Goal: Task Accomplishment & Management: Complete application form

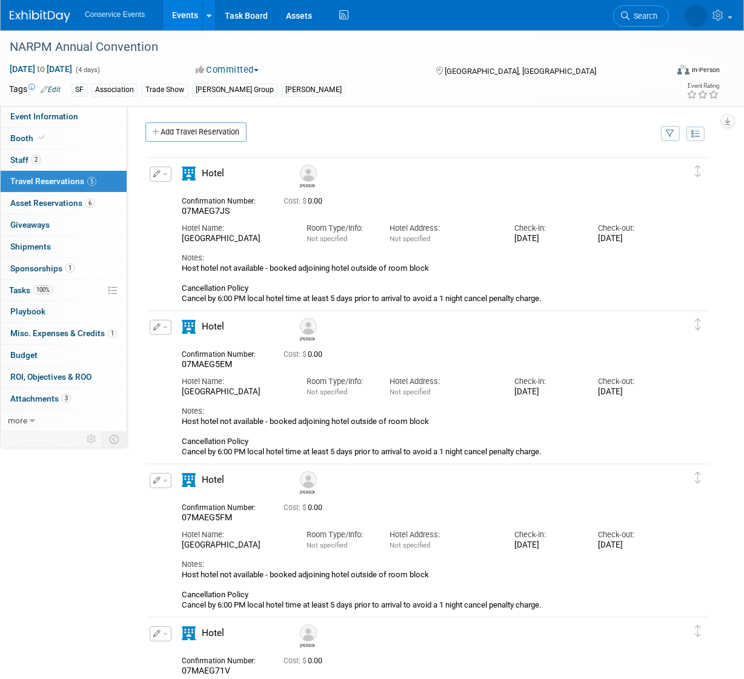
click at [179, 19] on link "Events" at bounding box center [185, 15] width 44 height 30
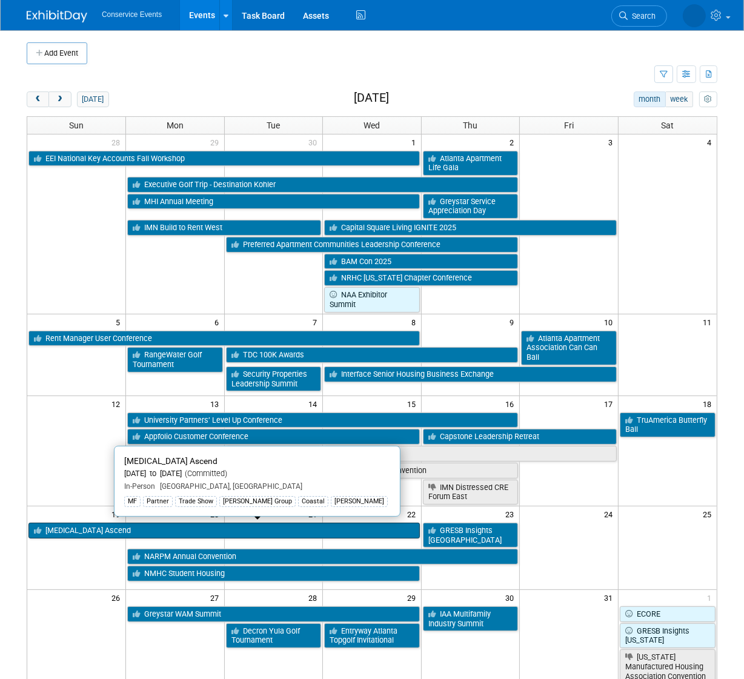
click at [105, 531] on link "[MEDICAL_DATA] Ascend" at bounding box center [223, 531] width 391 height 16
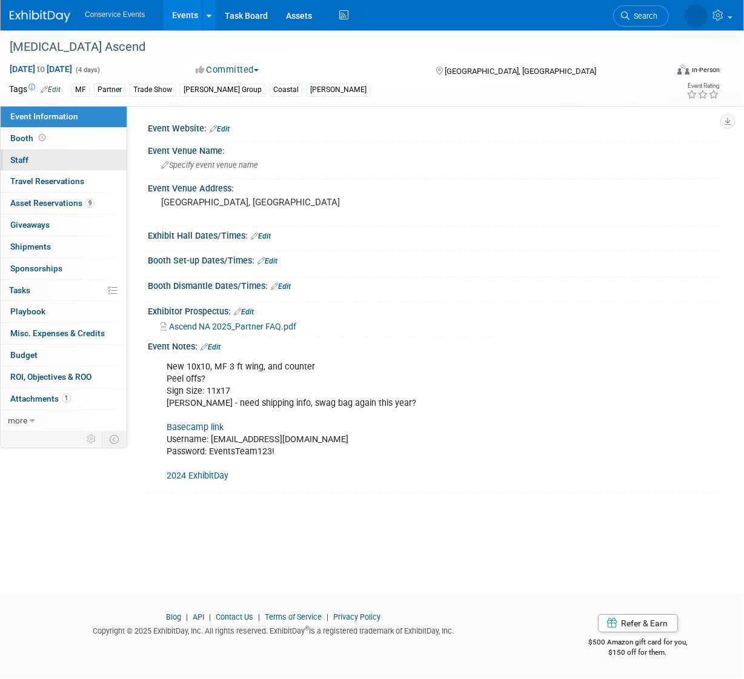
click at [44, 159] on link "0 Staff 0" at bounding box center [64, 160] width 126 height 21
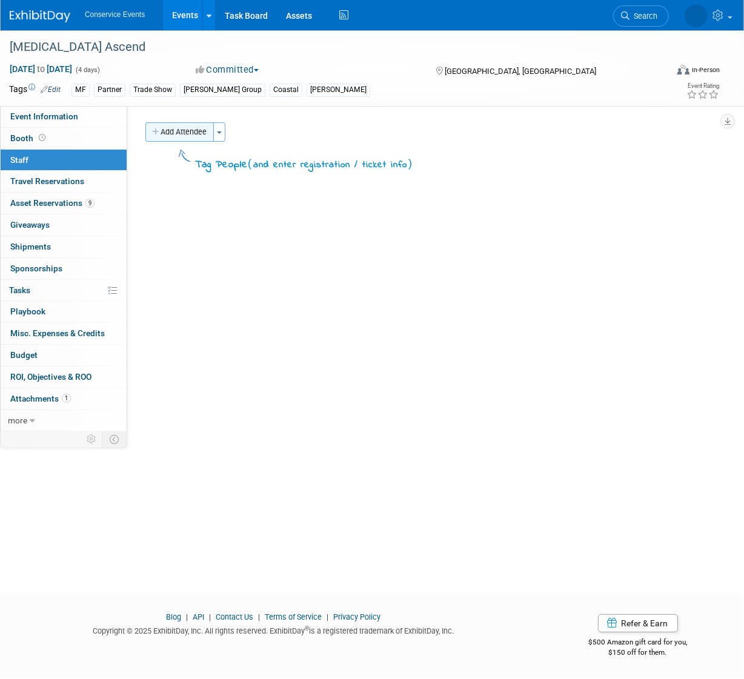
click at [186, 132] on button "Add Attendee" at bounding box center [179, 131] width 68 height 19
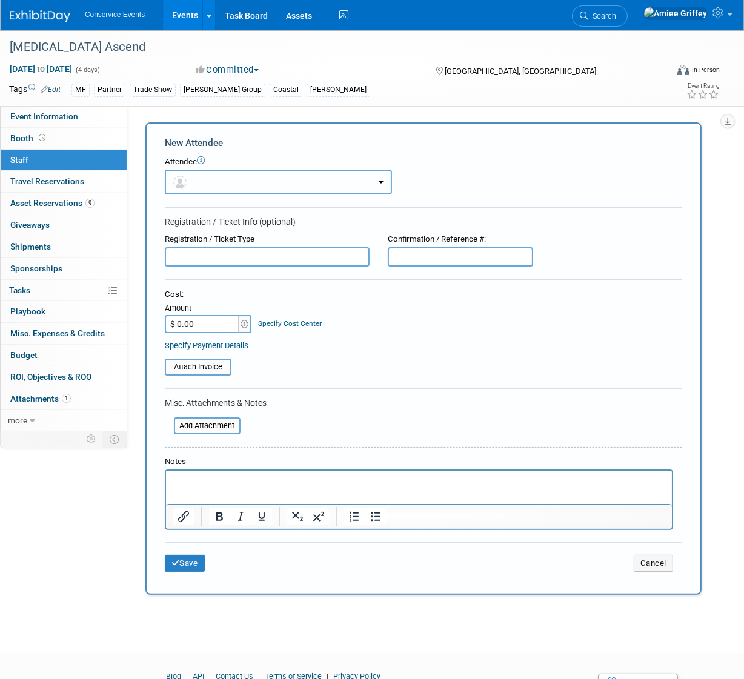
click at [197, 181] on button "button" at bounding box center [278, 182] width 227 height 25
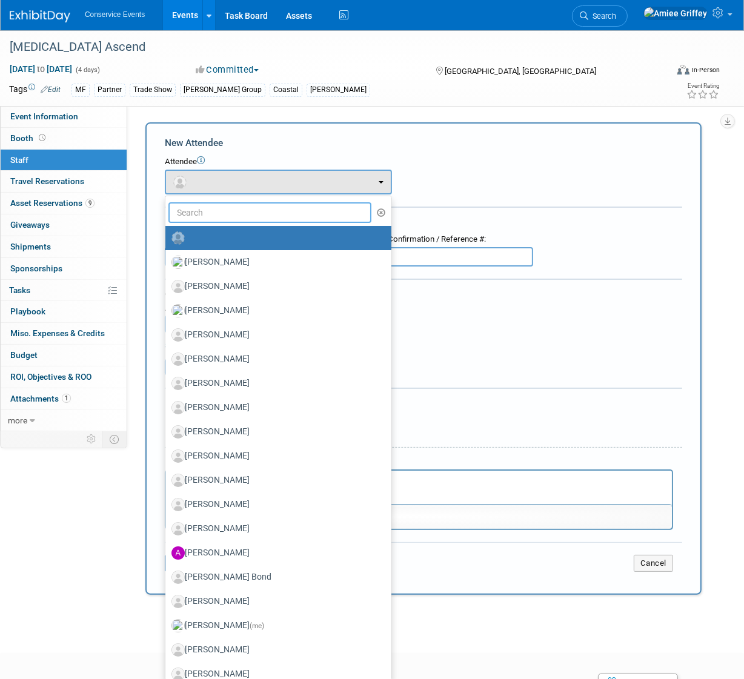
click at [227, 210] on input "text" at bounding box center [269, 212] width 203 height 21
click at [221, 211] on input "text" at bounding box center [269, 212] width 203 height 21
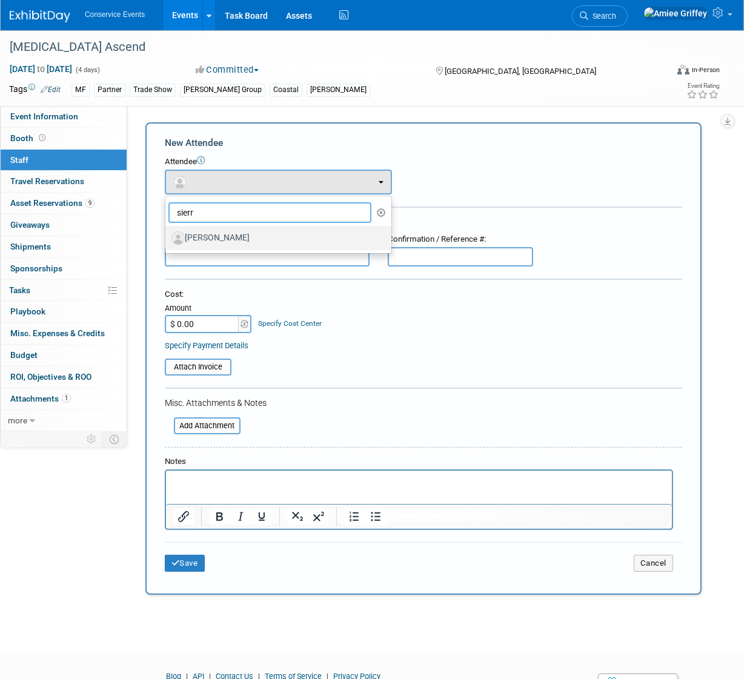
type input "sierr"
click at [248, 240] on label "[PERSON_NAME]" at bounding box center [275, 237] width 208 height 19
click at [167, 240] on input "[PERSON_NAME]" at bounding box center [163, 237] width 8 height 8
select select "04749411-d79a-4d06-8457-f32e8ebbfb34"
select select "100"
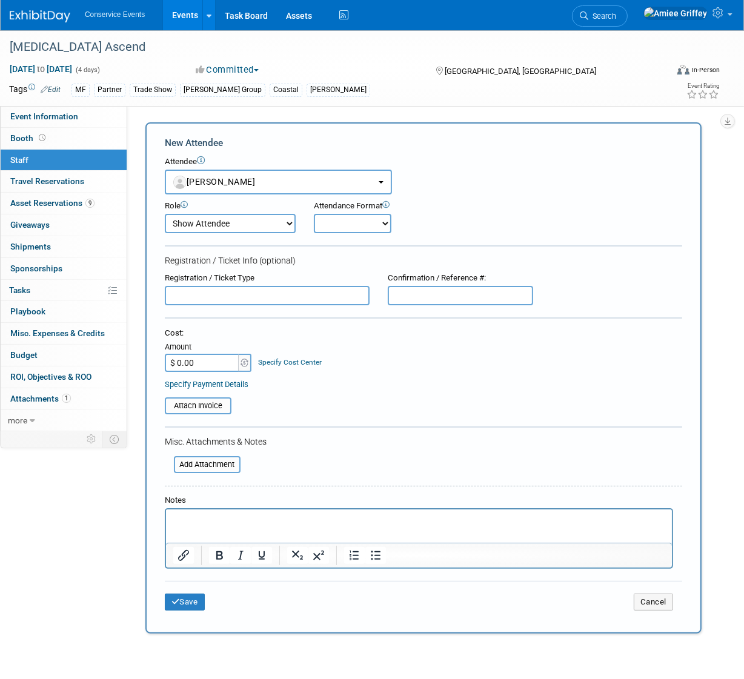
click at [328, 228] on select "Onsite Remote" at bounding box center [353, 223] width 78 height 19
select select "1"
click at [314, 214] on select "Onsite Remote" at bounding box center [353, 223] width 78 height 19
click at [188, 597] on button "Save" at bounding box center [185, 602] width 40 height 17
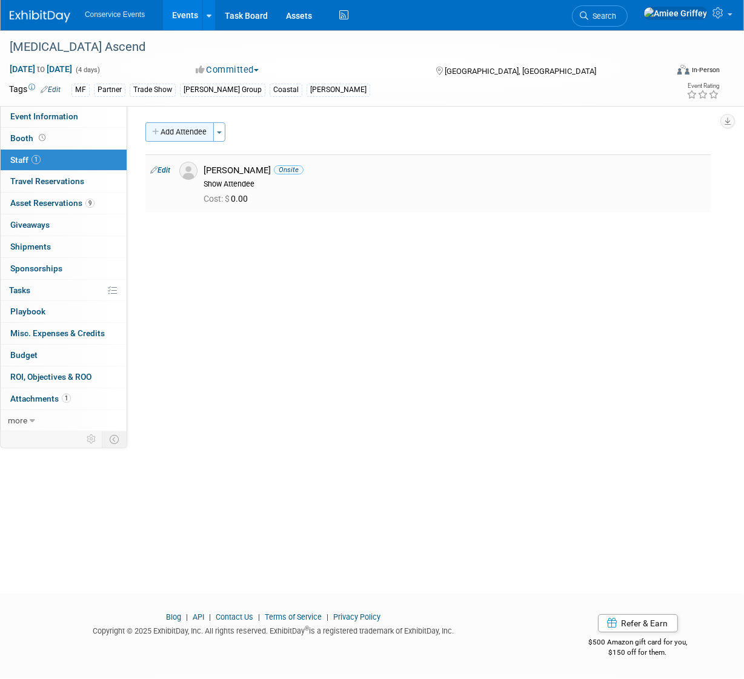
click at [186, 128] on button "Add Attendee" at bounding box center [179, 131] width 68 height 19
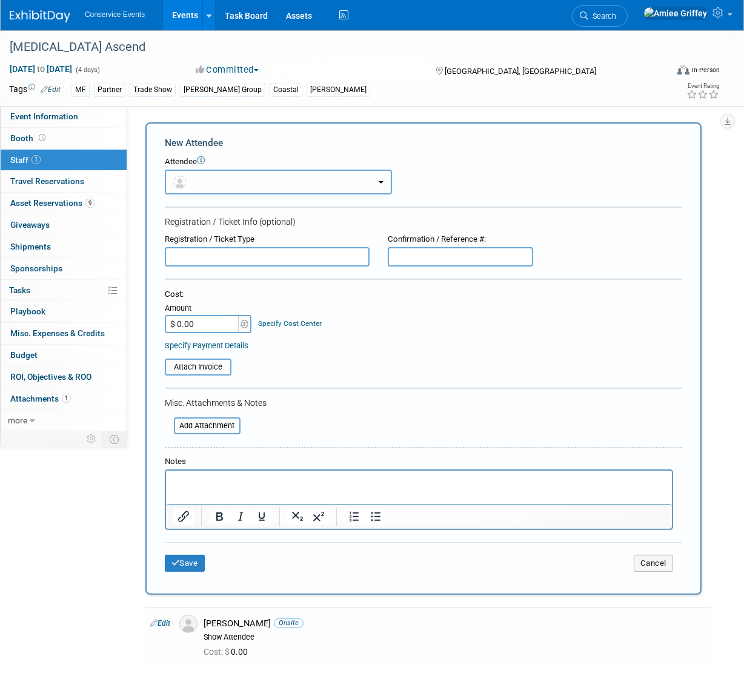
click at [207, 177] on button "button" at bounding box center [278, 182] width 227 height 25
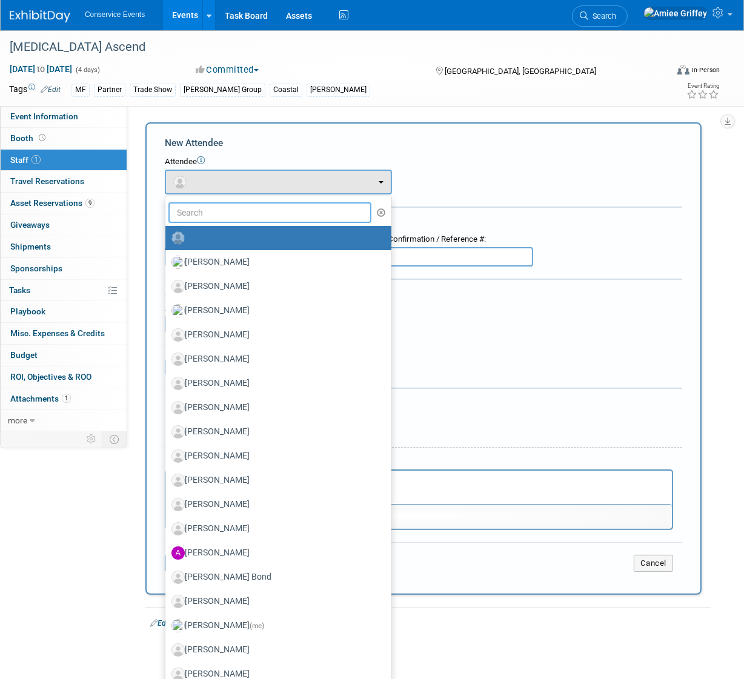
click at [223, 210] on input "text" at bounding box center [269, 212] width 203 height 21
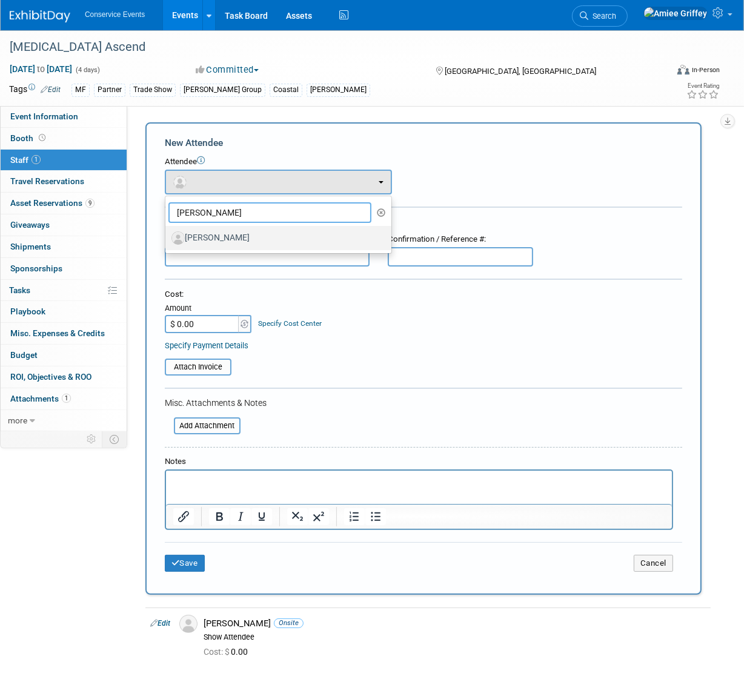
type input "tyler"
click at [224, 239] on label "[PERSON_NAME]" at bounding box center [275, 237] width 208 height 19
click at [167, 239] on input "[PERSON_NAME]" at bounding box center [163, 237] width 8 height 8
select select "872c2605-eeac-4f86-ae2a-325ae168fe37"
select select "100"
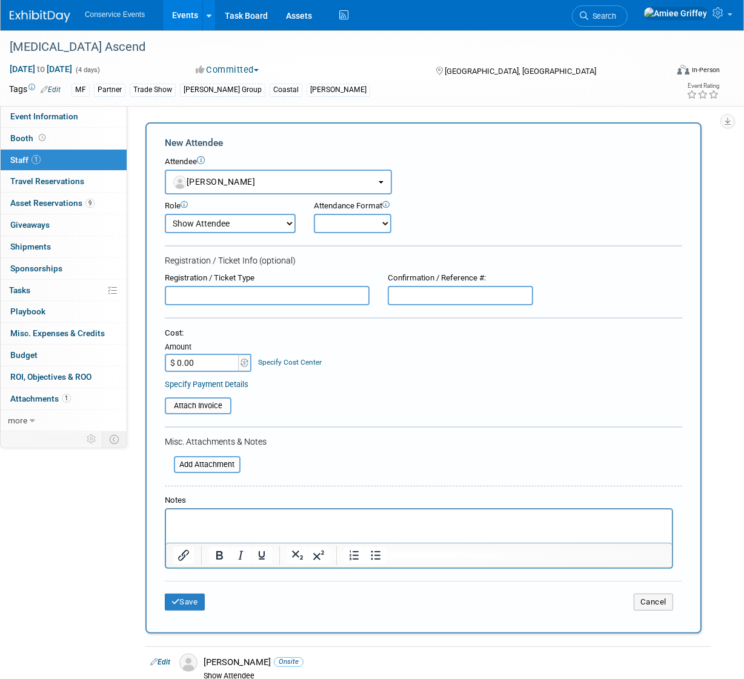
click at [345, 219] on select "Onsite Remote" at bounding box center [353, 223] width 78 height 19
select select "1"
click at [314, 214] on select "Onsite Remote" at bounding box center [353, 223] width 78 height 19
click at [185, 598] on button "Save" at bounding box center [185, 602] width 40 height 17
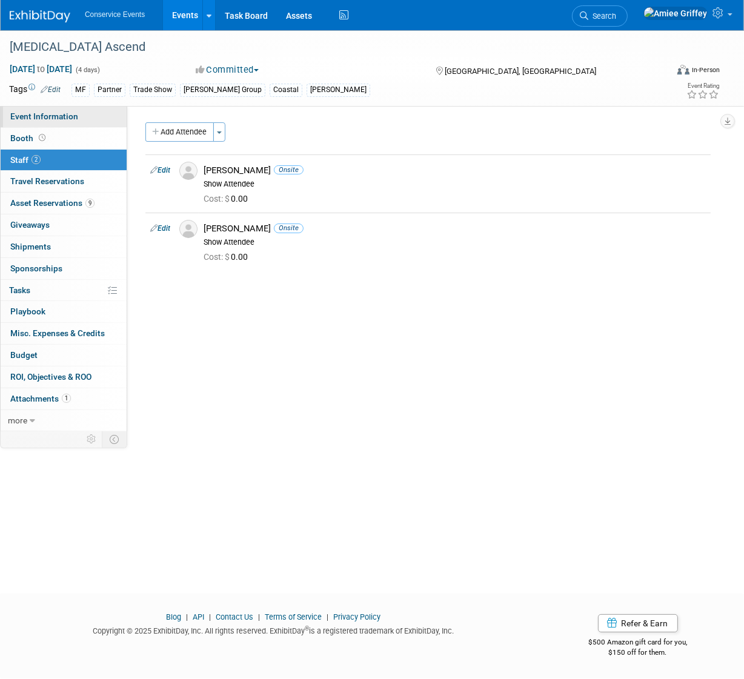
click at [97, 115] on link "Event Information" at bounding box center [64, 116] width 126 height 21
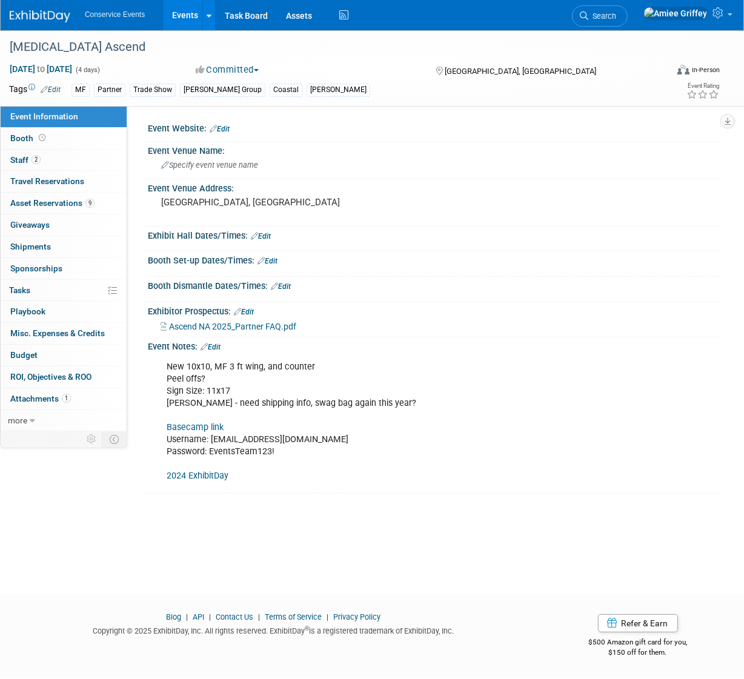
click at [179, 19] on link "Events" at bounding box center [185, 15] width 44 height 30
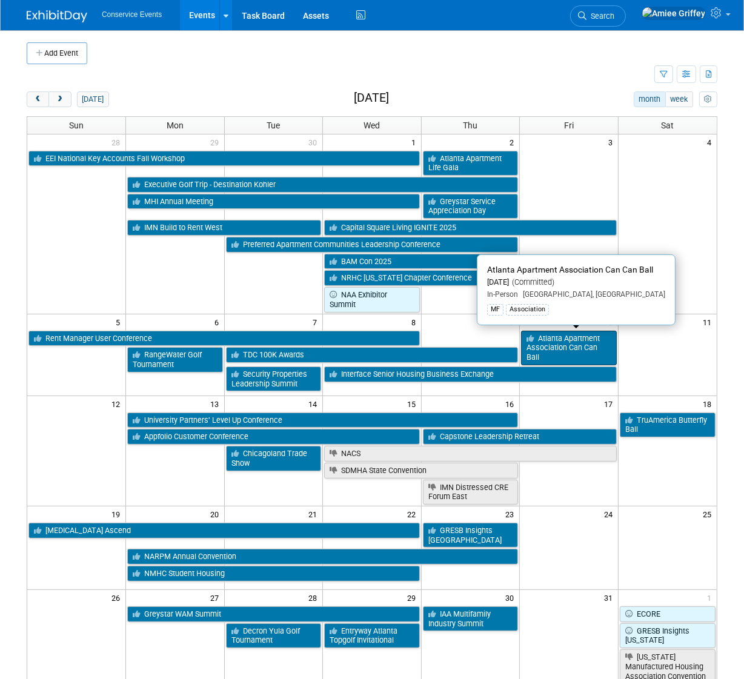
click at [581, 351] on link "Atlanta Apartment Association Can Can Ball" at bounding box center [569, 348] width 96 height 35
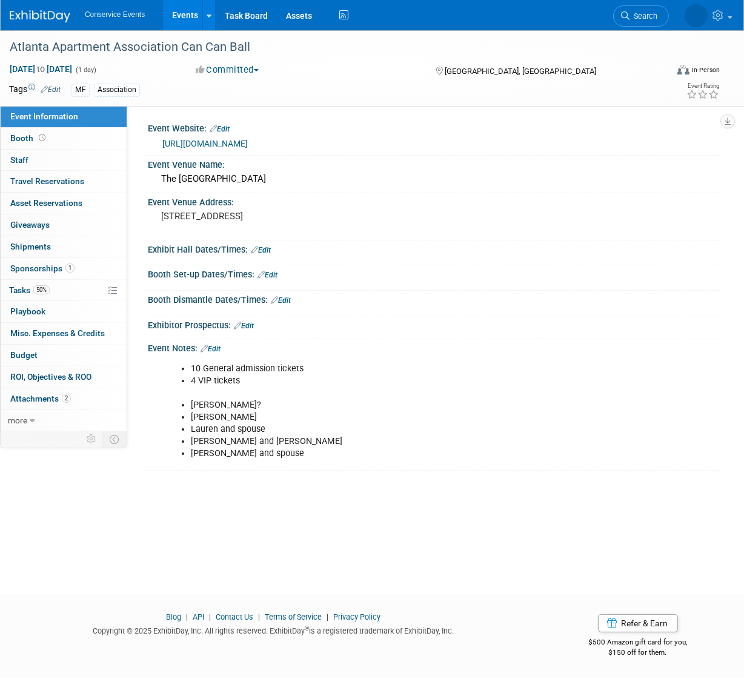
click at [220, 348] on link "Edit" at bounding box center [211, 349] width 20 height 8
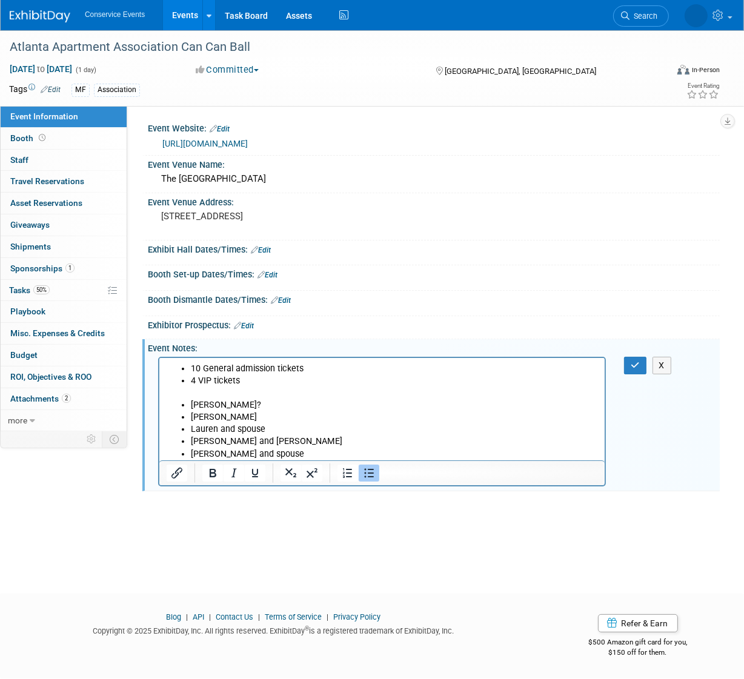
click at [224, 407] on li "[PERSON_NAME]?" at bounding box center [393, 405] width 407 height 12
click at [221, 418] on li "[PERSON_NAME]" at bounding box center [393, 417] width 407 height 12
click at [274, 428] on li "Lauren and spouse" at bounding box center [393, 429] width 407 height 12
drag, startPoint x: 274, startPoint y: 428, endPoint x: 222, endPoint y: 430, distance: 52.2
click at [222, 430] on li "Lauren and spouse" at bounding box center [393, 429] width 407 height 12
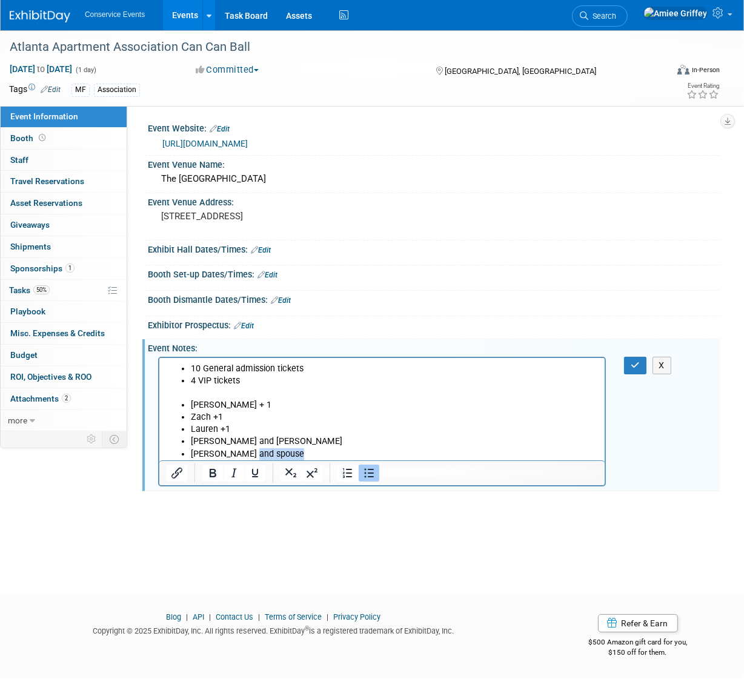
drag, startPoint x: 292, startPoint y: 452, endPoint x: 245, endPoint y: 456, distance: 46.8
click at [245, 456] on li "Andy Fretwell and spouse" at bounding box center [393, 454] width 407 height 12
drag, startPoint x: 261, startPoint y: 441, endPoint x: 191, endPoint y: 445, distance: 70.4
click at [191, 445] on li "Kristin and Karen" at bounding box center [393, 441] width 407 height 12
click at [624, 365] on button "button" at bounding box center [635, 366] width 22 height 18
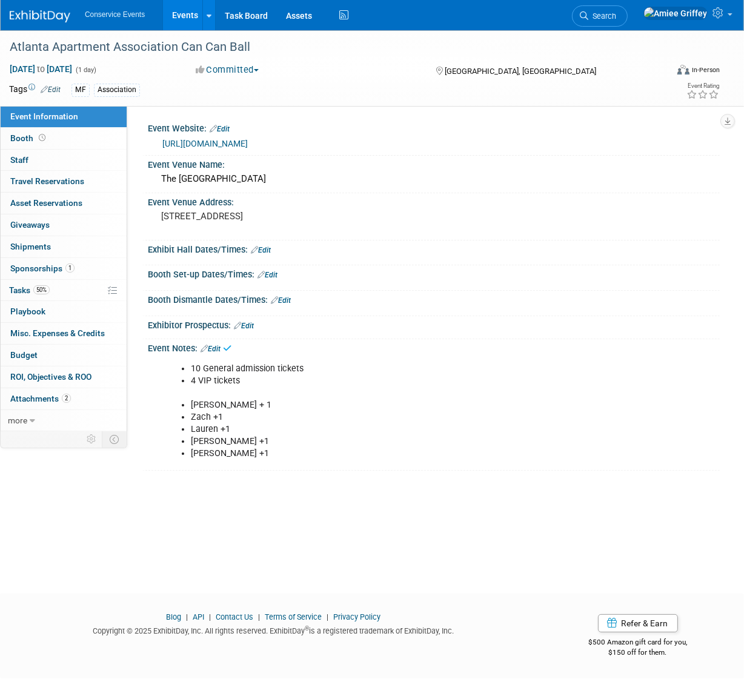
click at [248, 144] on link "https://cancanball.org/?doing_wp_cron=1756999770.2402939796447753906250" at bounding box center [204, 144] width 85 height 10
click at [214, 350] on link "Edit" at bounding box center [211, 349] width 20 height 8
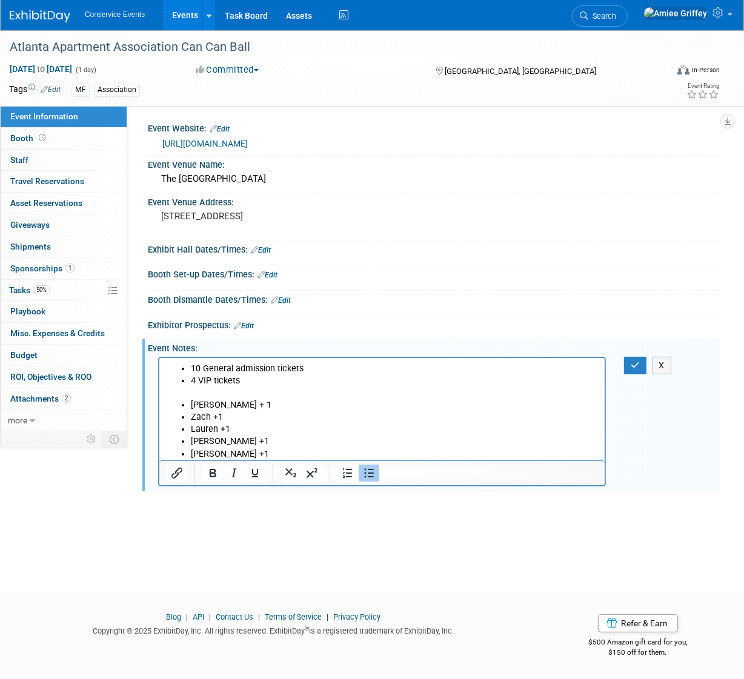
click at [192, 405] on li "Pam + 1" at bounding box center [393, 405] width 407 height 12
click at [199, 396] on p "Rich Text Area. Press ALT-0 for help." at bounding box center [381, 393] width 431 height 12
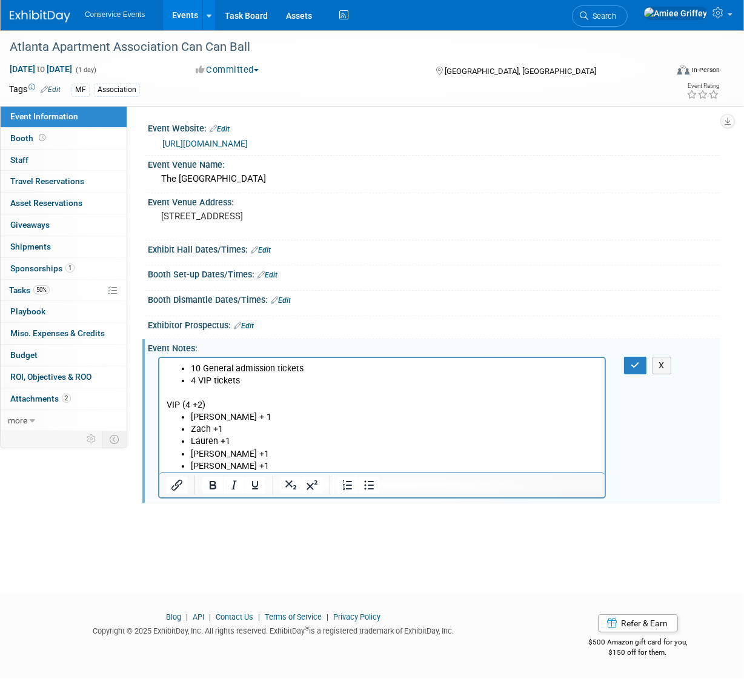
click at [192, 407] on p "VIP (4 +2)" at bounding box center [381, 405] width 431 height 12
click at [237, 440] on li "Lauren +1" at bounding box center [393, 441] width 407 height 12
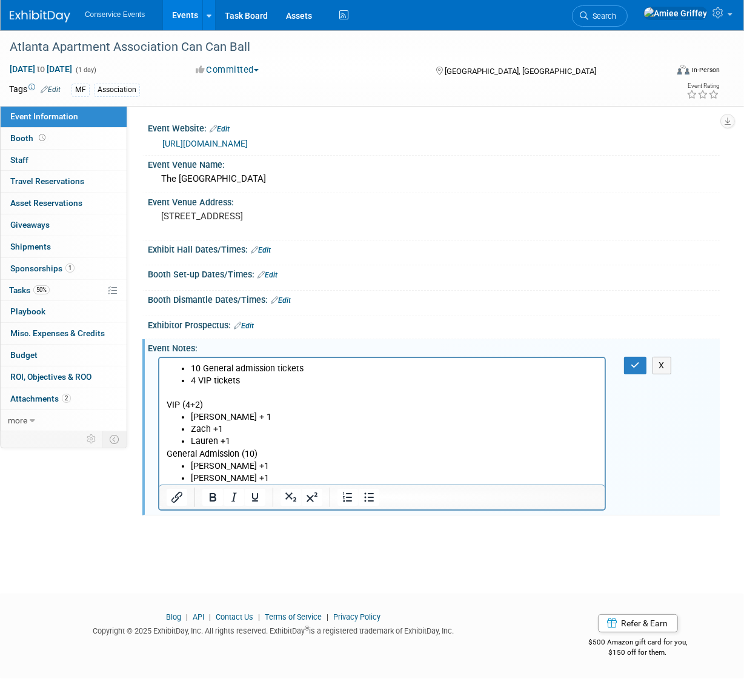
click at [267, 478] on li "Andy Fretwell +1" at bounding box center [393, 478] width 407 height 12
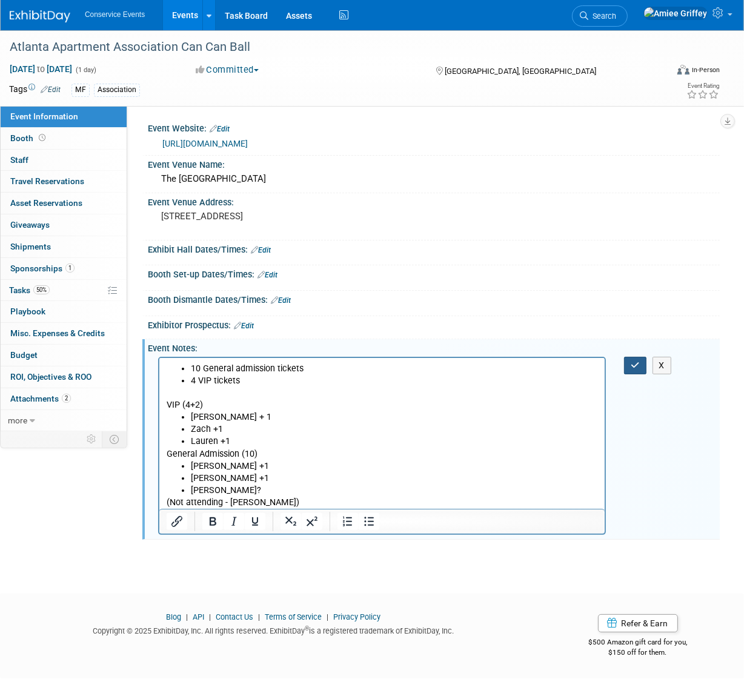
click at [632, 361] on icon "button" at bounding box center [635, 365] width 9 height 8
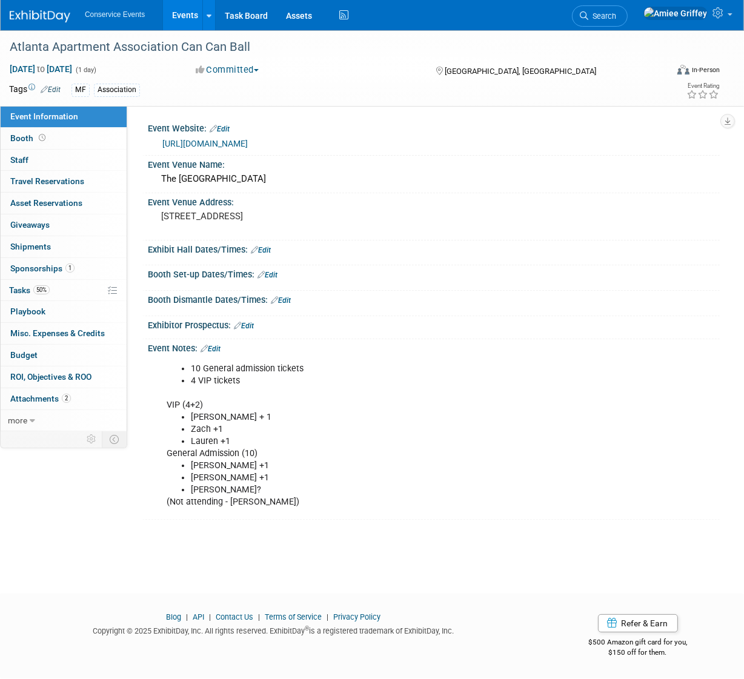
click at [187, 18] on link "Events" at bounding box center [185, 15] width 44 height 30
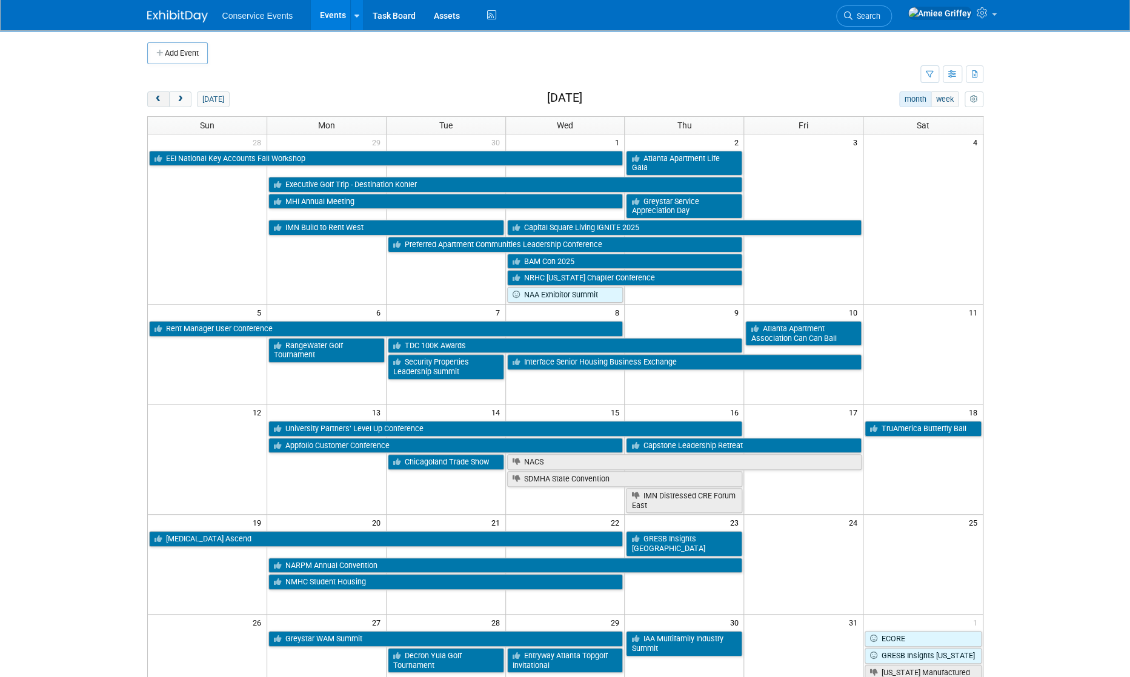
click at [154, 99] on span "prev" at bounding box center [158, 100] width 9 height 8
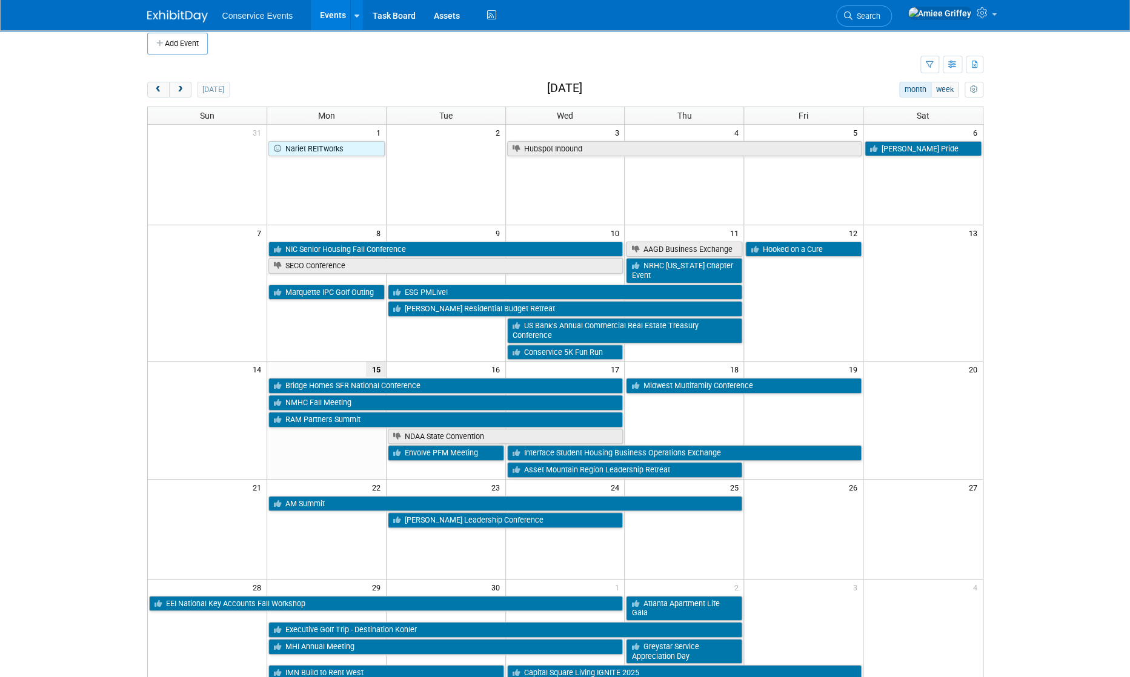
scroll to position [8, 0]
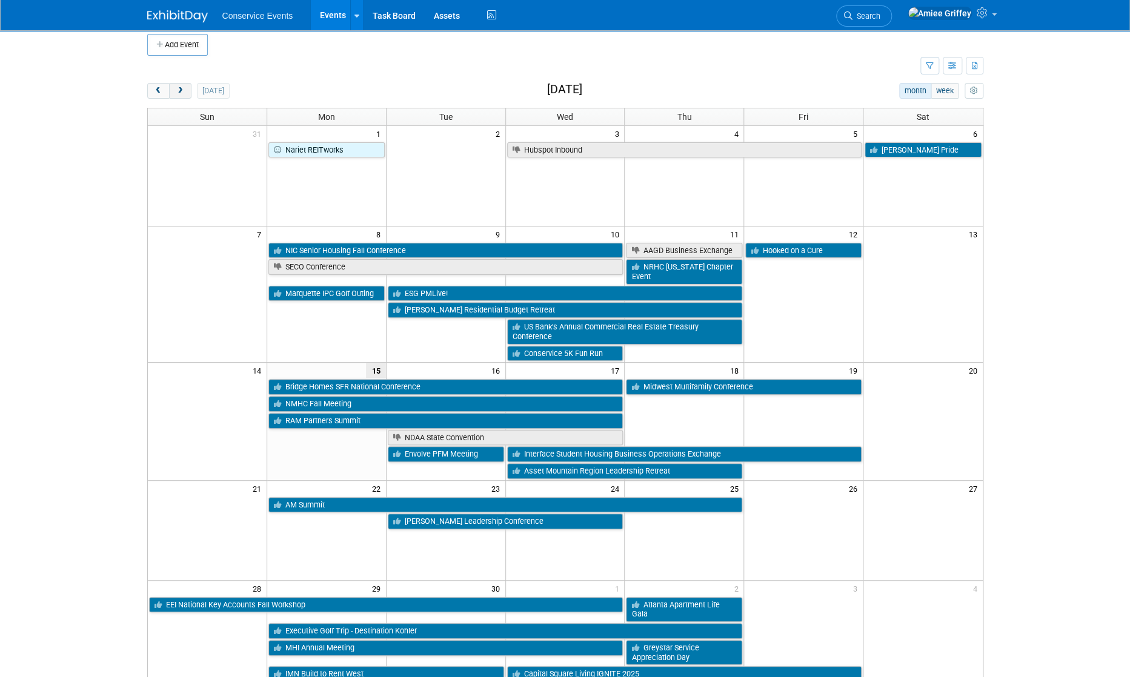
click at [178, 92] on span "next" at bounding box center [180, 91] width 9 height 8
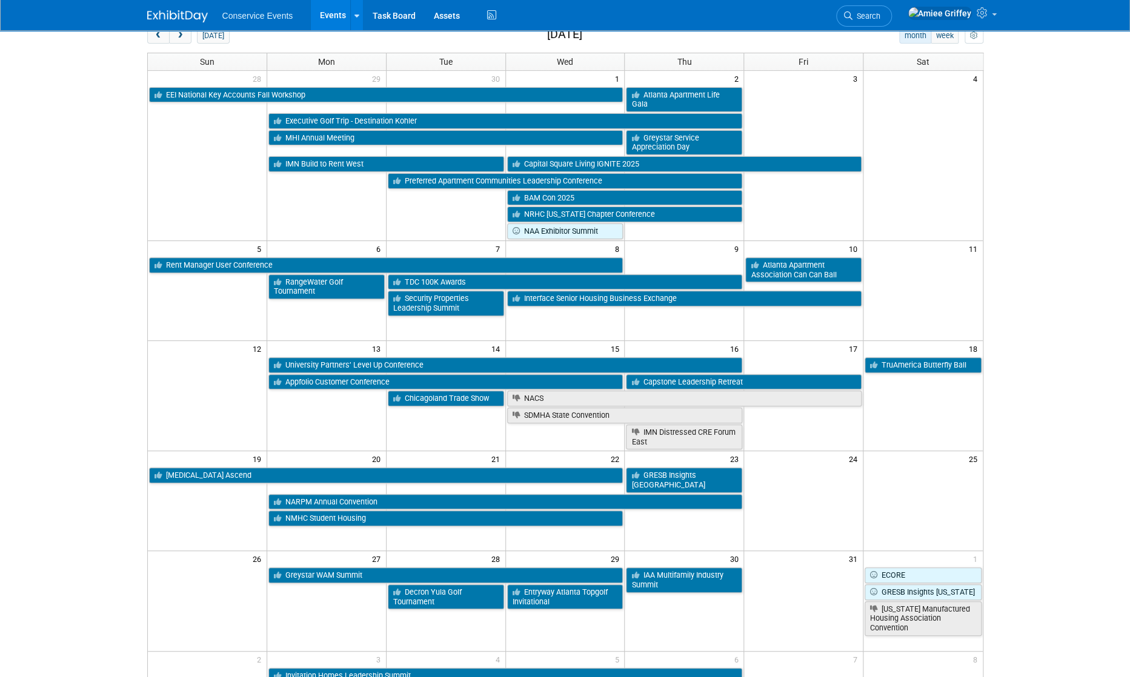
scroll to position [66, 0]
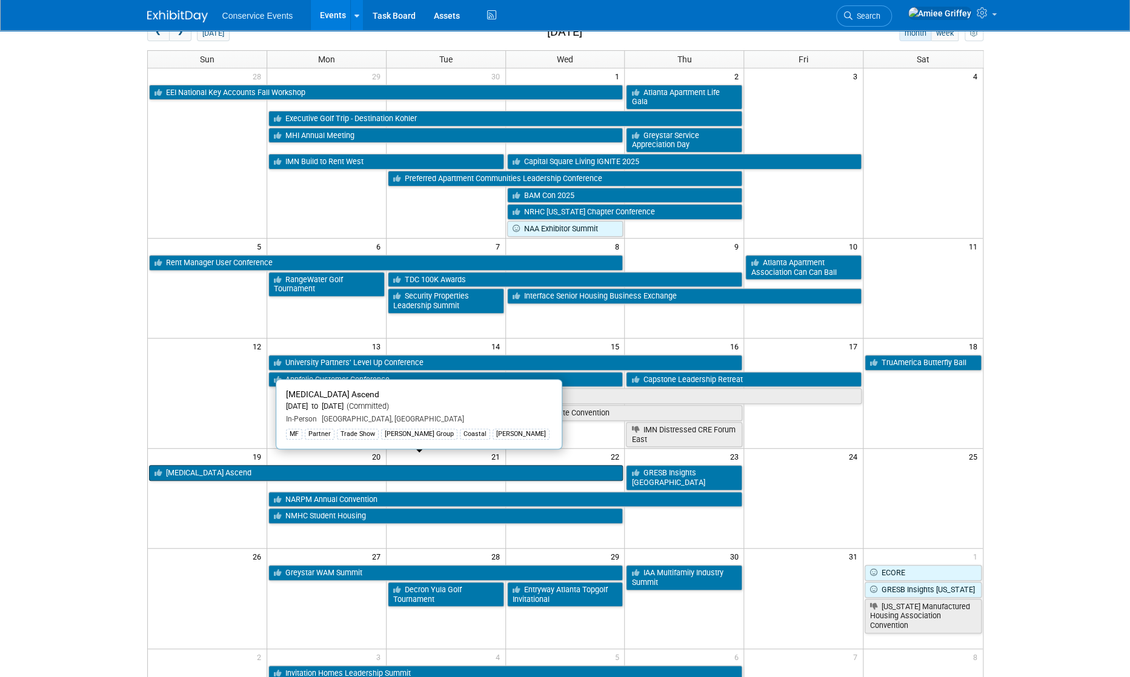
click at [165, 470] on icon at bounding box center [161, 474] width 12 height 8
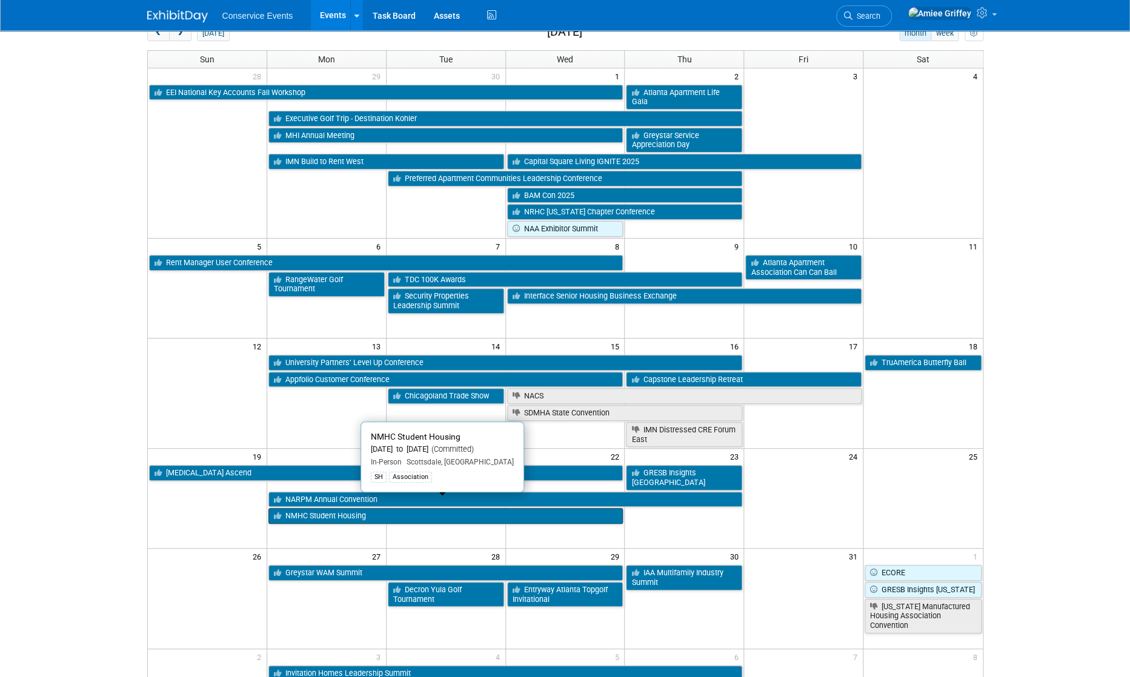
click at [558, 508] on link "NMHC Student Housing" at bounding box center [445, 516] width 355 height 16
click at [327, 508] on link "NMHC Student Housing" at bounding box center [445, 516] width 355 height 16
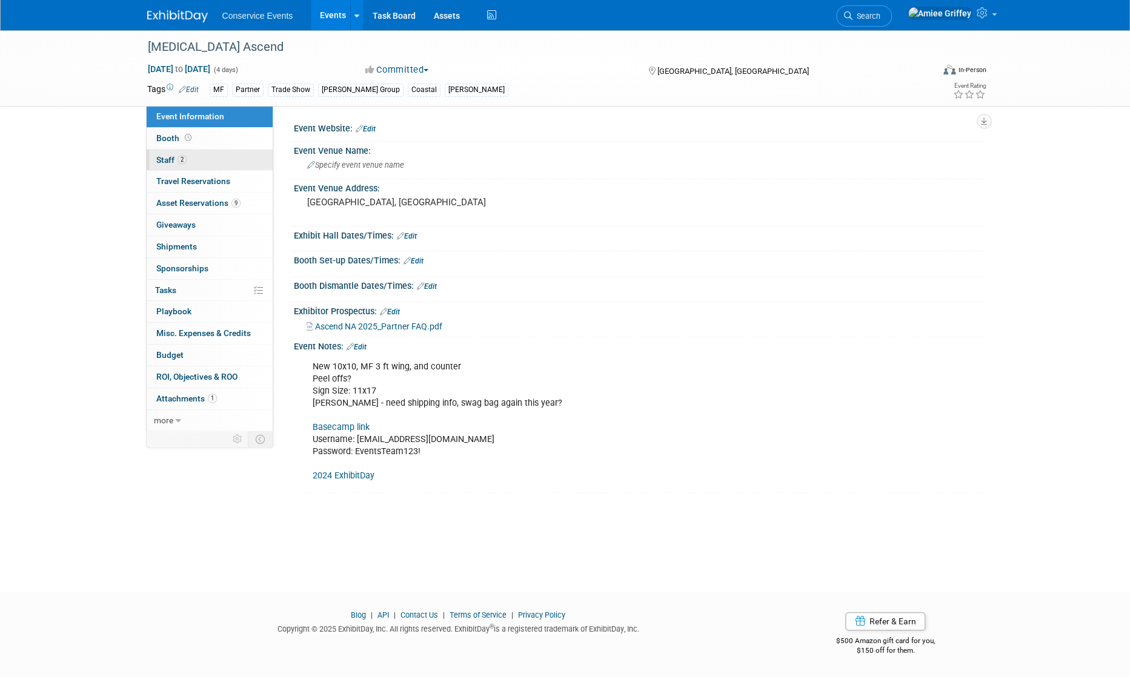
click at [194, 158] on link "2 Staff 2" at bounding box center [210, 160] width 126 height 21
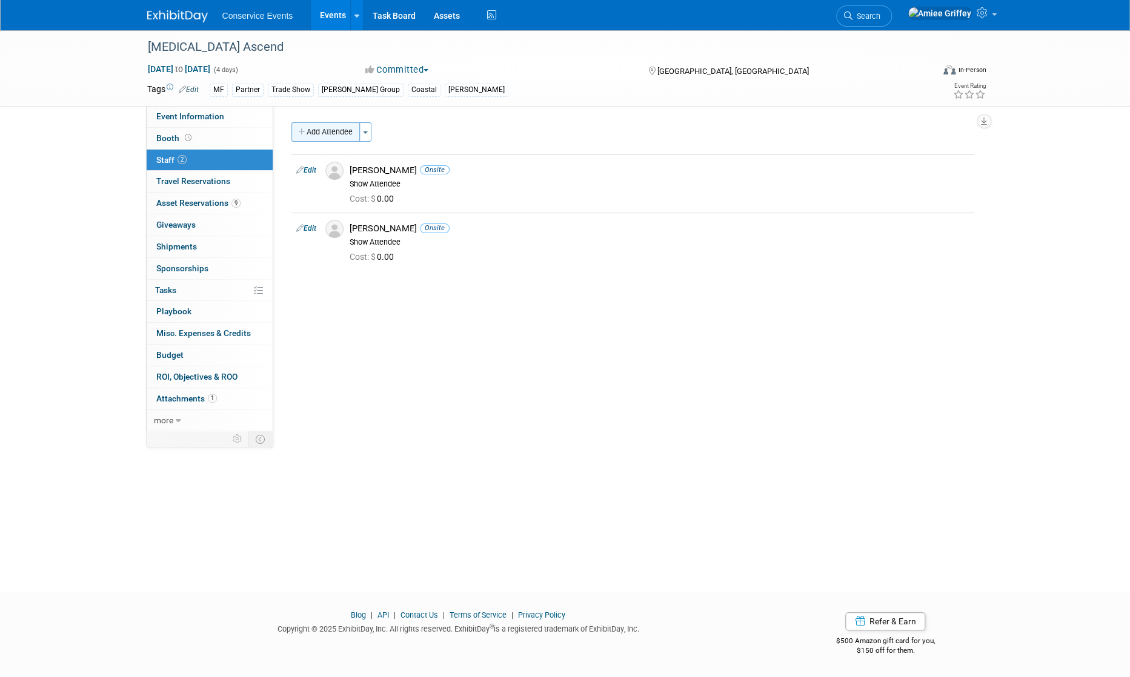
click at [340, 133] on button "Add Attendee" at bounding box center [325, 131] width 68 height 19
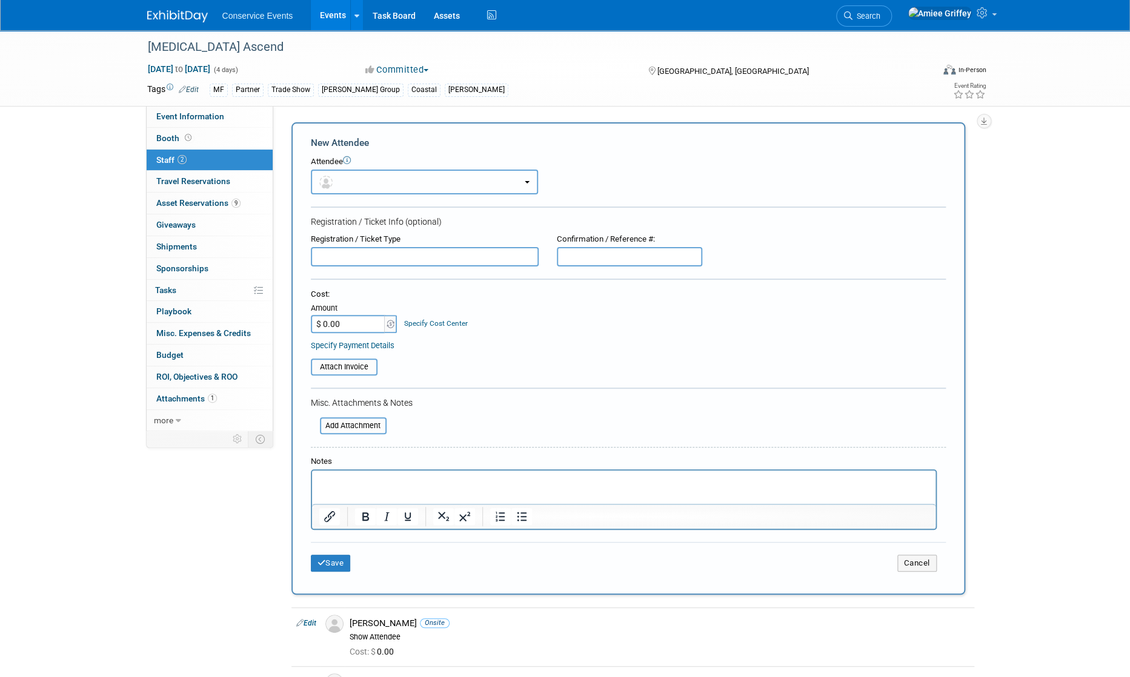
click at [390, 171] on button "button" at bounding box center [424, 182] width 227 height 25
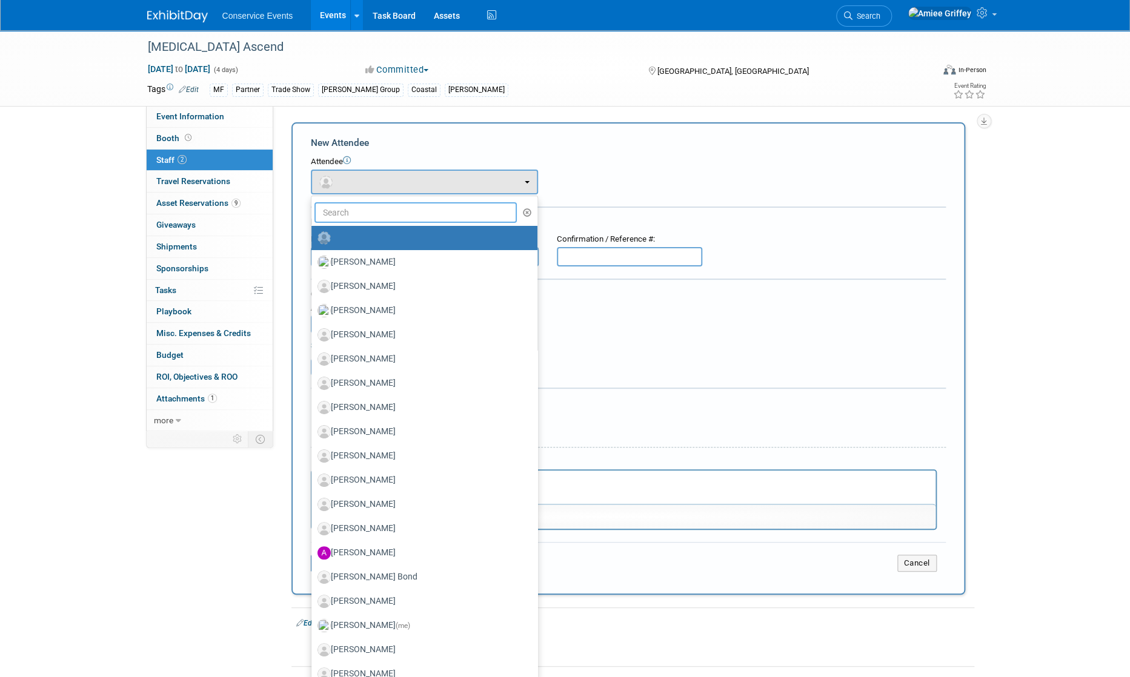
click at [391, 211] on input "text" at bounding box center [415, 212] width 203 height 21
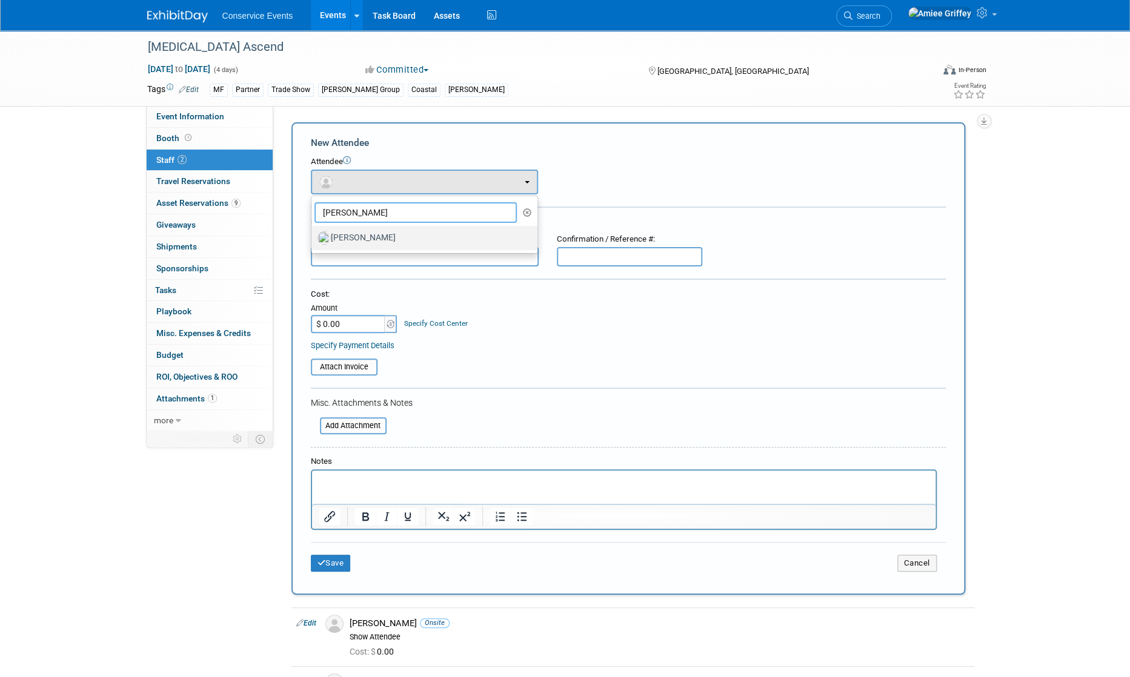
type input "doug"
click at [423, 241] on label "[PERSON_NAME]" at bounding box center [422, 237] width 208 height 19
click at [313, 241] on input "Doug Jentzsch" at bounding box center [309, 237] width 8 height 8
select select "4b7e1d6e-9897-4268-8402-54af0bfb8b79"
select select "100"
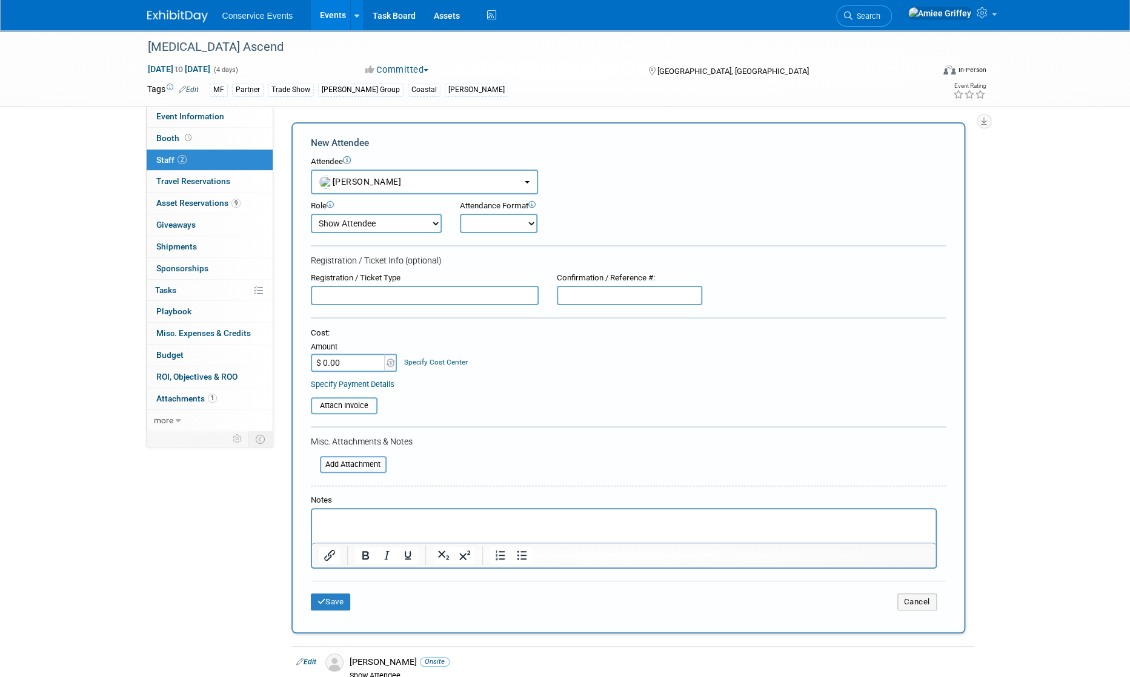
click at [489, 231] on select "Onsite Remote" at bounding box center [499, 223] width 78 height 19
select select "1"
click at [460, 214] on select "Onsite Remote" at bounding box center [499, 223] width 78 height 19
click at [338, 603] on button "Save" at bounding box center [331, 602] width 40 height 17
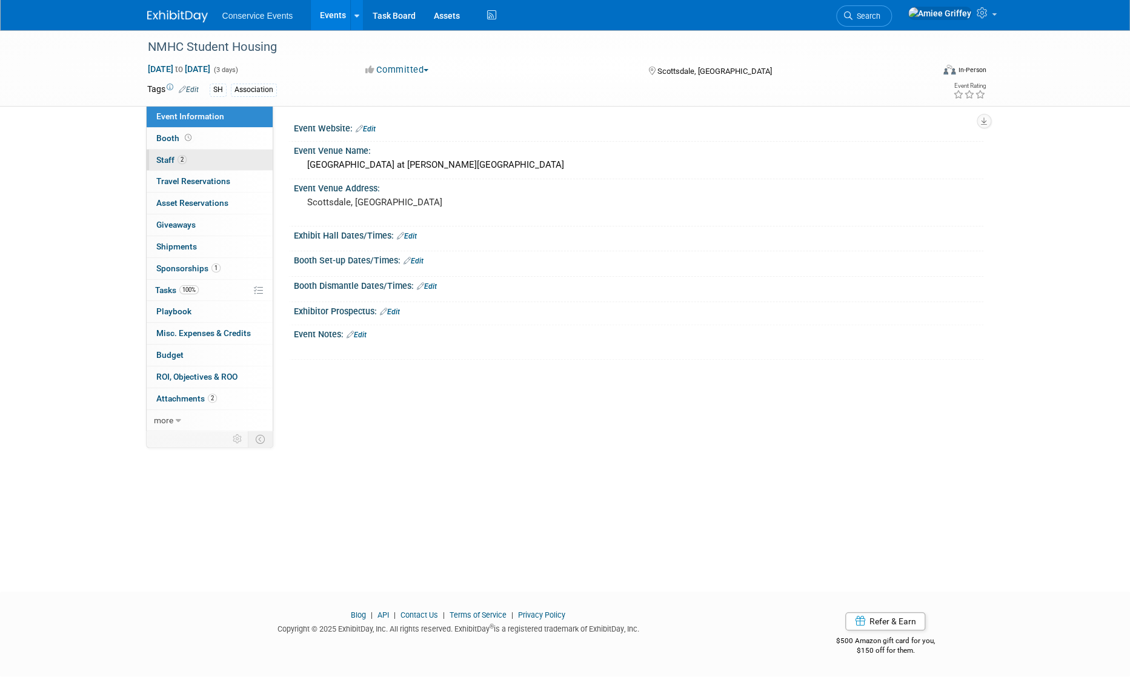
click at [178, 165] on link "2 Staff 2" at bounding box center [210, 160] width 126 height 21
click at [362, 333] on link "Edit" at bounding box center [357, 335] width 20 height 8
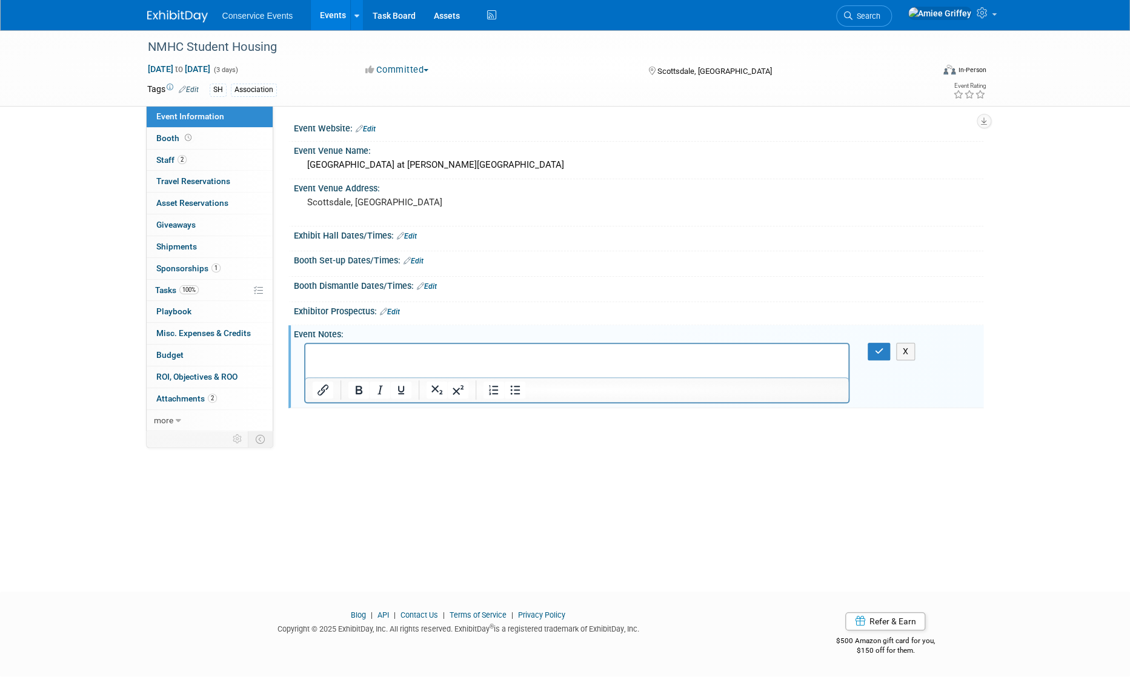
click at [341, 354] on p "Rich Text Area. Press ALT-0 for help." at bounding box center [577, 354] width 530 height 12
click at [441, 368] on p "Amanda updated registrations" at bounding box center [577, 367] width 530 height 12
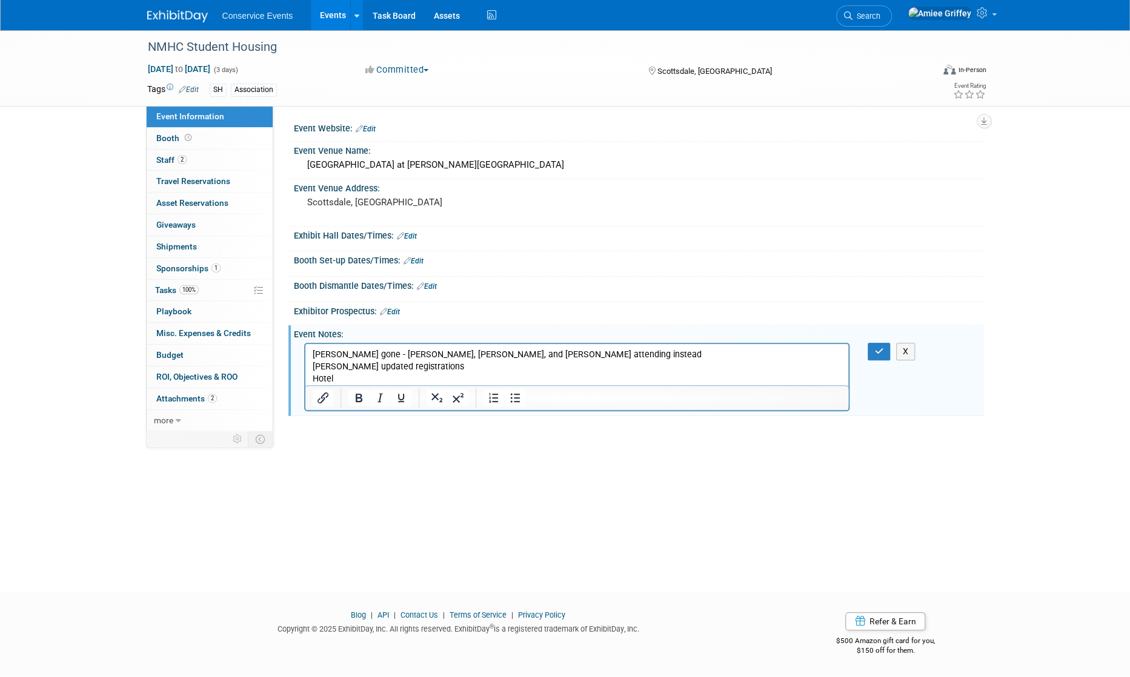
click at [346, 378] on p "Hotel" at bounding box center [577, 379] width 530 height 12
click at [885, 353] on button "button" at bounding box center [879, 352] width 22 height 18
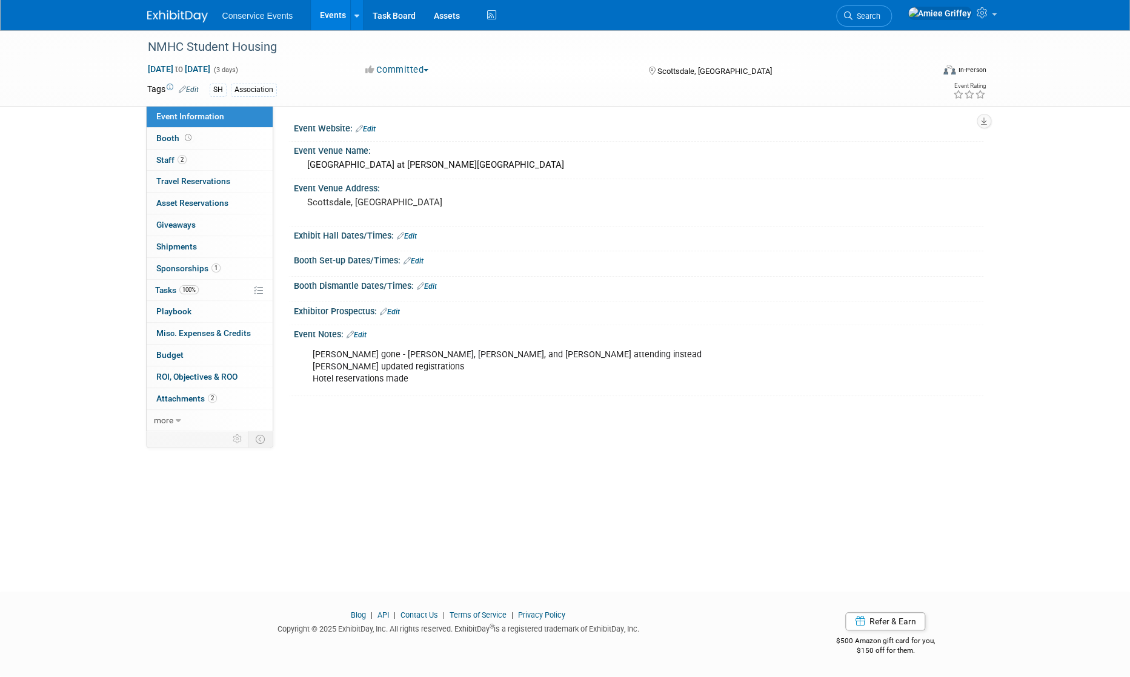
click at [330, 15] on link "Events" at bounding box center [333, 15] width 44 height 30
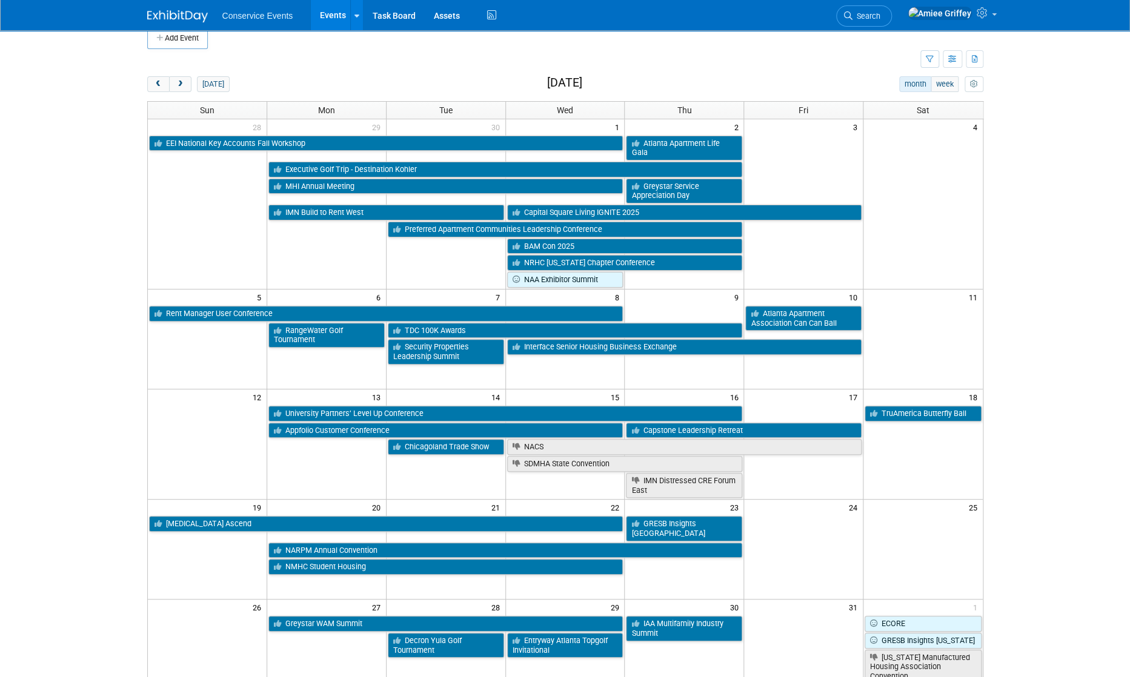
scroll to position [16, 0]
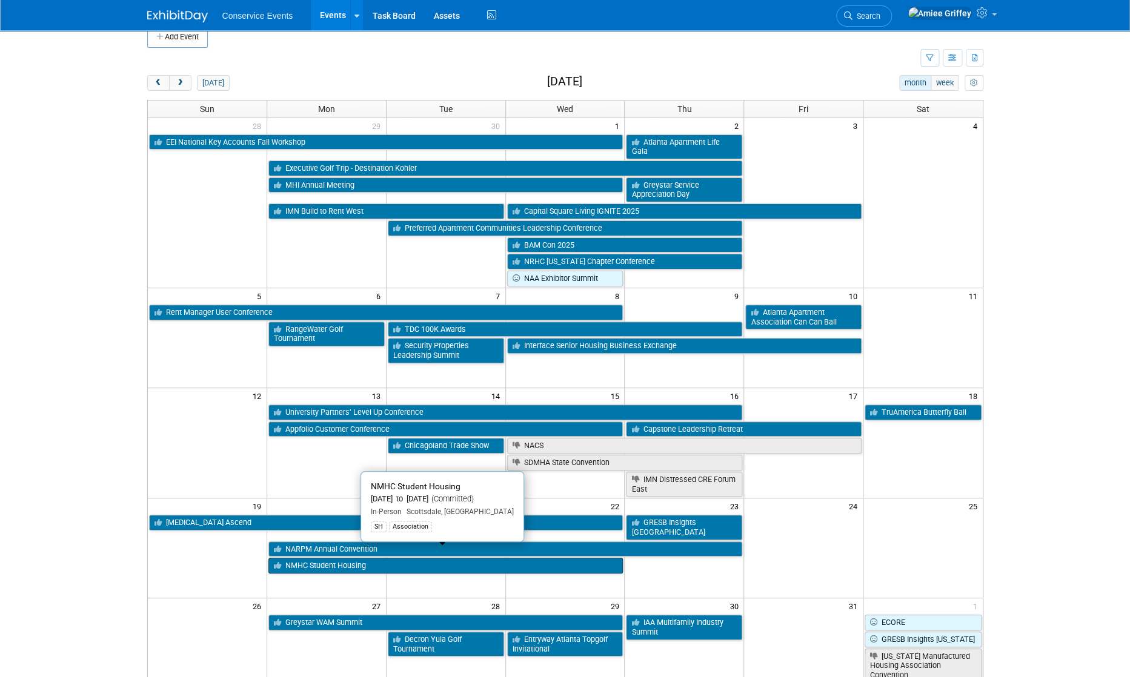
click at [323, 558] on link "NMHC Student Housing" at bounding box center [445, 566] width 355 height 16
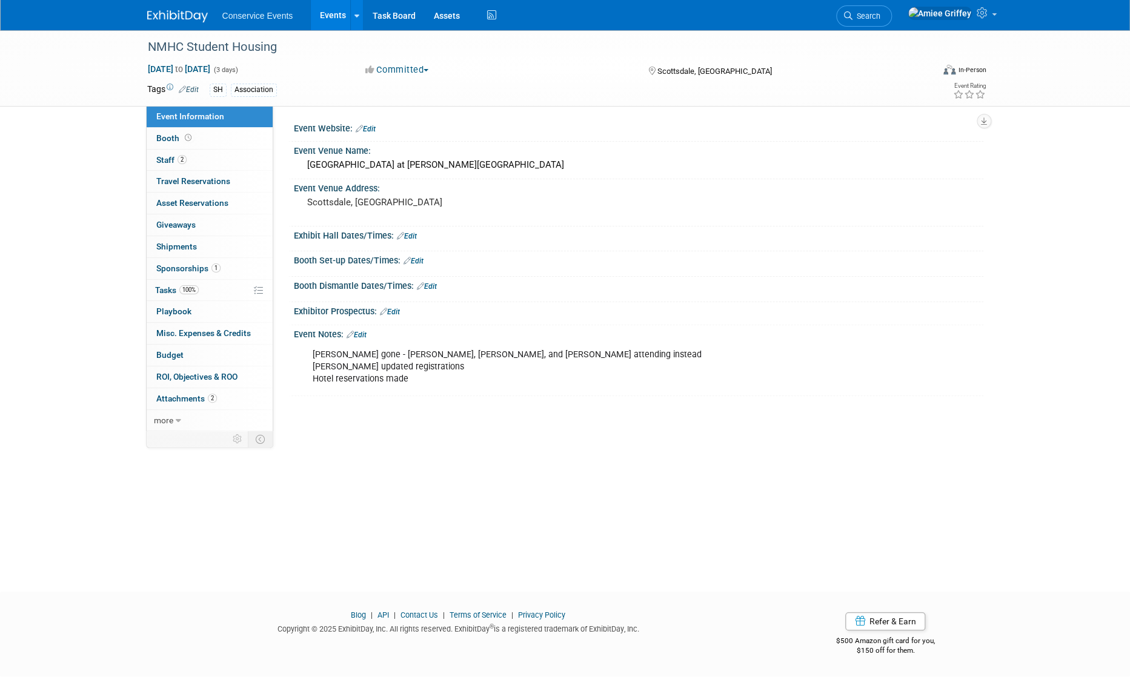
click at [357, 334] on link "Edit" at bounding box center [357, 335] width 20 height 8
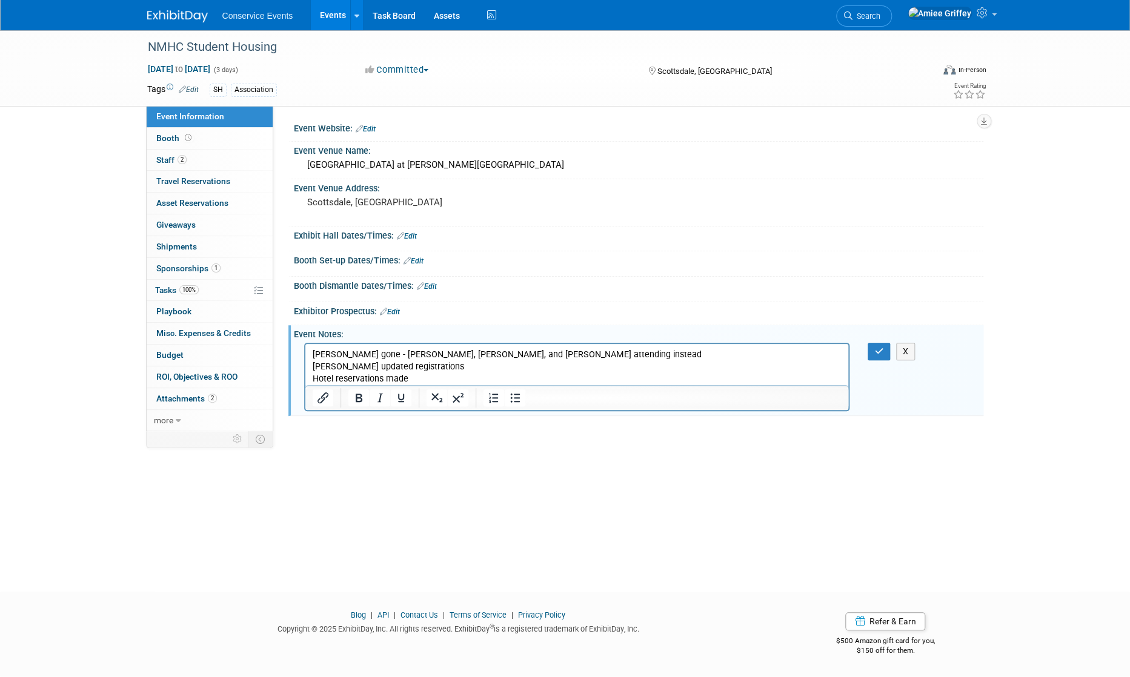
click at [417, 378] on p "[PERSON_NAME] gone - [PERSON_NAME], [PERSON_NAME], and [PERSON_NAME] attending …" at bounding box center [577, 366] width 530 height 36
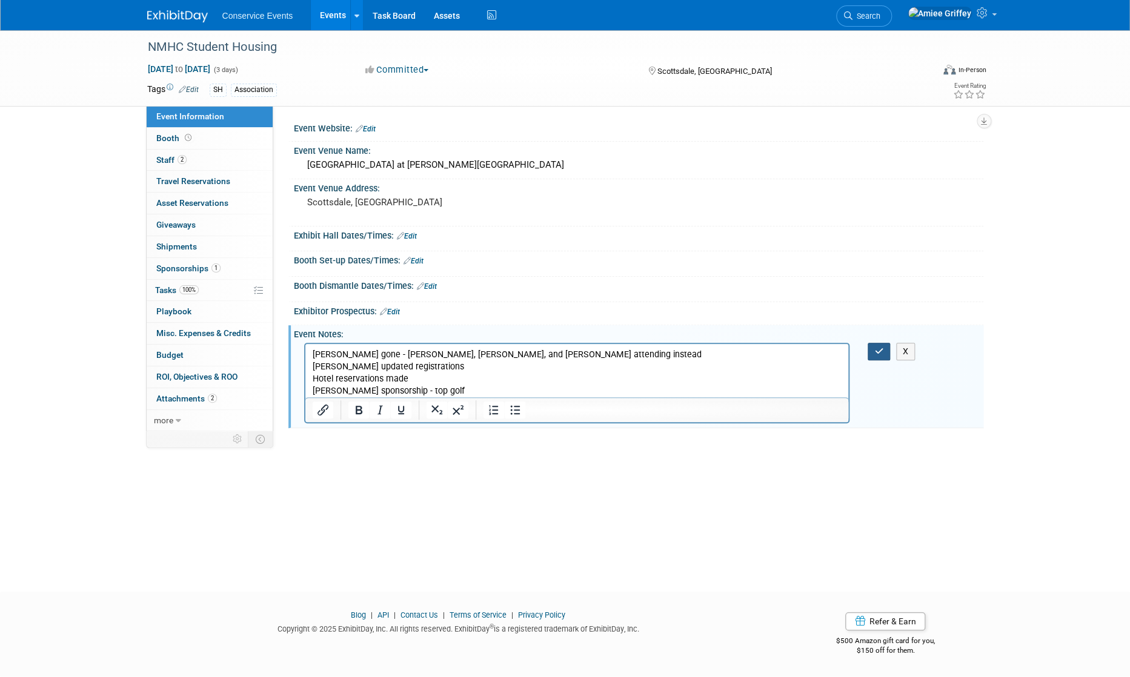
drag, startPoint x: 883, startPoint y: 351, endPoint x: 536, endPoint y: 4, distance: 490.6
click at [883, 351] on icon "button" at bounding box center [878, 351] width 9 height 8
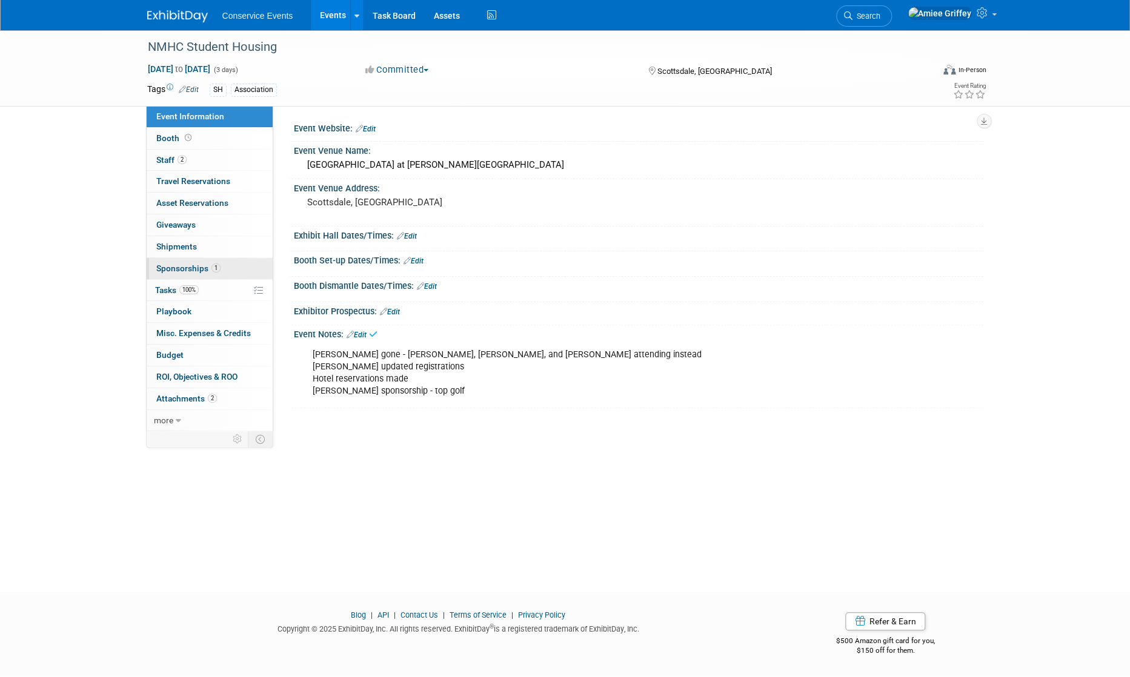
click at [225, 271] on link "1 Sponsorships 1" at bounding box center [210, 268] width 126 height 21
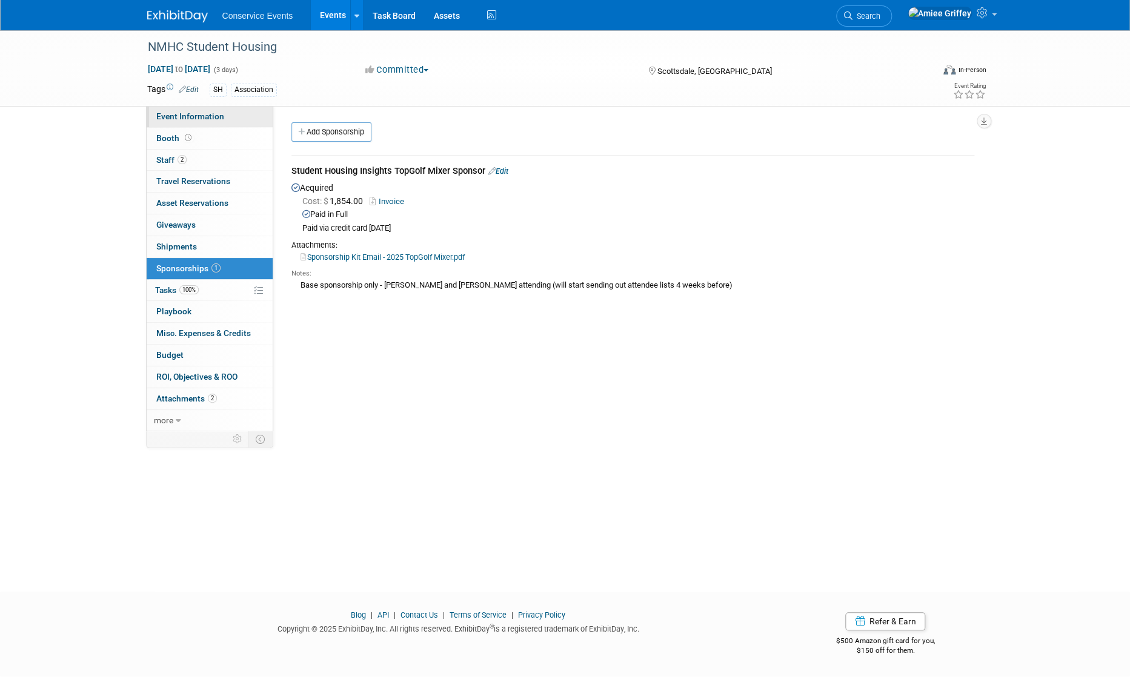
click at [212, 115] on span "Event Information" at bounding box center [190, 116] width 68 height 10
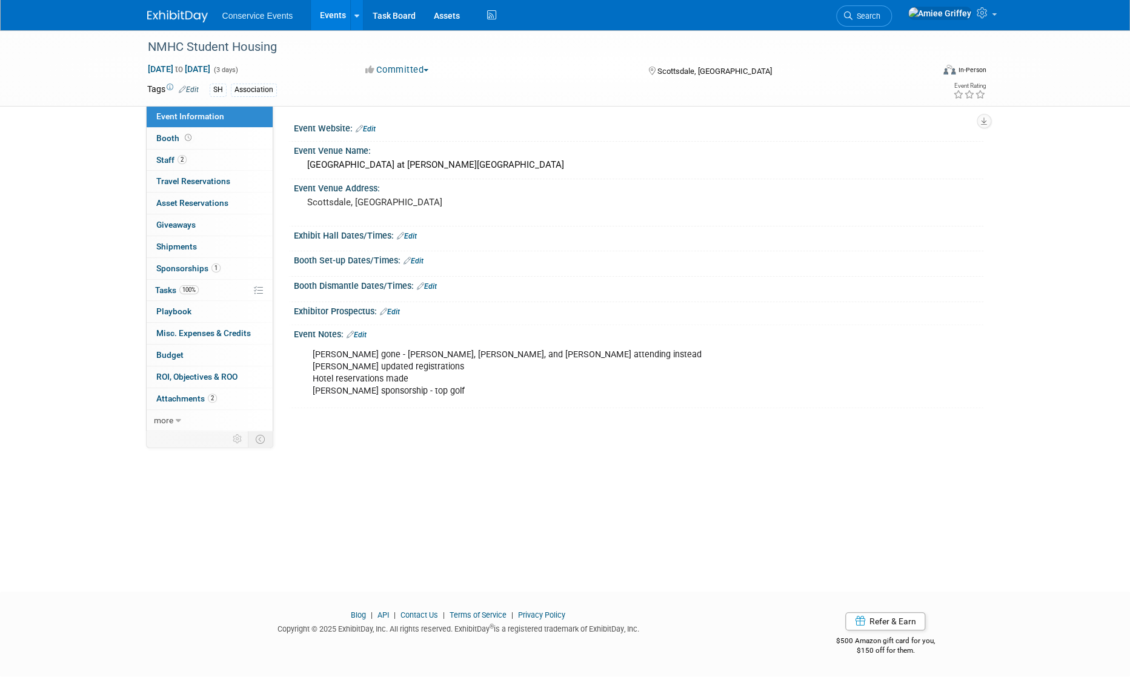
click at [330, 15] on link "Events" at bounding box center [333, 15] width 44 height 30
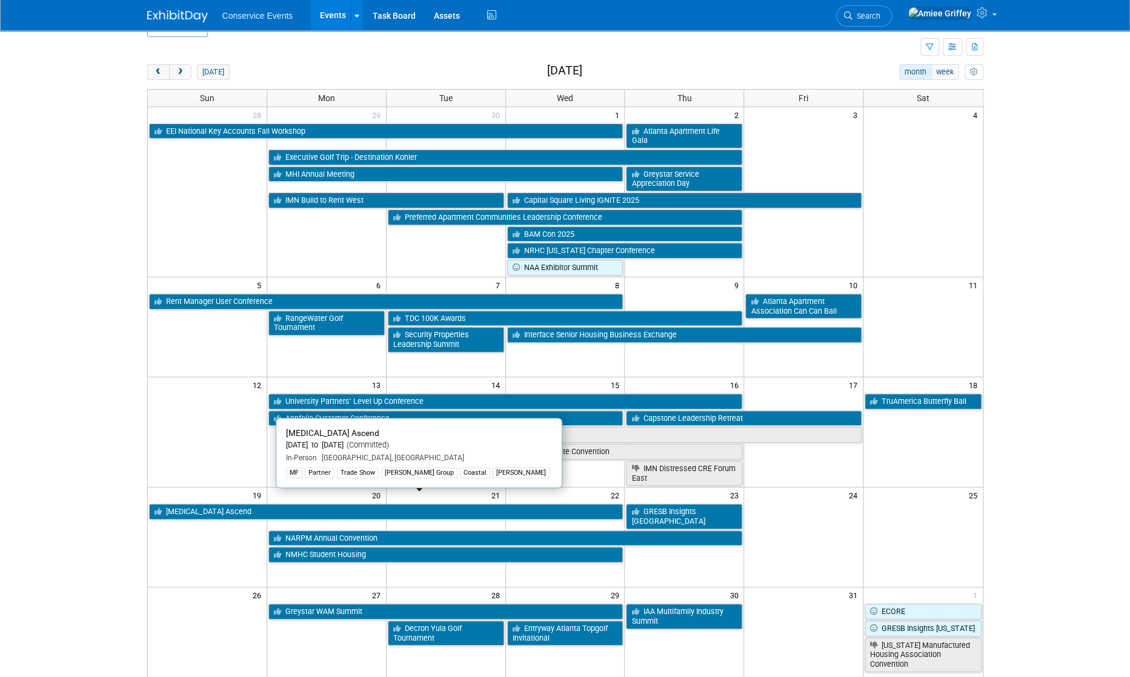
scroll to position [30, 0]
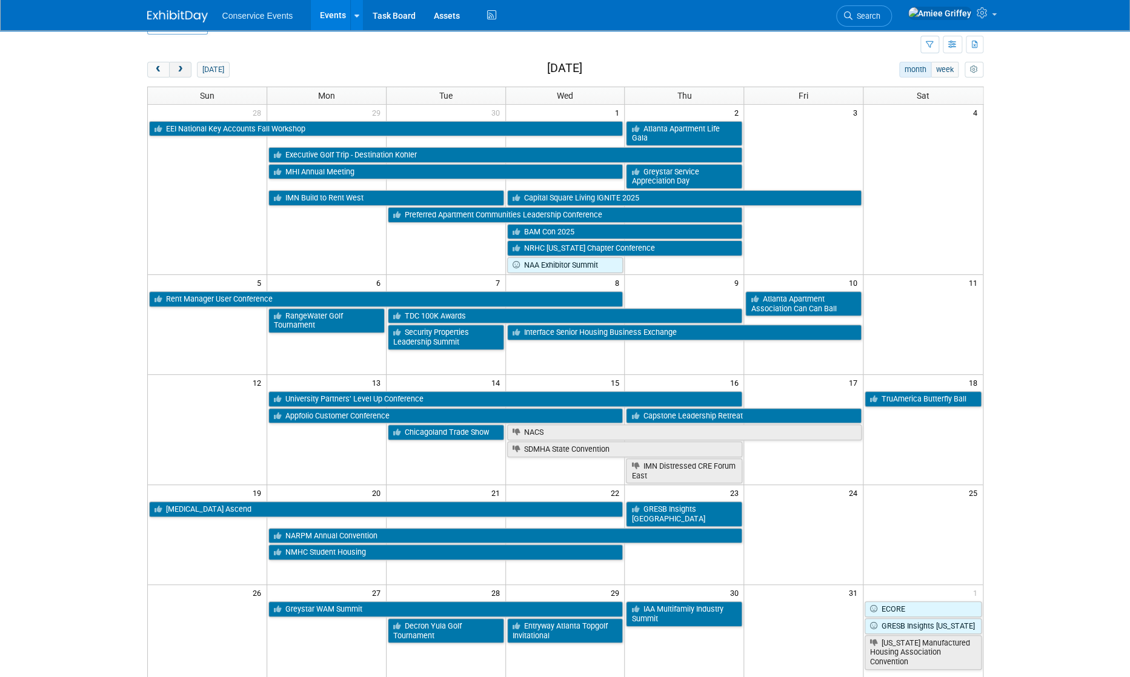
click at [184, 71] on span "next" at bounding box center [180, 70] width 9 height 8
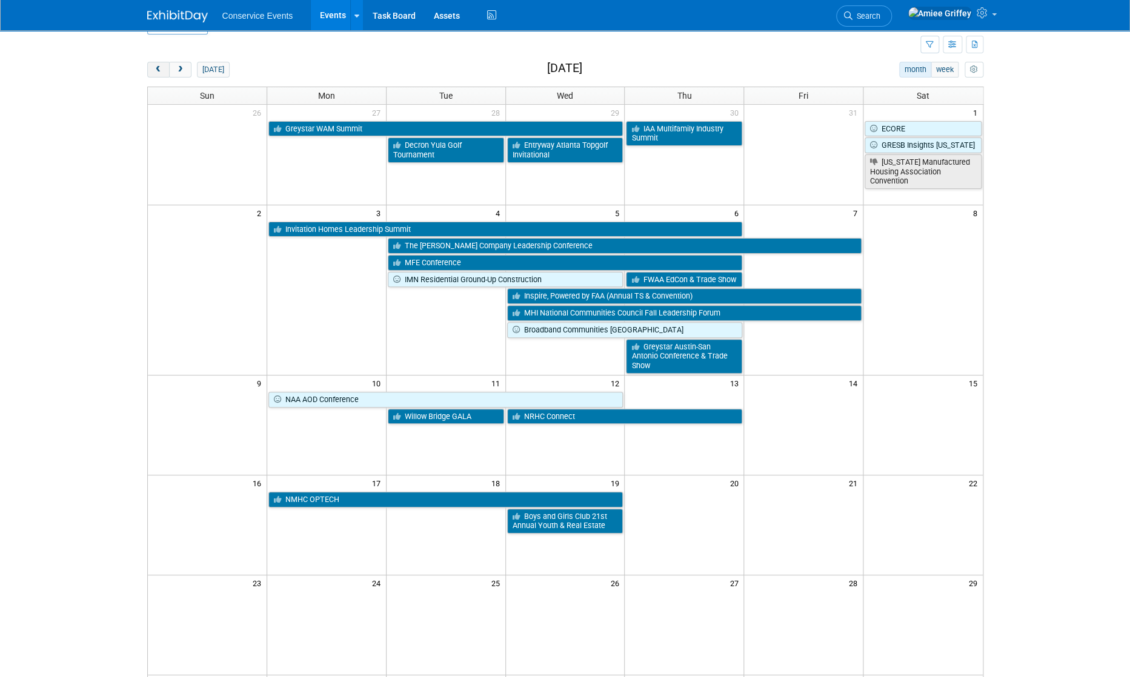
click at [159, 69] on span "prev" at bounding box center [158, 70] width 9 height 8
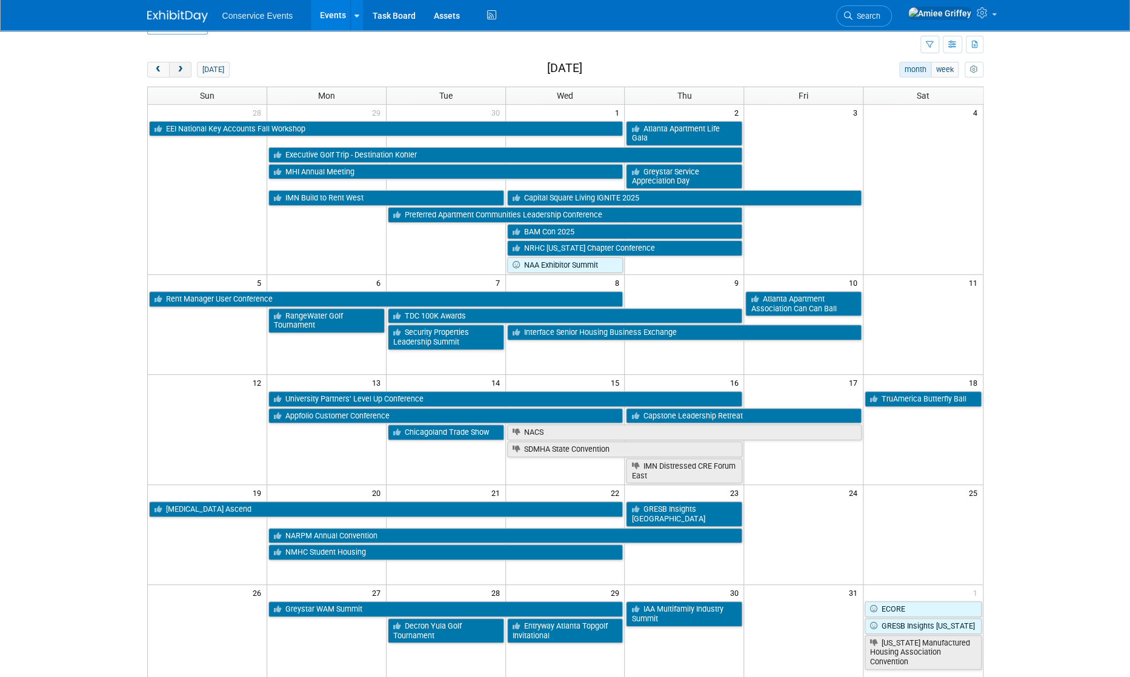
click at [181, 71] on span "next" at bounding box center [180, 70] width 9 height 8
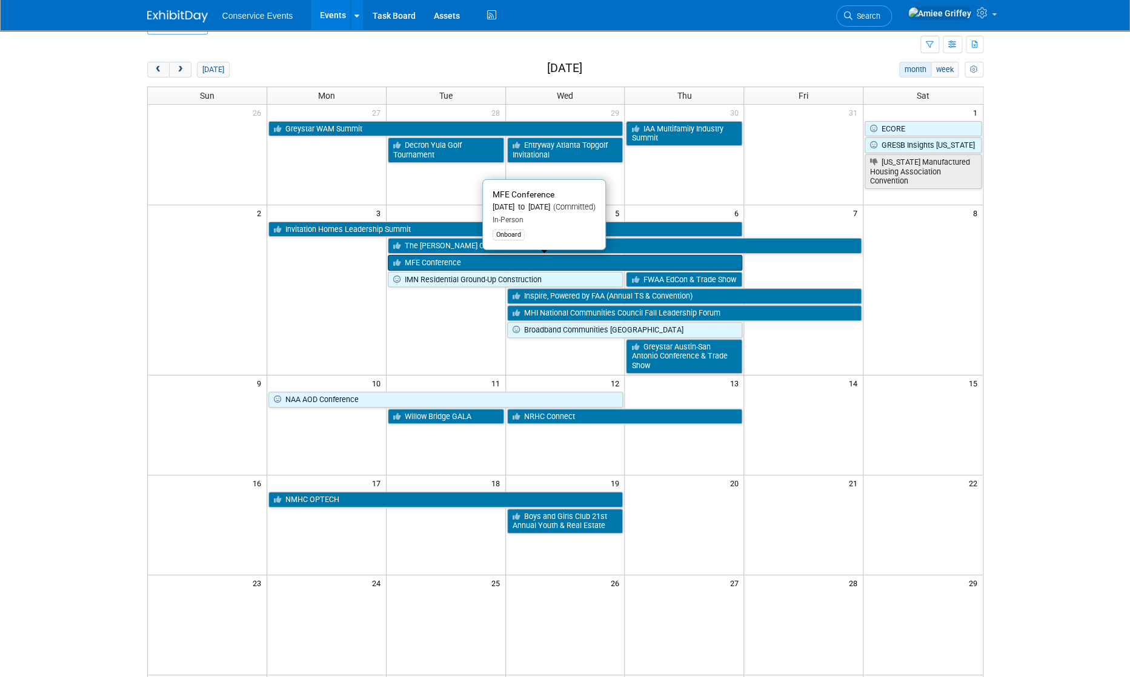
click at [437, 258] on link "MFE Conference" at bounding box center [565, 263] width 355 height 16
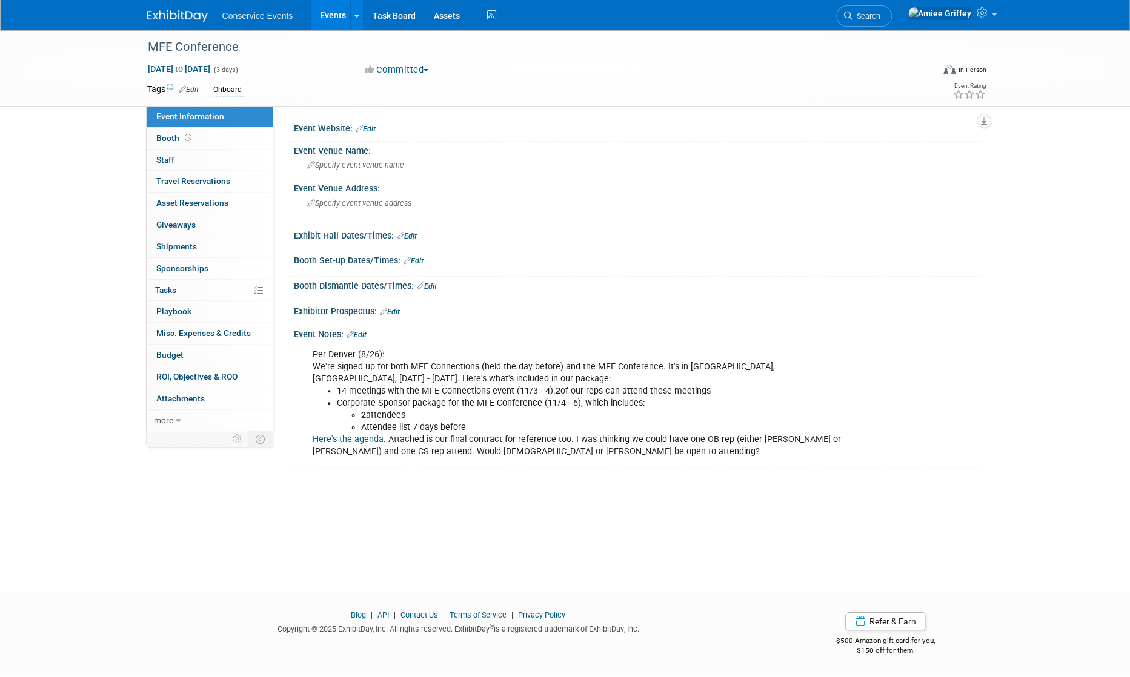
click at [365, 335] on link "Edit" at bounding box center [357, 335] width 20 height 8
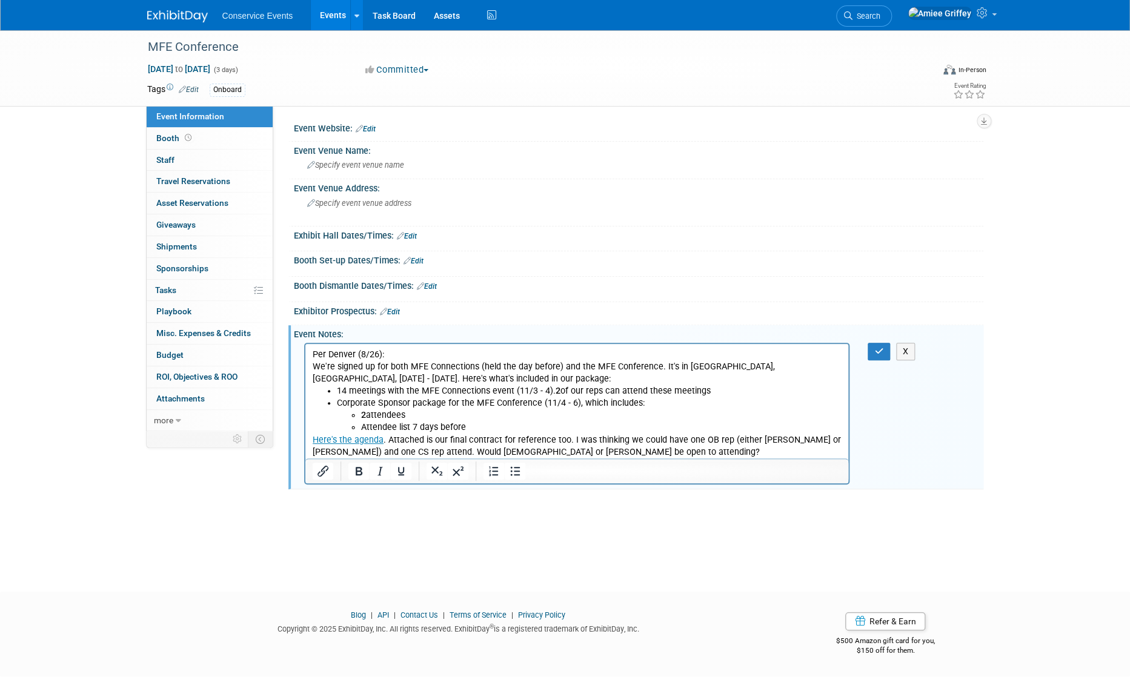
click at [574, 452] on p "Here's the agenda . Attached is our final contract for reference too. I was thi…" at bounding box center [577, 446] width 530 height 24
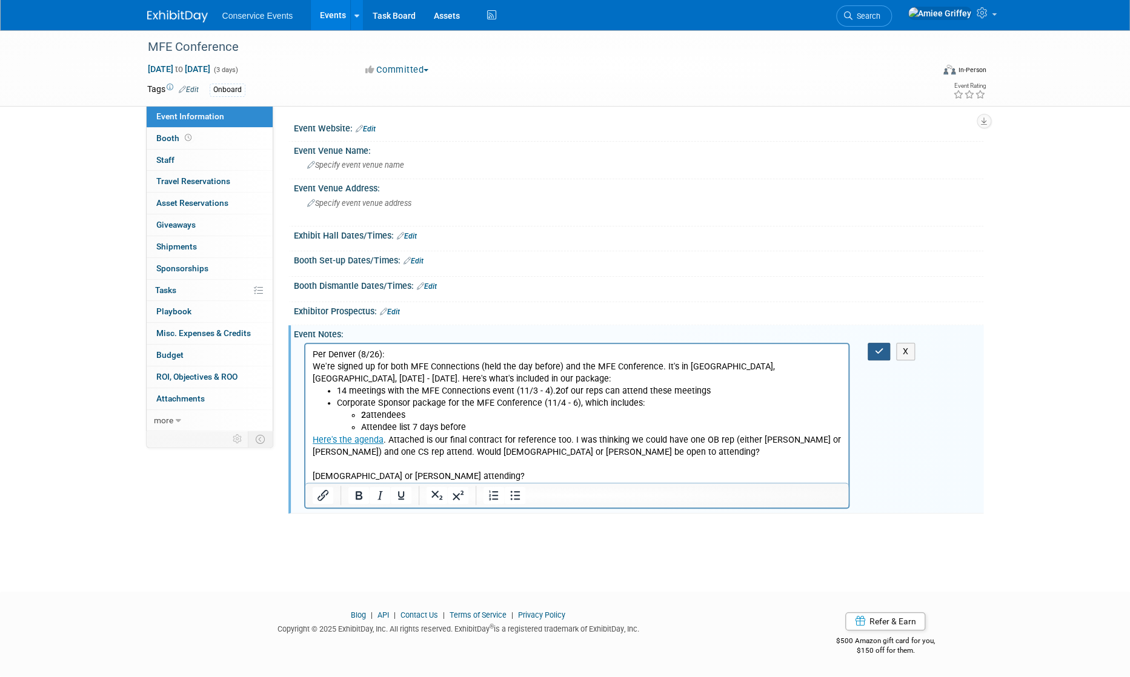
click at [883, 347] on icon "button" at bounding box center [878, 351] width 9 height 8
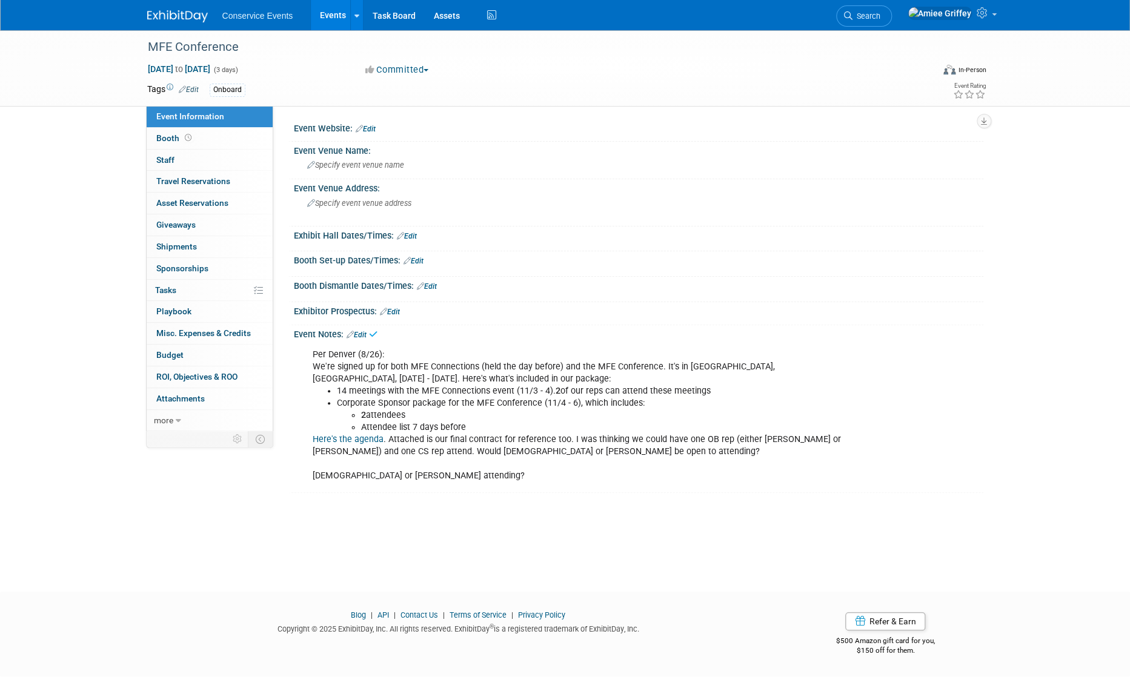
click at [326, 21] on link "Events" at bounding box center [333, 15] width 44 height 30
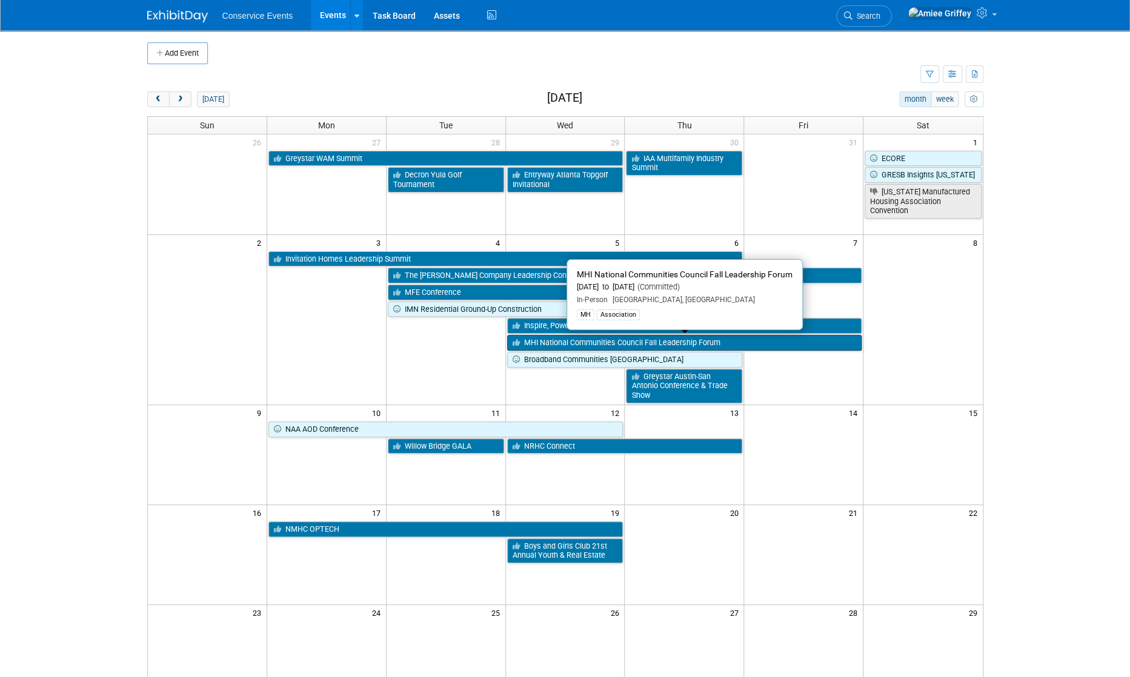
click at [525, 344] on link "MHI National Communities Council Fall Leadership Forum" at bounding box center [684, 343] width 355 height 16
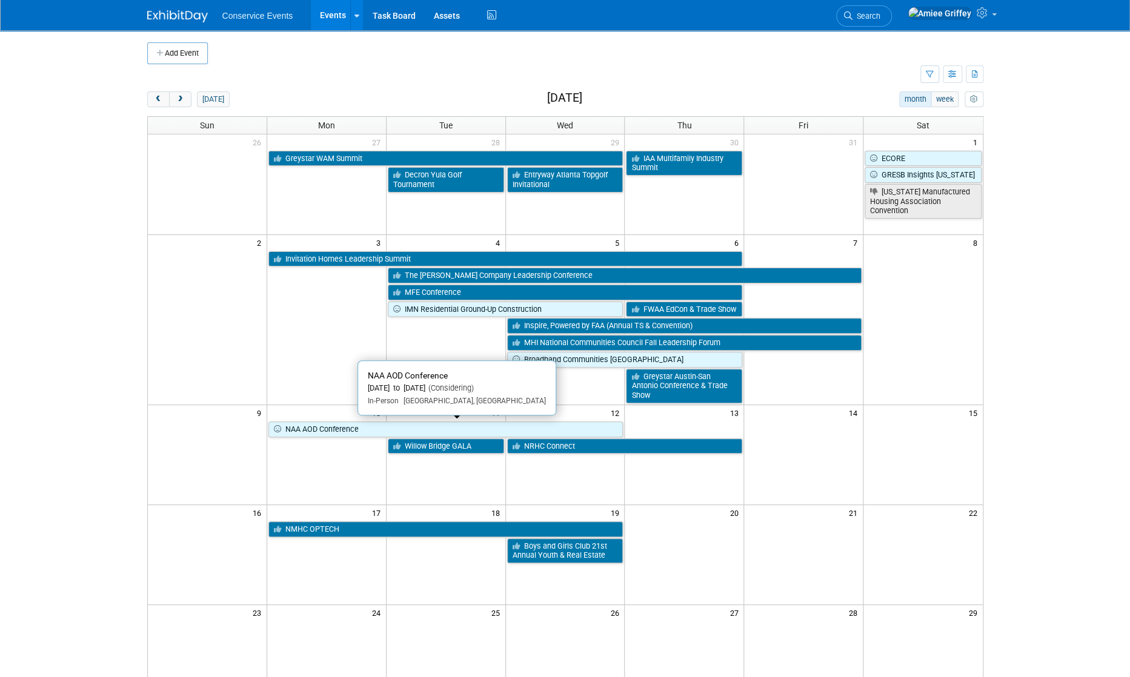
click at [329, 428] on link "NAA AOD Conference" at bounding box center [445, 430] width 355 height 16
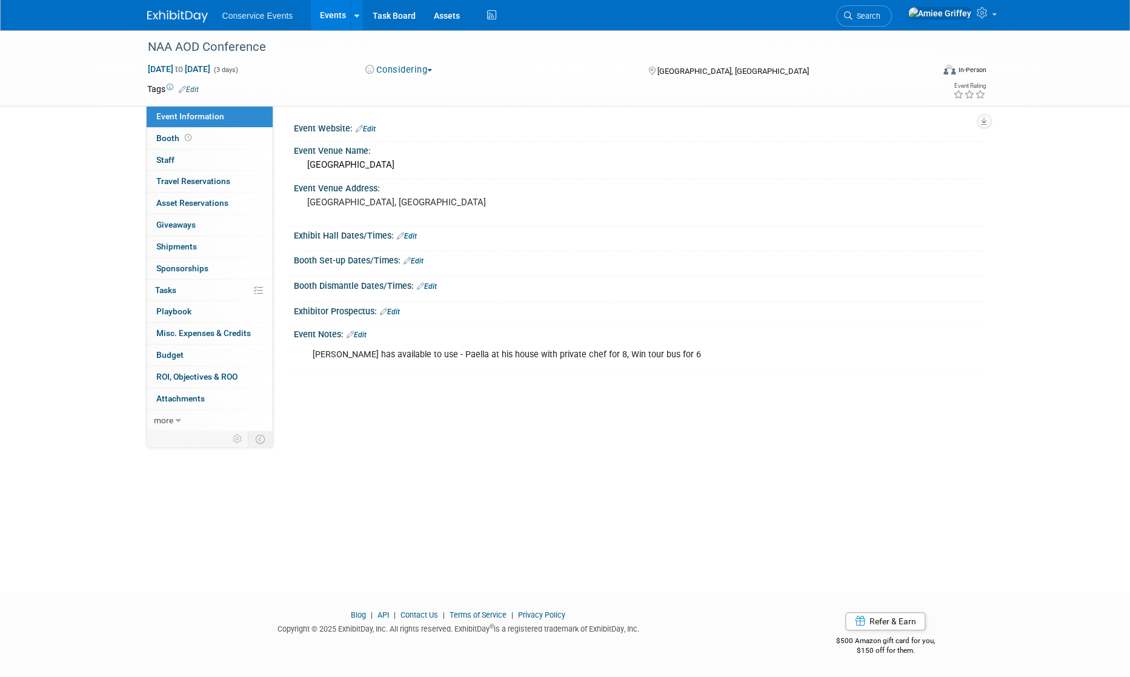
click at [407, 63] on div "Considering Committed Considering Not Going" at bounding box center [495, 70] width 286 height 14
click at [407, 70] on button "Considering" at bounding box center [399, 70] width 76 height 13
click at [405, 91] on link "Committed" at bounding box center [410, 89] width 96 height 17
click at [326, 13] on link "Events" at bounding box center [333, 15] width 44 height 30
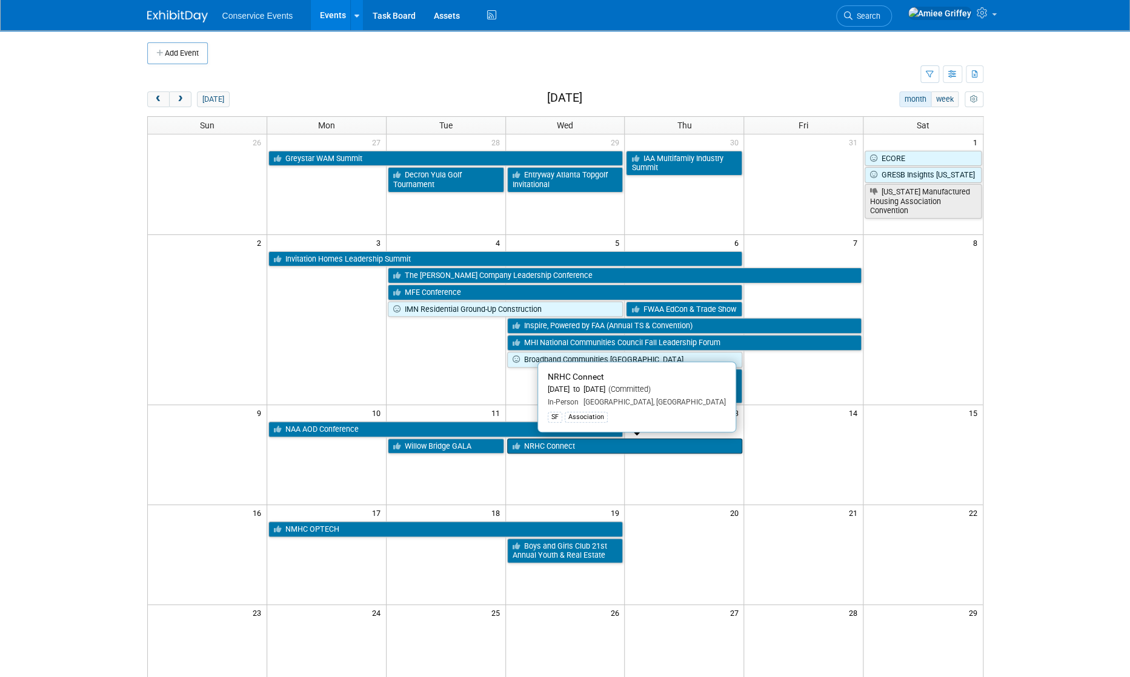
click at [588, 449] on link "NRHC Connect" at bounding box center [625, 447] width 236 height 16
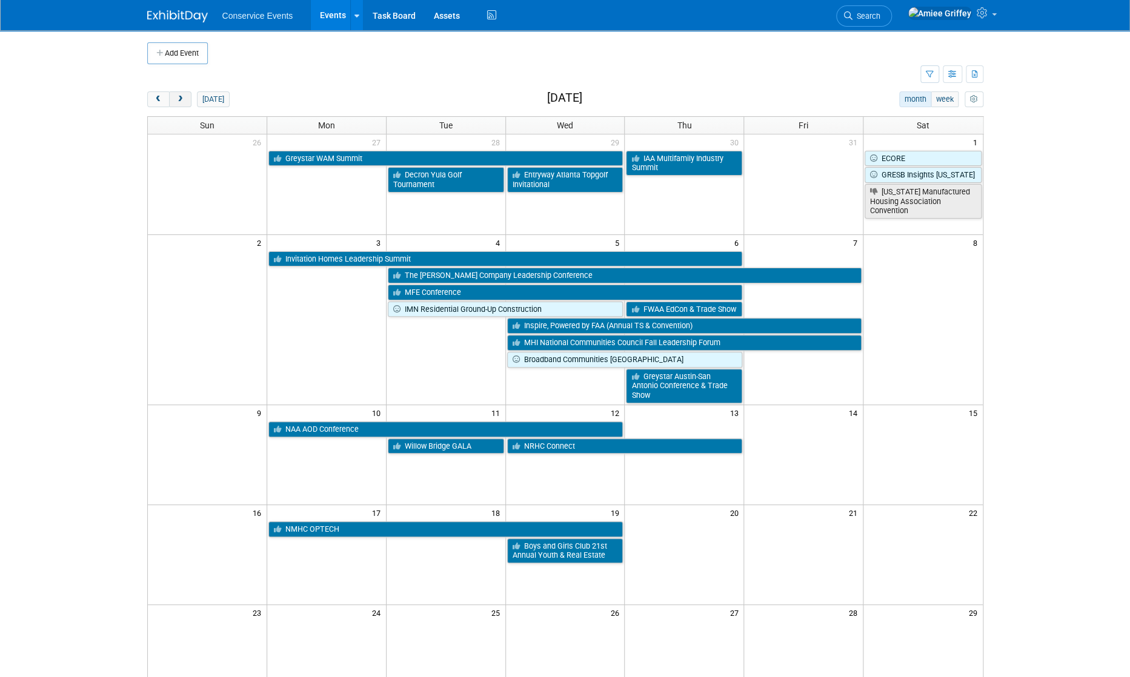
click at [180, 99] on span "next" at bounding box center [180, 100] width 9 height 8
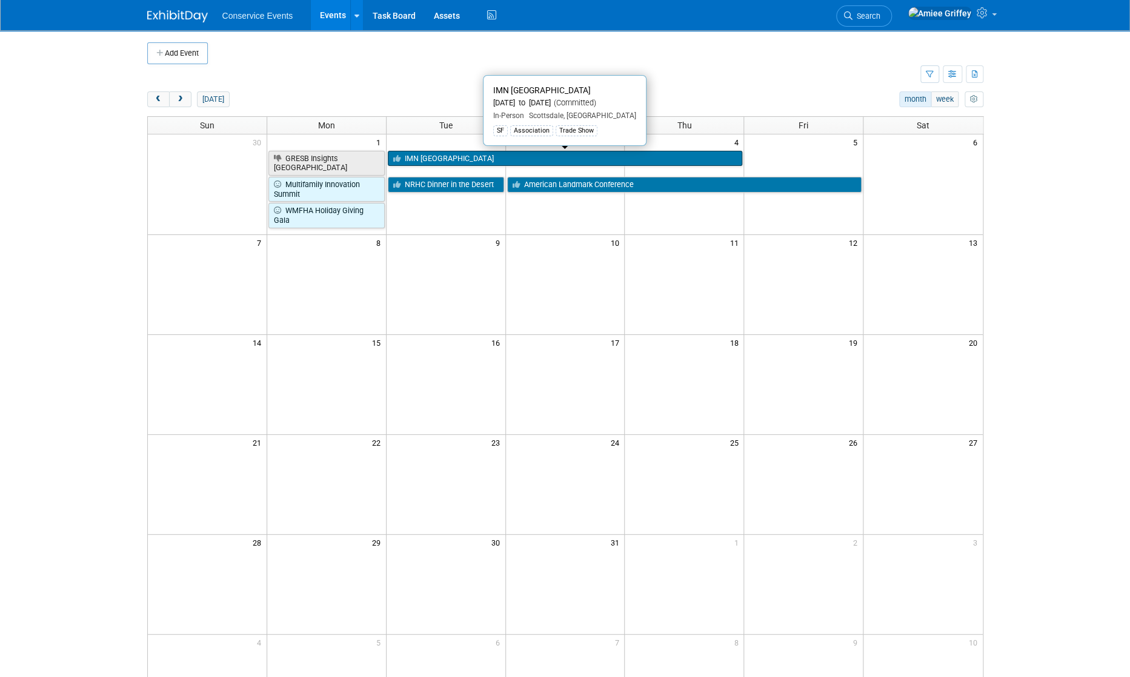
click at [425, 159] on link "IMN [GEOGRAPHIC_DATA]" at bounding box center [565, 159] width 355 height 16
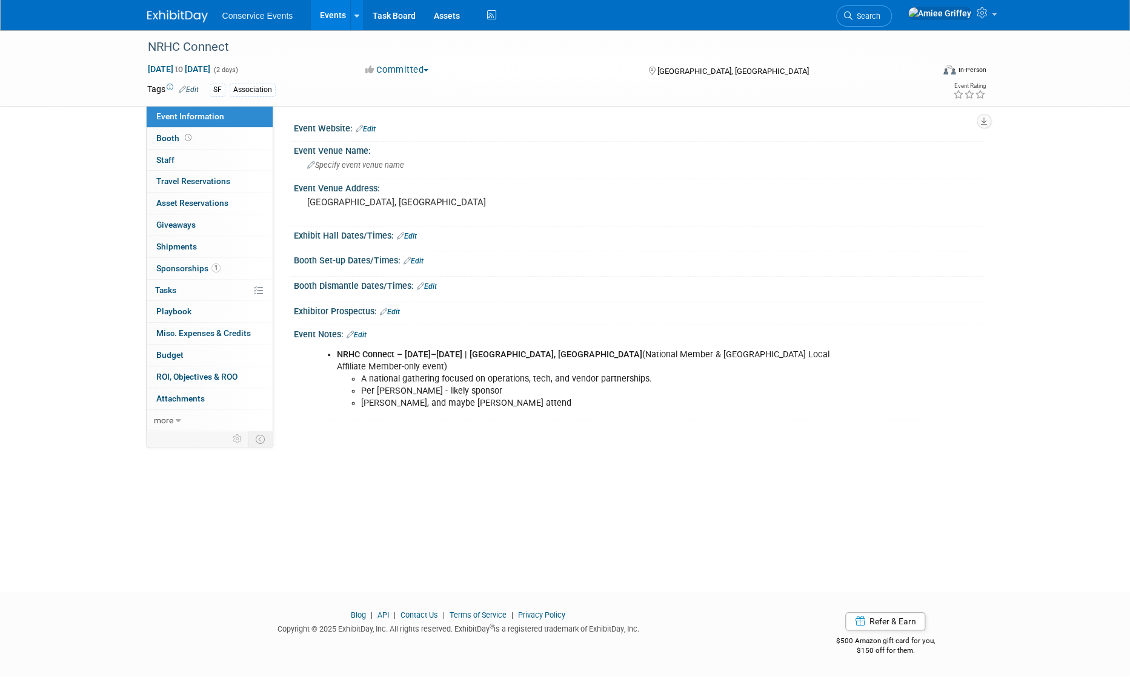
click at [364, 335] on link "Edit" at bounding box center [357, 335] width 20 height 8
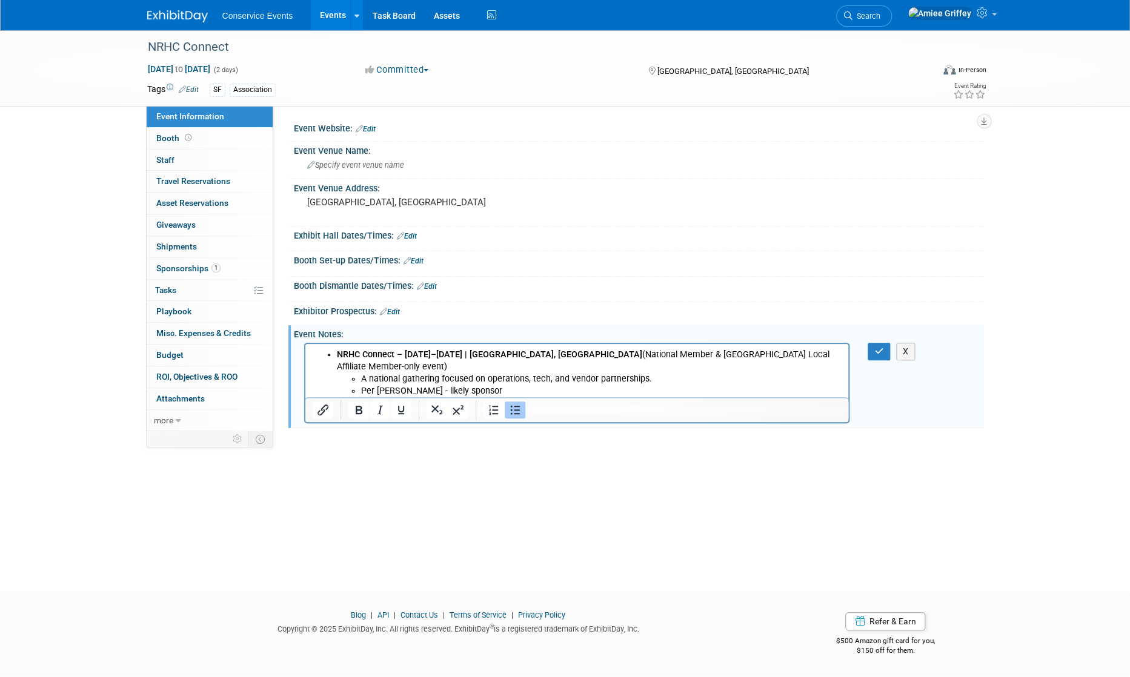
click at [505, 397] on li "Tanner, Debi, and maybe Zach attend" at bounding box center [601, 403] width 481 height 12
drag, startPoint x: 505, startPoint y: 390, endPoint x: 422, endPoint y: 393, distance: 83.1
click at [422, 397] on li "Tanner, Debi, and maybe Zach attend" at bounding box center [601, 403] width 481 height 12
click at [448, 397] on li "Tanner, Debi, and maybe Zach attend" at bounding box center [601, 403] width 481 height 12
drag, startPoint x: 510, startPoint y: 391, endPoint x: 430, endPoint y: 391, distance: 79.4
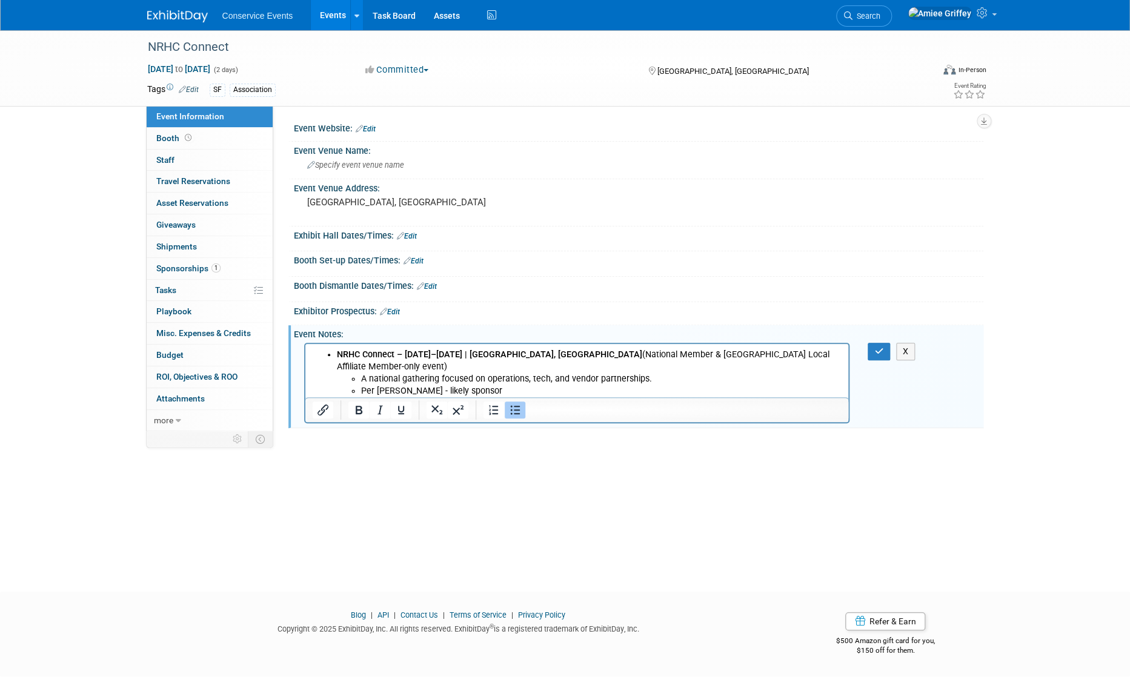
click at [430, 397] on li "Tanner, Debi, and maybe Zach attend" at bounding box center [601, 403] width 481 height 12
click at [874, 348] on icon "button" at bounding box center [878, 351] width 9 height 8
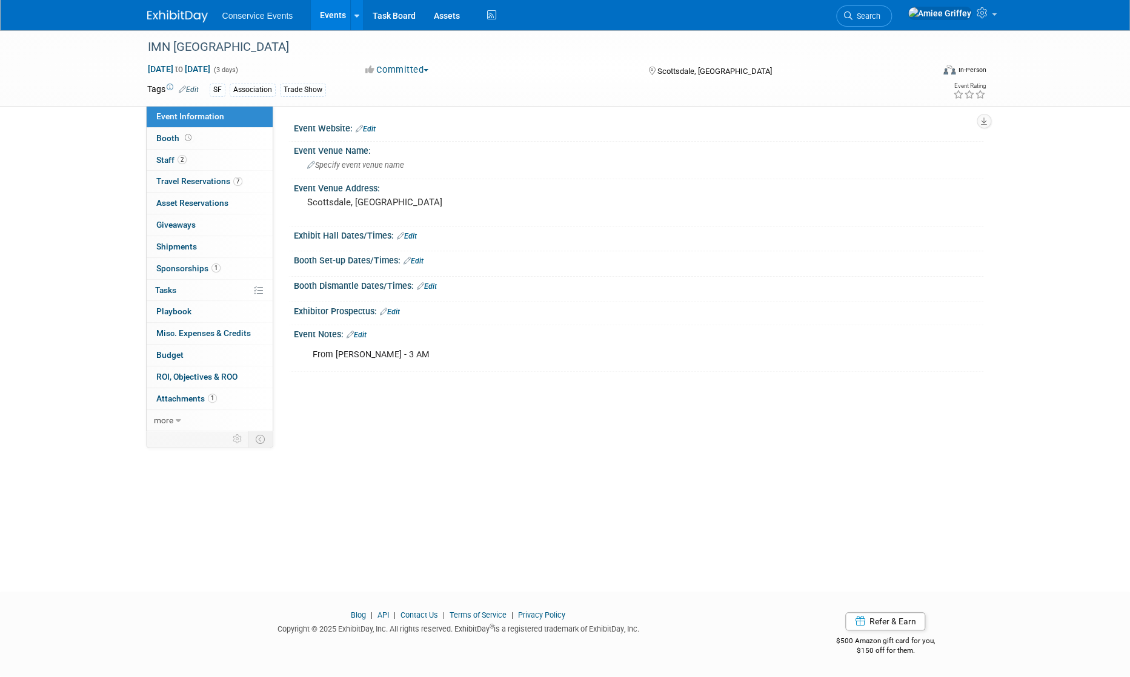
click at [176, 271] on span "Sponsorships 1" at bounding box center [188, 269] width 64 height 10
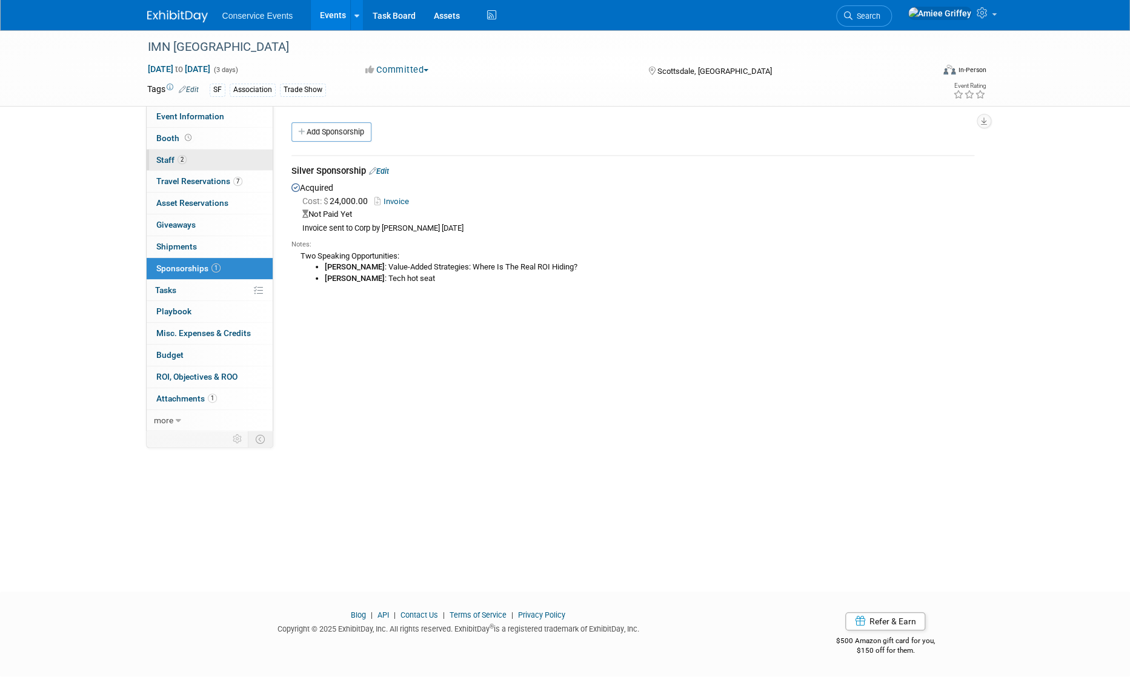
click at [222, 155] on link "2 Staff 2" at bounding box center [210, 160] width 126 height 21
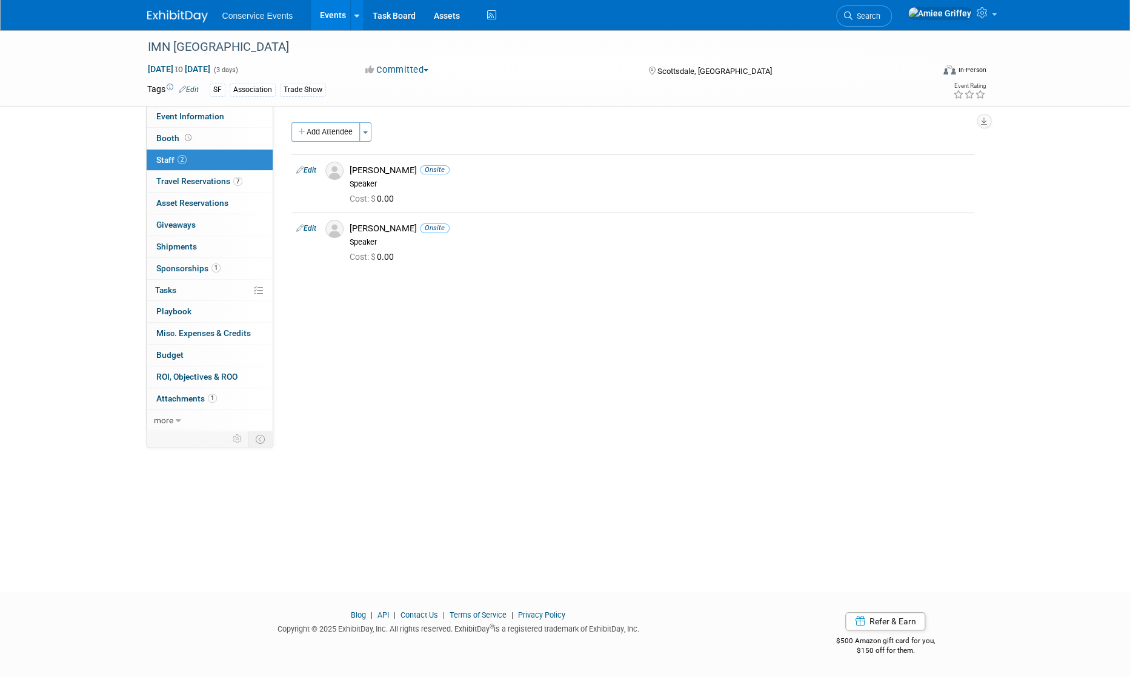
click at [317, 131] on button "Add Attendee" at bounding box center [325, 131] width 68 height 19
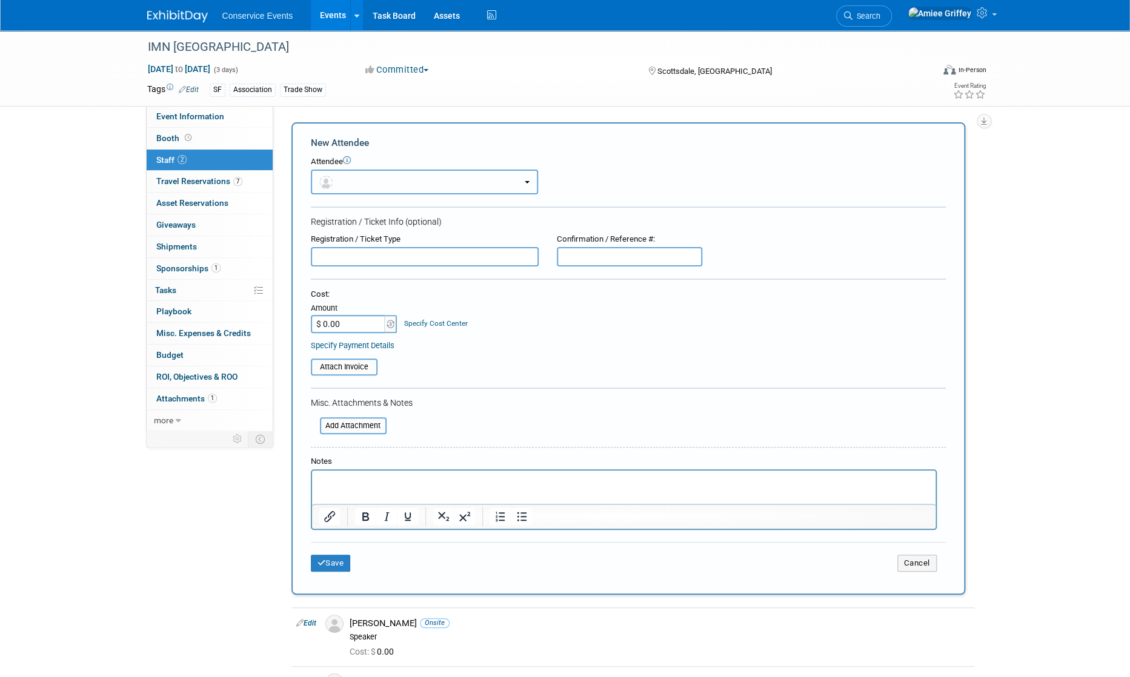
click at [357, 184] on button "button" at bounding box center [424, 182] width 227 height 25
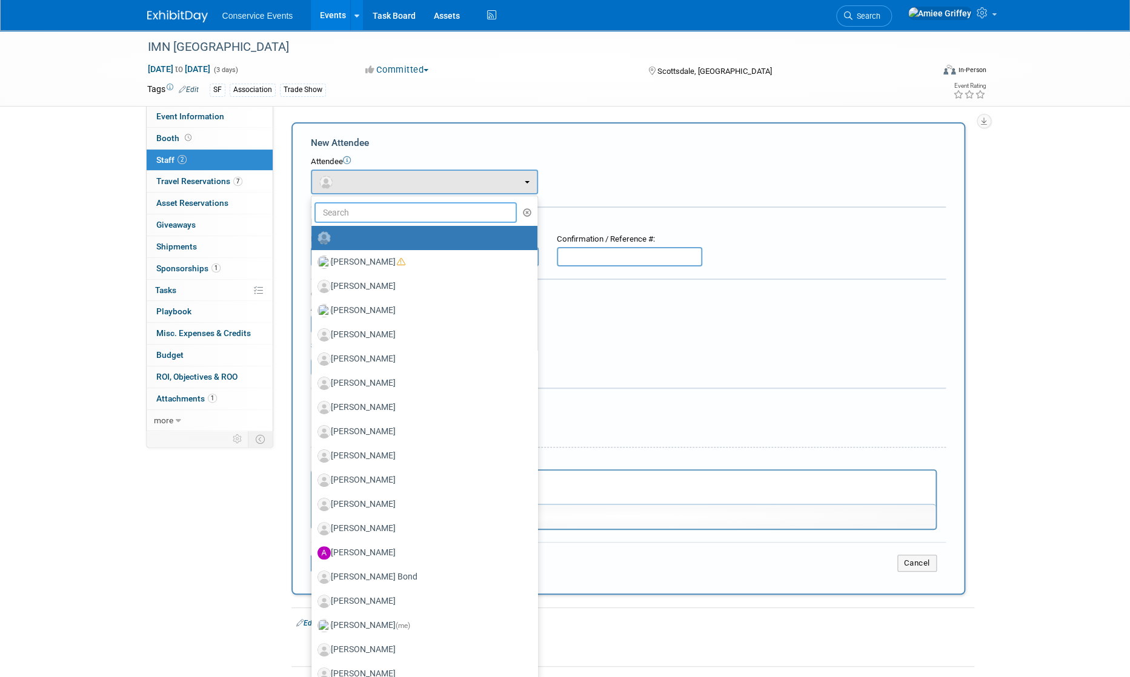
click at [383, 213] on input "text" at bounding box center [415, 212] width 203 height 21
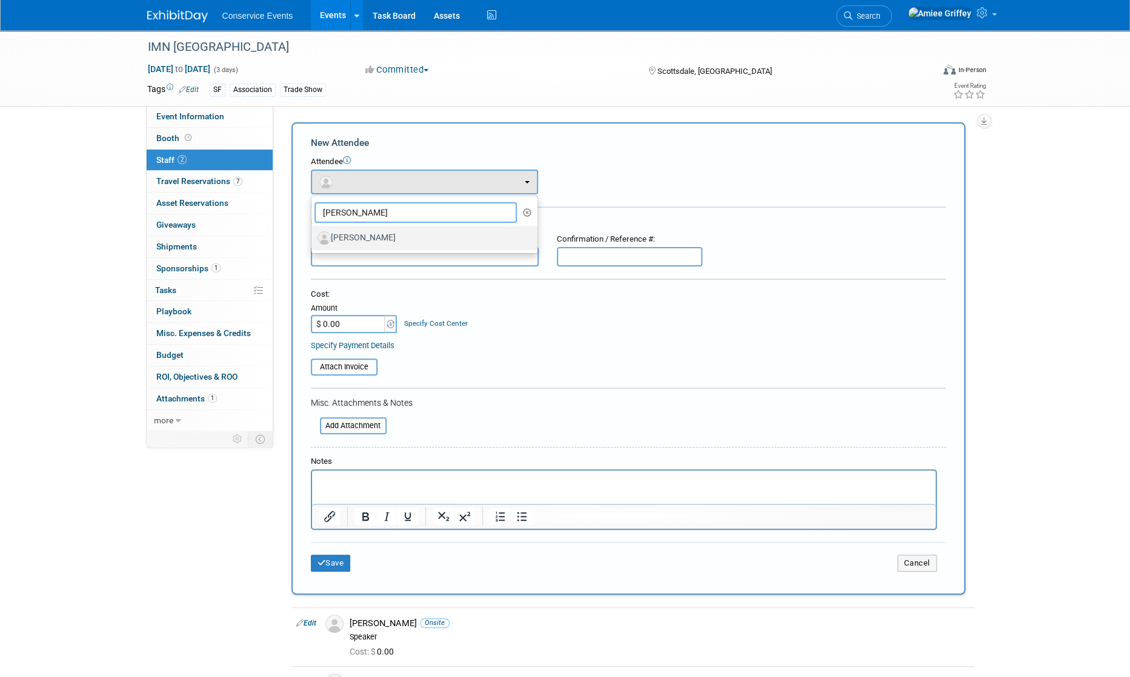
type input "tanner"
click at [379, 238] on label "[PERSON_NAME]" at bounding box center [422, 237] width 208 height 19
click at [313, 238] on input "[PERSON_NAME]" at bounding box center [309, 237] width 8 height 8
select select "7de0d264-0850-48b2-8750-d4300641e3e1"
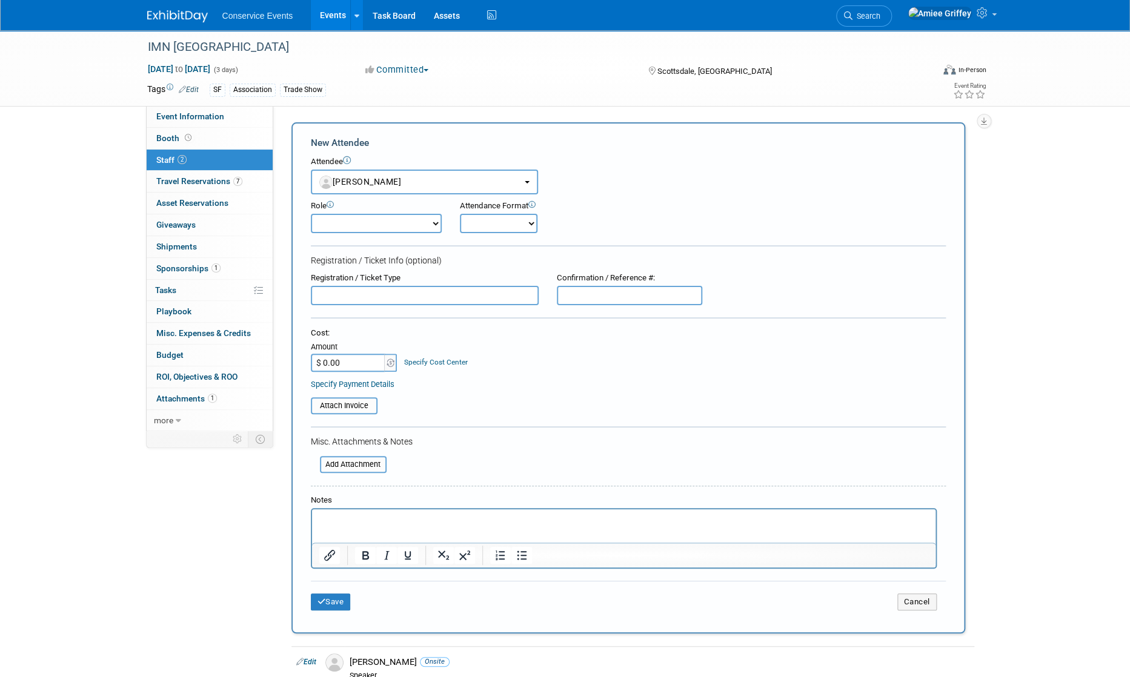
click at [411, 218] on select "Demonstrator Host Planner Presenter Sales Representative Set-up/Dismantle Crew …" at bounding box center [376, 223] width 131 height 19
select select "100"
click at [311, 214] on select "Demonstrator Host Planner Presenter Sales Representative Set-up/Dismantle Crew …" at bounding box center [376, 223] width 131 height 19
click at [506, 227] on select "Onsite Remote" at bounding box center [499, 223] width 78 height 19
select select "1"
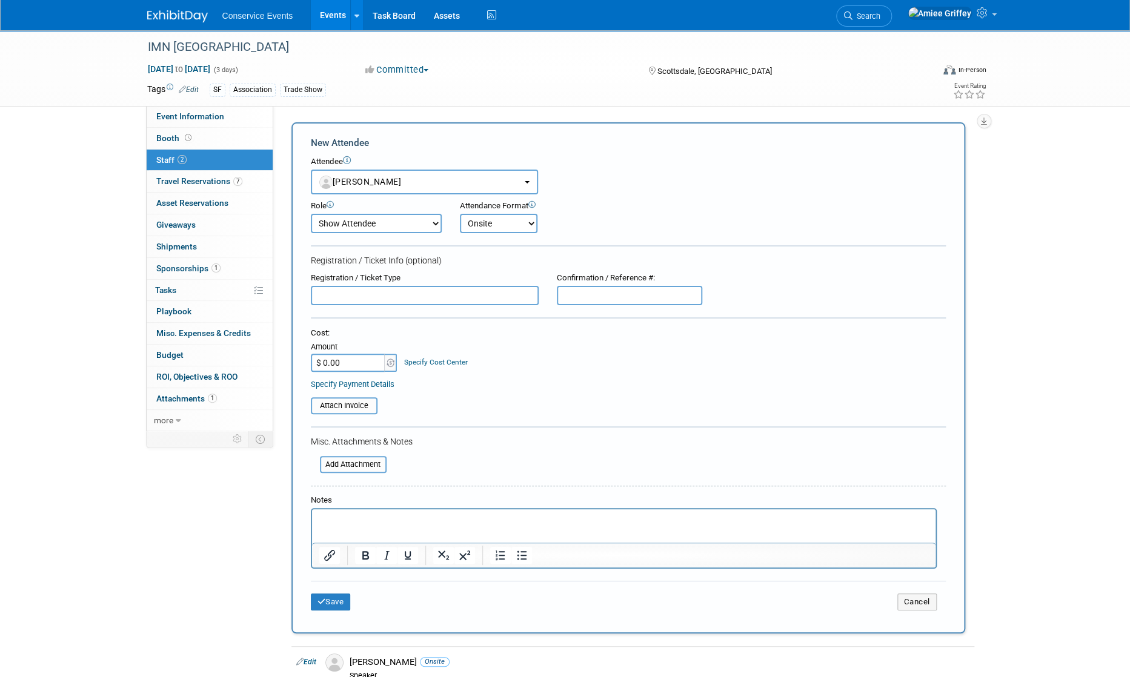
click at [460, 214] on select "Onsite Remote" at bounding box center [499, 223] width 78 height 19
click at [335, 603] on button "Save" at bounding box center [331, 602] width 40 height 17
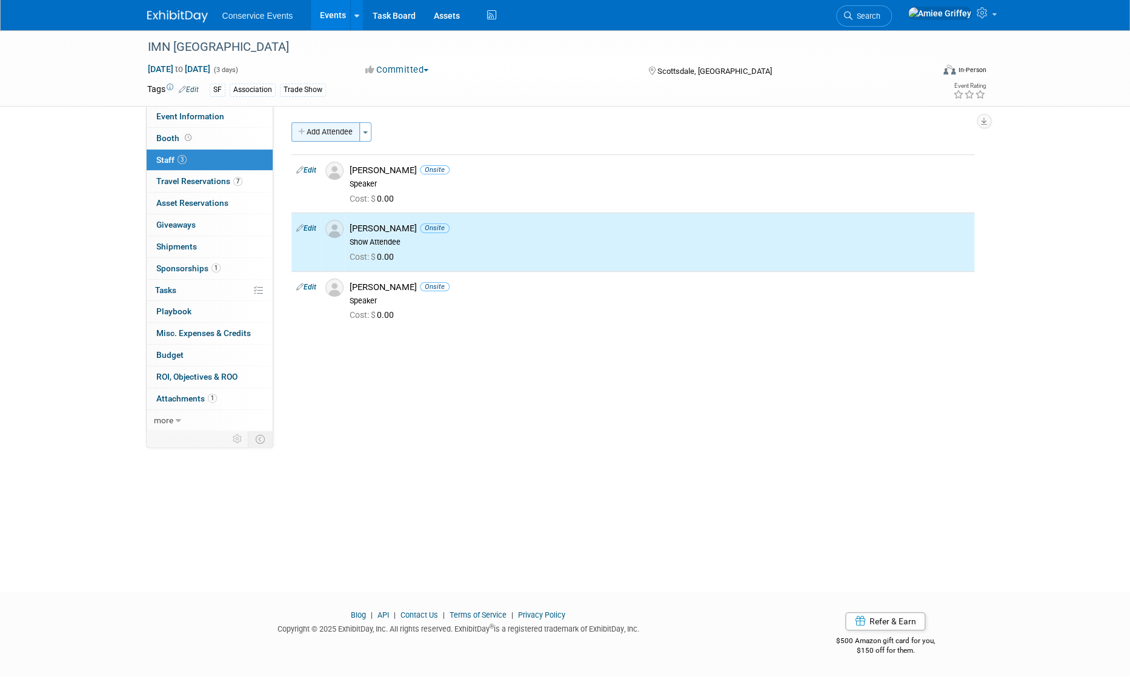
click at [335, 136] on button "Add Attendee" at bounding box center [325, 131] width 68 height 19
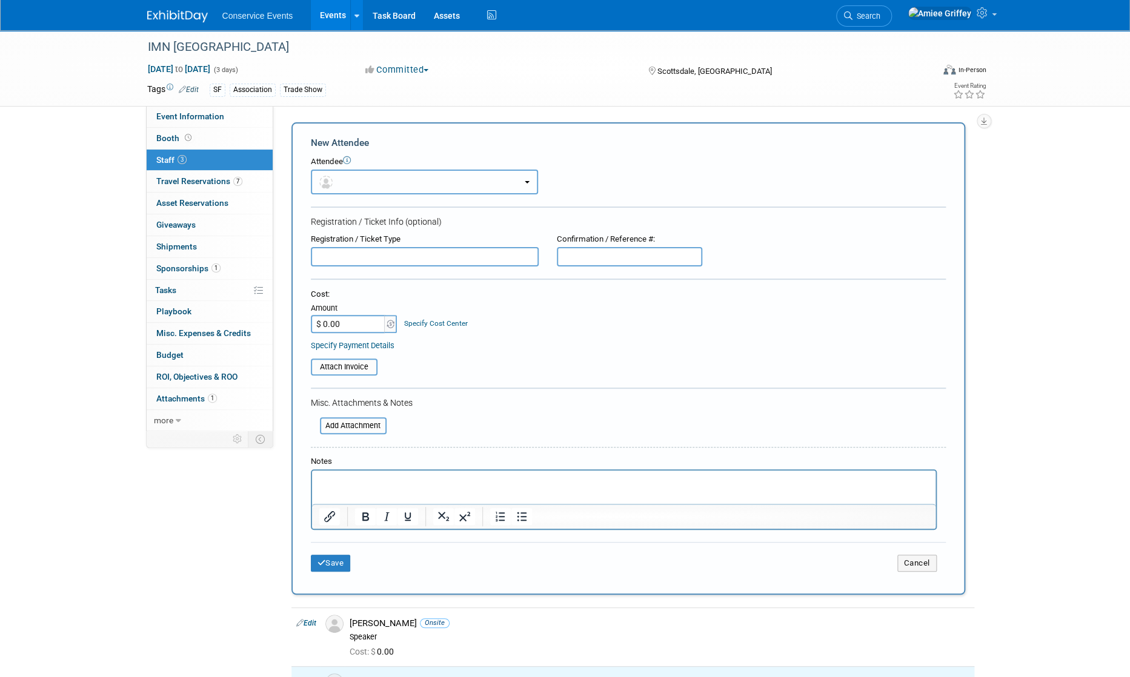
click at [371, 183] on button "button" at bounding box center [424, 182] width 227 height 25
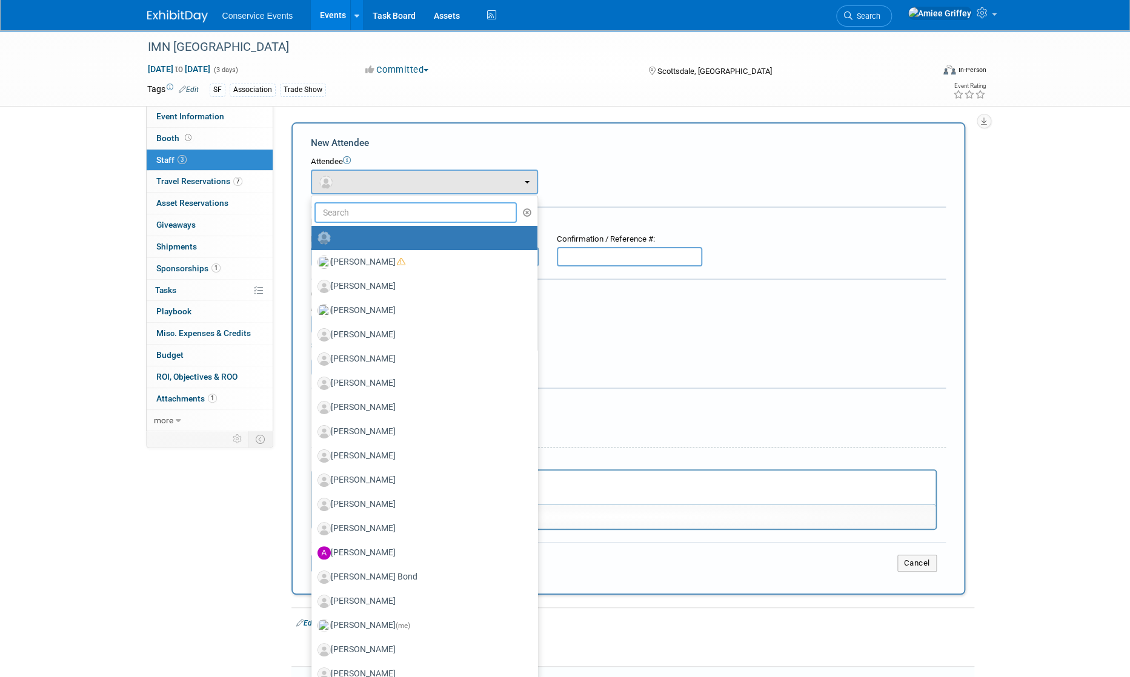
click at [393, 221] on input "text" at bounding box center [415, 212] width 203 height 21
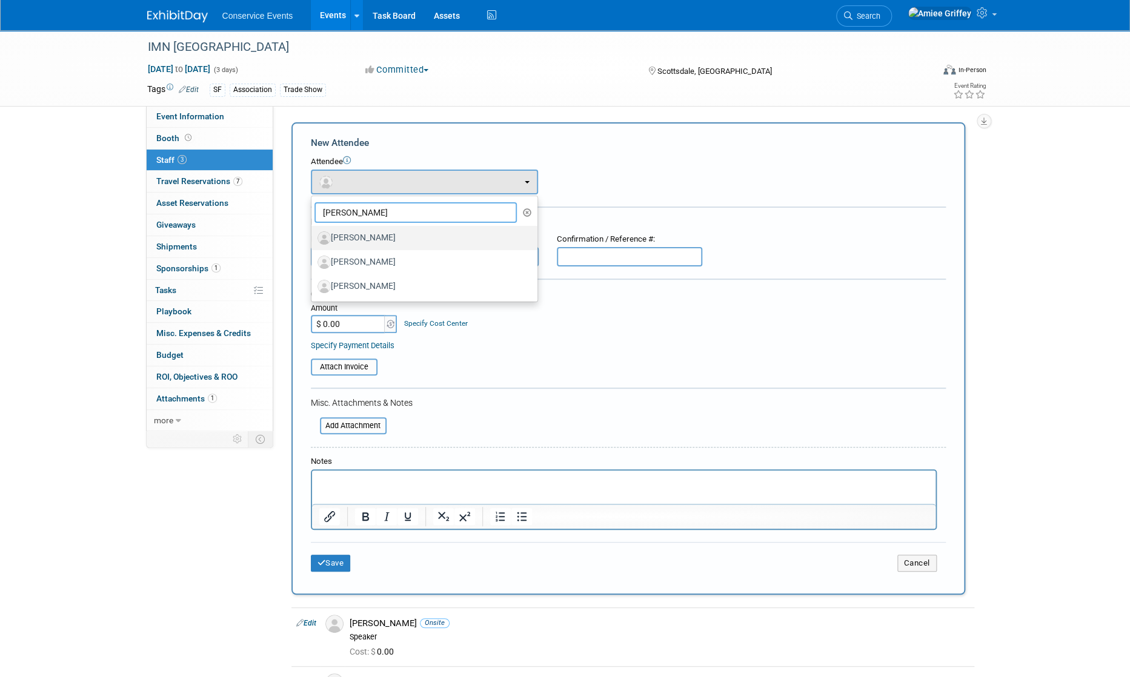
type input "brad"
click at [383, 236] on label "[PERSON_NAME]" at bounding box center [422, 237] width 208 height 19
click at [313, 236] on input "[PERSON_NAME]" at bounding box center [309, 237] width 8 height 8
select select "a4e2d5c2-cd44-41c2-be2d-38b9b035438e"
select select "100"
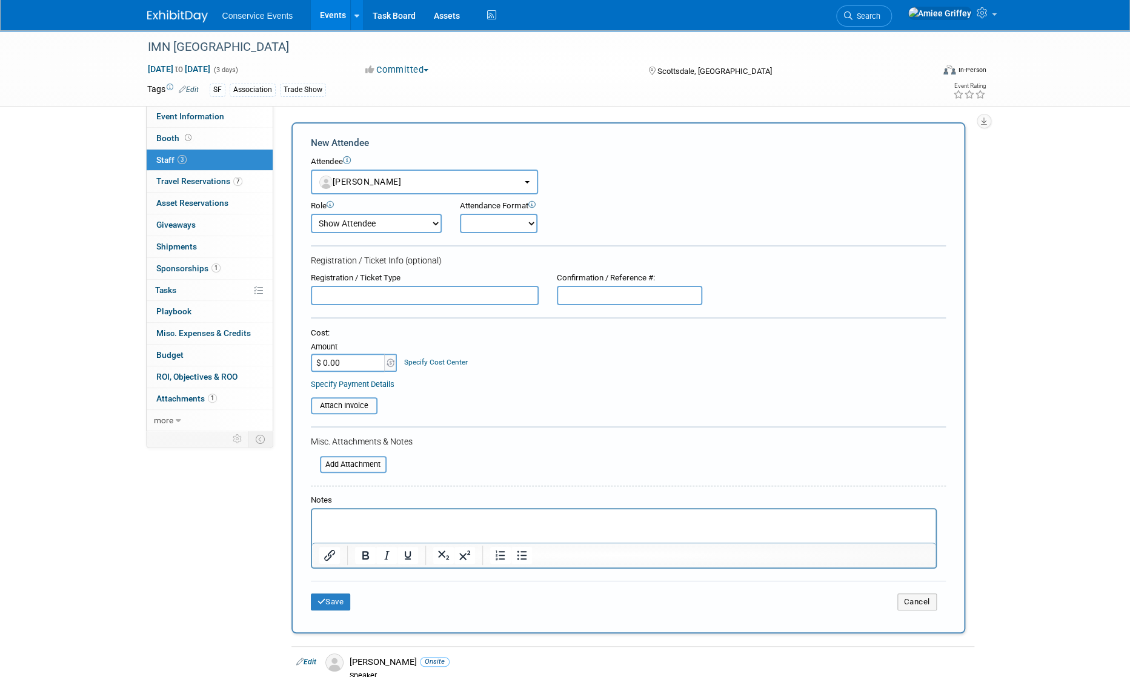
click at [480, 226] on select "Onsite Remote" at bounding box center [499, 223] width 78 height 19
select select "1"
click at [460, 214] on select "Onsite Remote" at bounding box center [499, 223] width 78 height 19
click at [325, 604] on button "Save" at bounding box center [331, 602] width 40 height 17
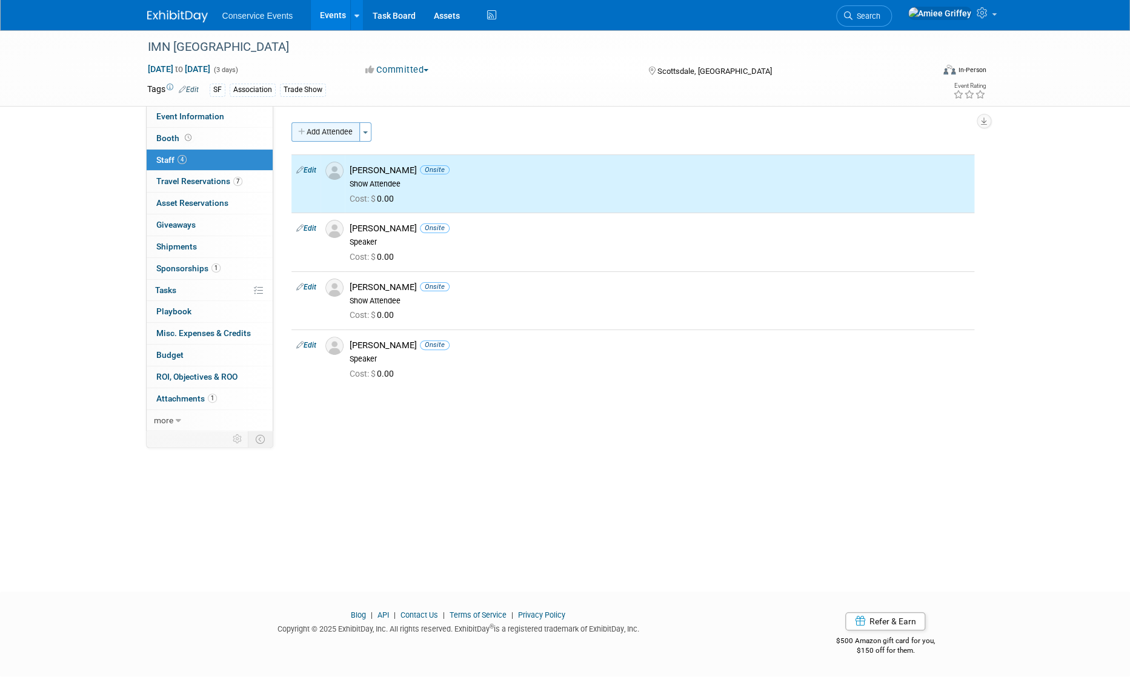
click at [339, 135] on button "Add Attendee" at bounding box center [325, 131] width 68 height 19
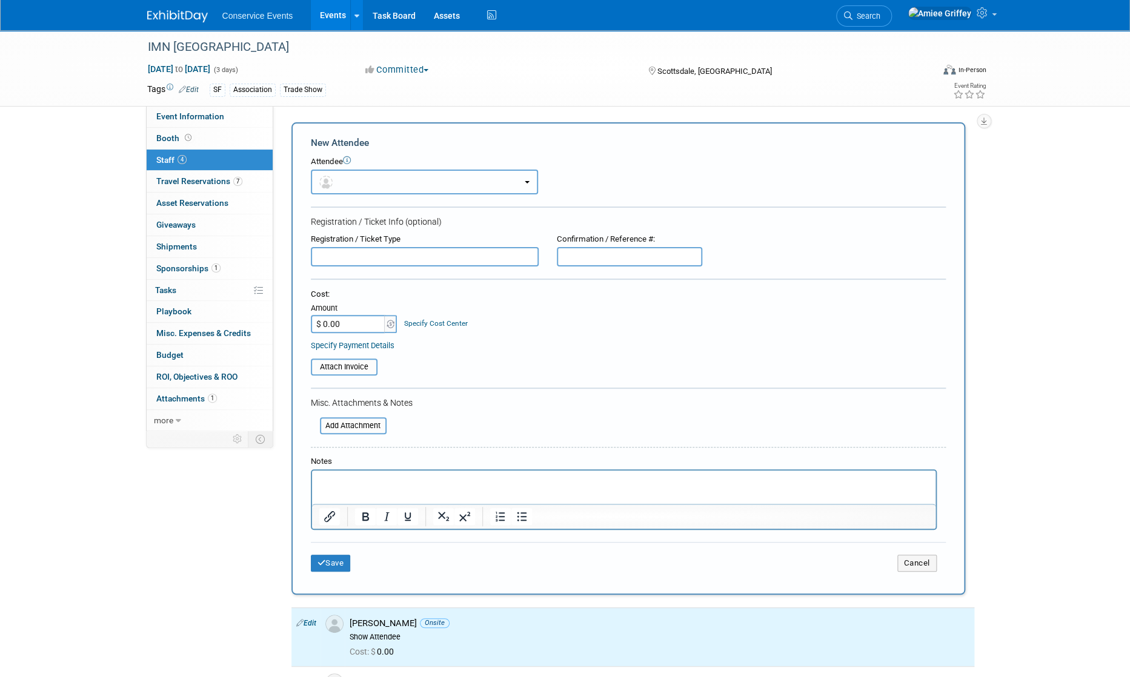
click at [373, 181] on button "button" at bounding box center [424, 182] width 227 height 25
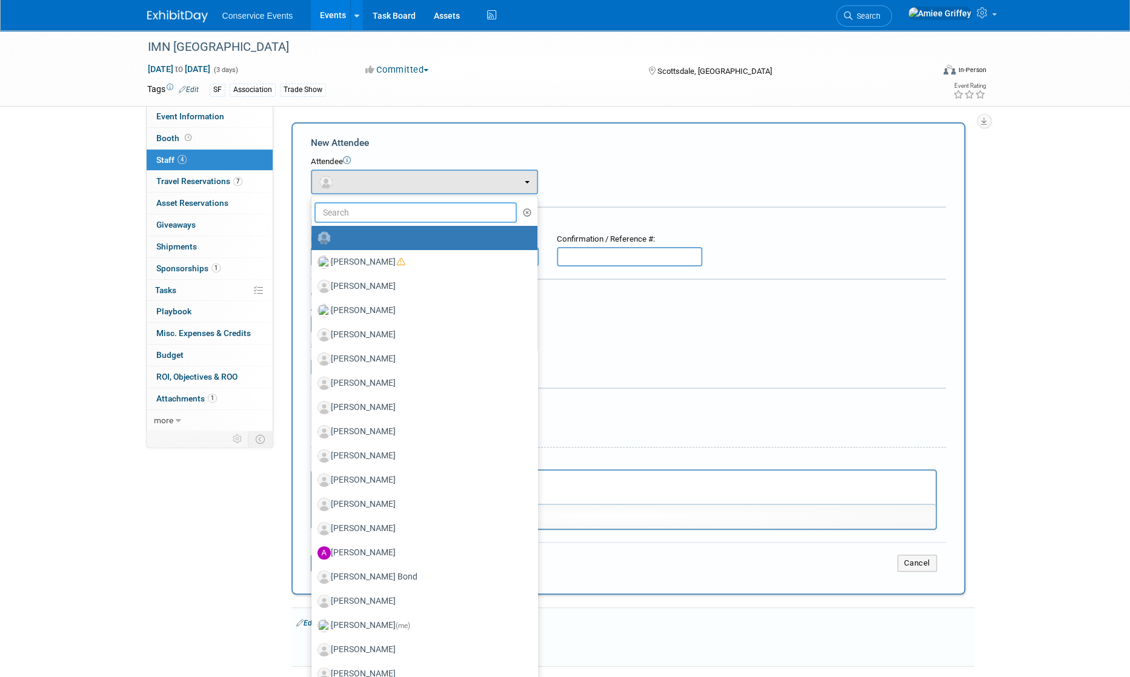
click at [390, 214] on input "text" at bounding box center [415, 212] width 203 height 21
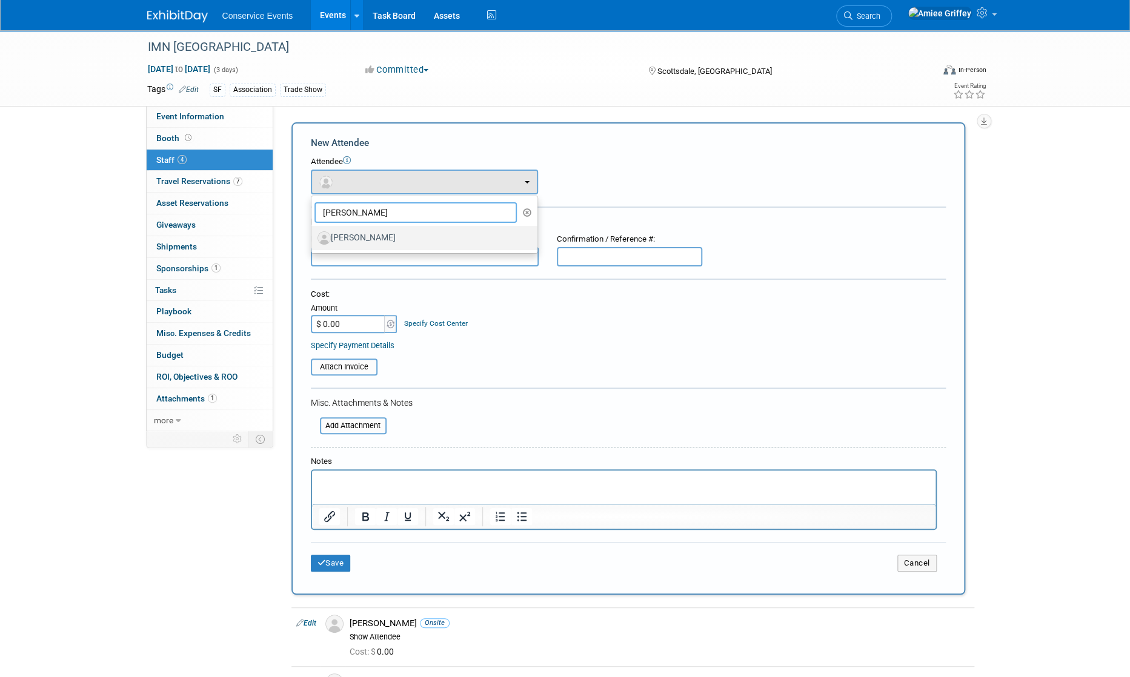
type input "molly"
click at [377, 238] on label "[PERSON_NAME]" at bounding box center [422, 237] width 208 height 19
click at [313, 238] on input "[PERSON_NAME]" at bounding box center [309, 237] width 8 height 8
select select "485fa604-3644-4bd4-adf5-c9c97c1316eb"
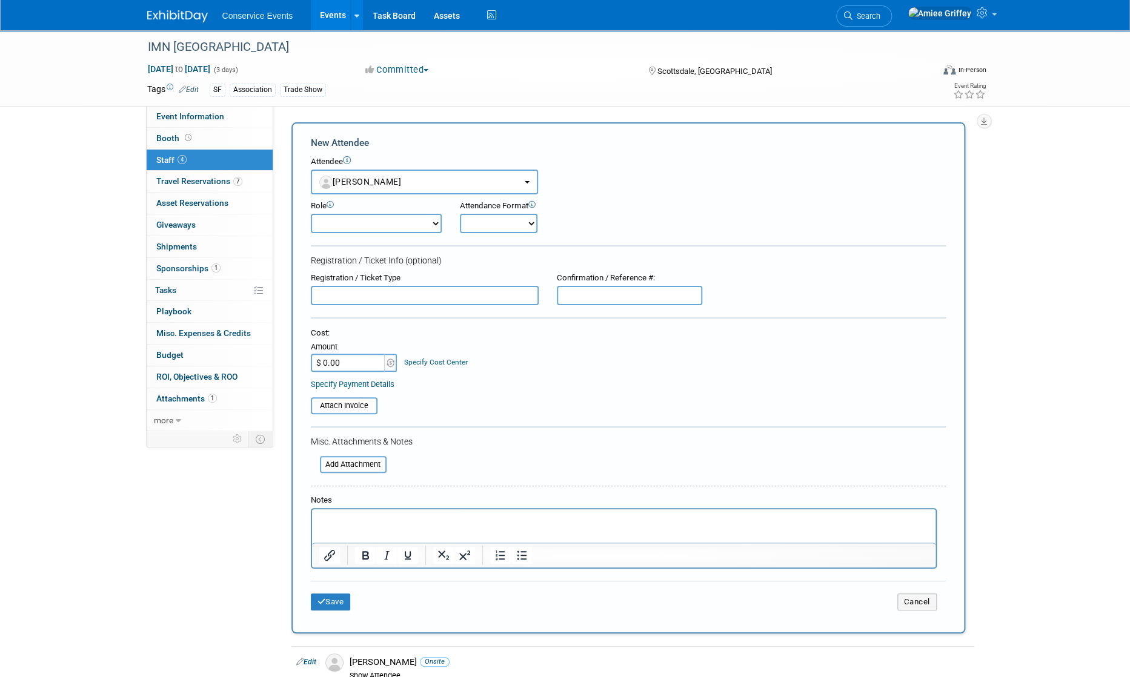
click at [416, 221] on select "Demonstrator Host Planner Presenter Sales Representative Set-up/Dismantle Crew …" at bounding box center [376, 223] width 131 height 19
select select "100"
click at [311, 214] on select "Demonstrator Host Planner Presenter Sales Representative Set-up/Dismantle Crew …" at bounding box center [376, 223] width 131 height 19
click at [499, 227] on select "Onsite Remote" at bounding box center [499, 223] width 78 height 19
select select "1"
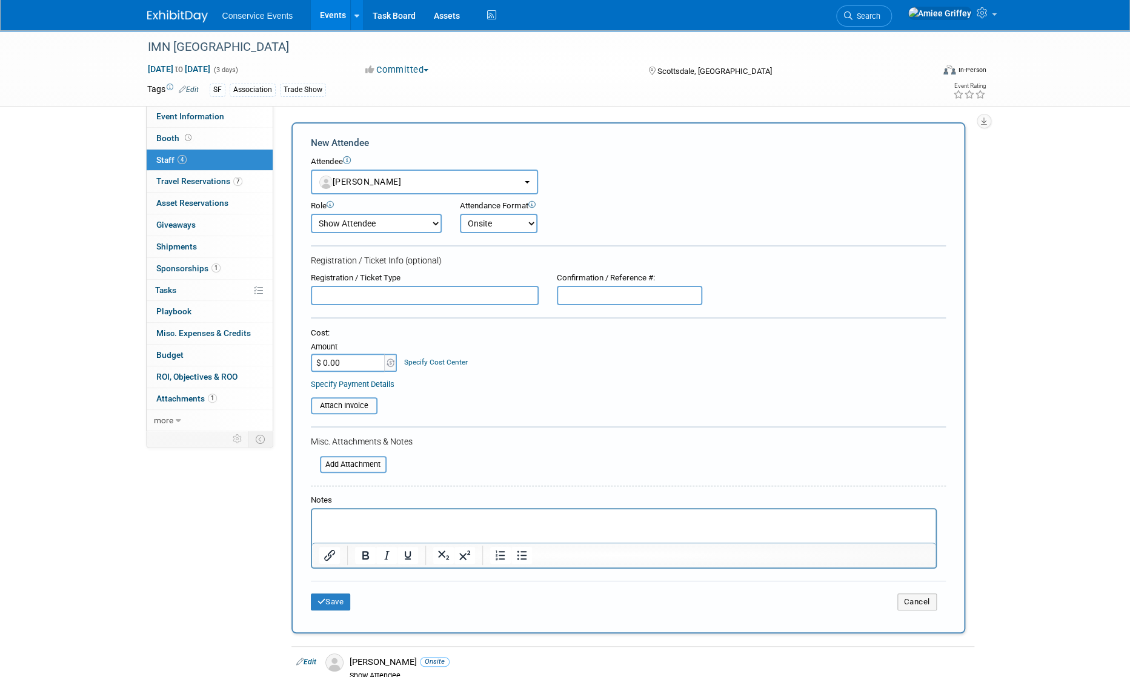
click at [460, 214] on select "Onsite Remote" at bounding box center [499, 223] width 78 height 19
click at [338, 602] on button "Save" at bounding box center [331, 602] width 40 height 17
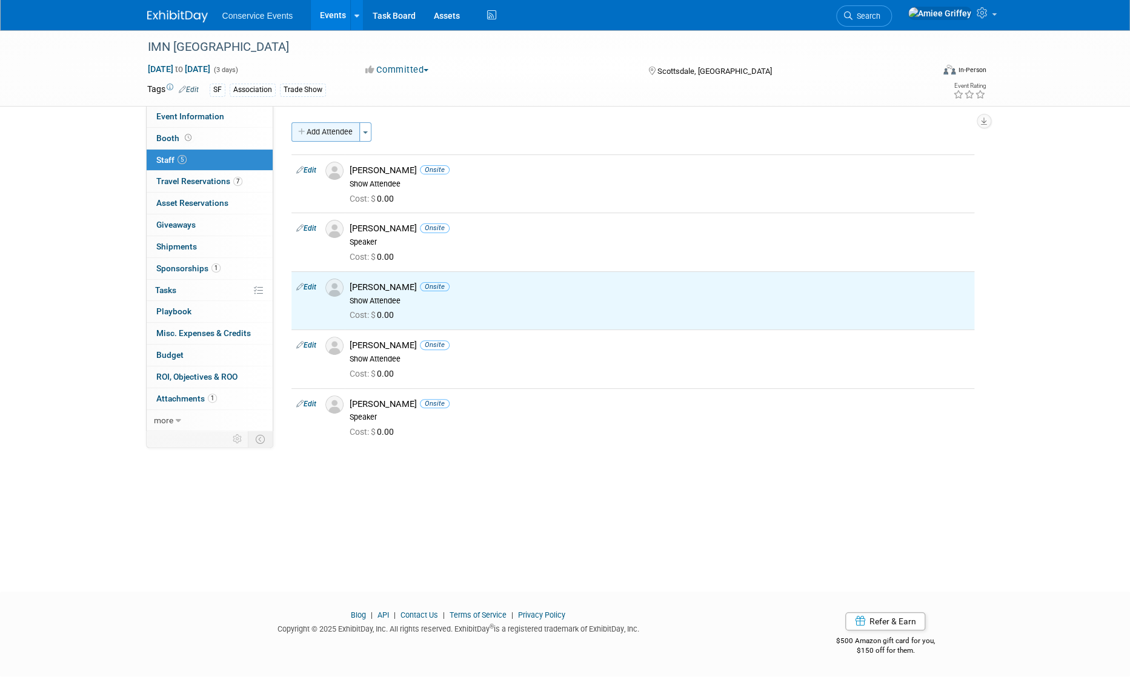
click at [338, 131] on button "Add Attendee" at bounding box center [325, 131] width 68 height 19
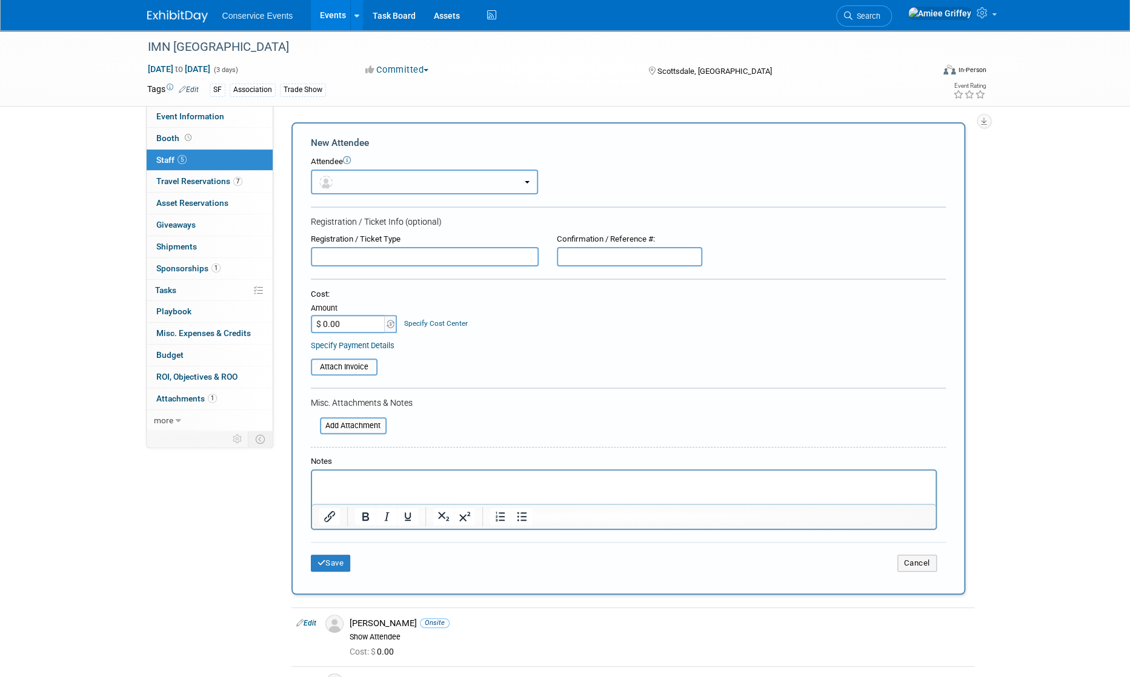
click at [364, 187] on button "button" at bounding box center [424, 182] width 227 height 25
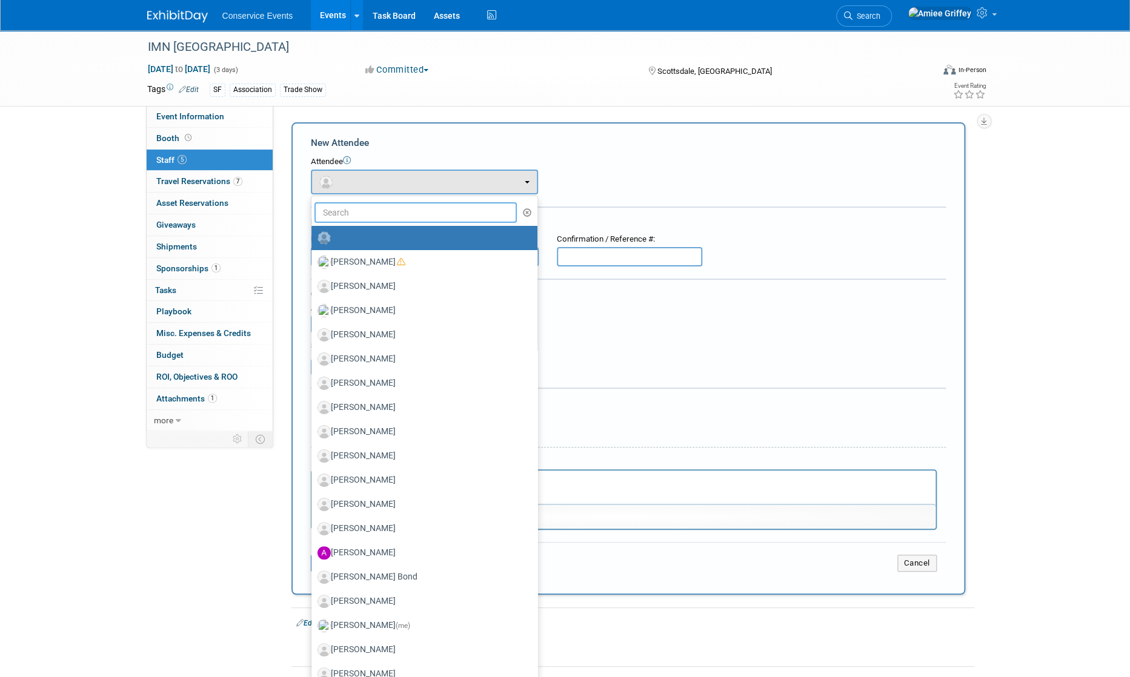
click at [384, 209] on input "text" at bounding box center [415, 212] width 203 height 21
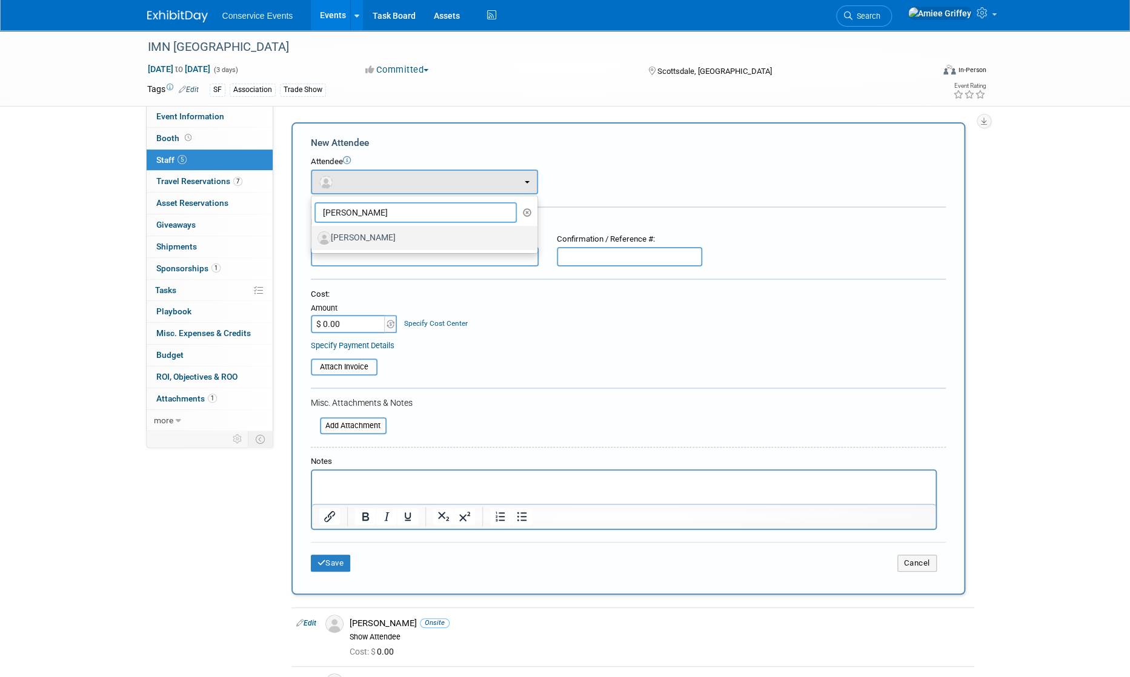
type input "debi"
click at [406, 232] on label "[PERSON_NAME]" at bounding box center [422, 237] width 208 height 19
click at [313, 233] on input "[PERSON_NAME]" at bounding box center [309, 237] width 8 height 8
select select "7c2032f9-ac3c-4724-870a-350a4d026120"
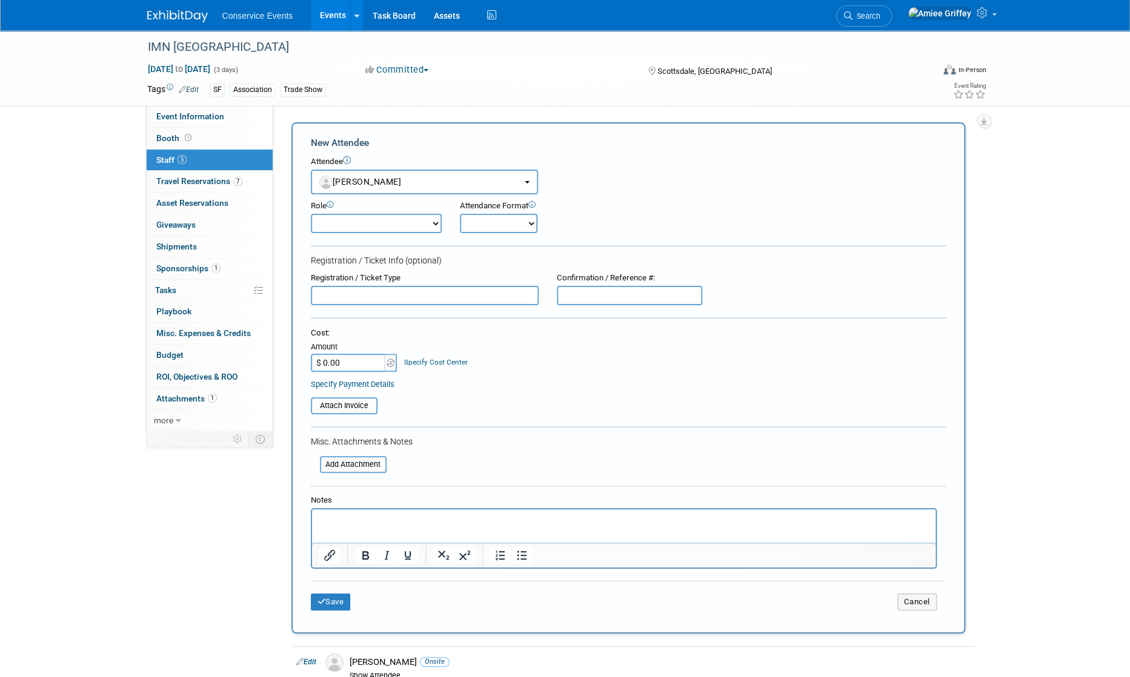
click at [378, 219] on select "Demonstrator Host Planner Presenter Sales Representative Set-up/Dismantle Crew …" at bounding box center [376, 223] width 131 height 19
select select "100"
click at [311, 214] on select "Demonstrator Host Planner Presenter Sales Representative Set-up/Dismantle Crew …" at bounding box center [376, 223] width 131 height 19
click at [494, 219] on select "Onsite Remote" at bounding box center [499, 223] width 78 height 19
select select "1"
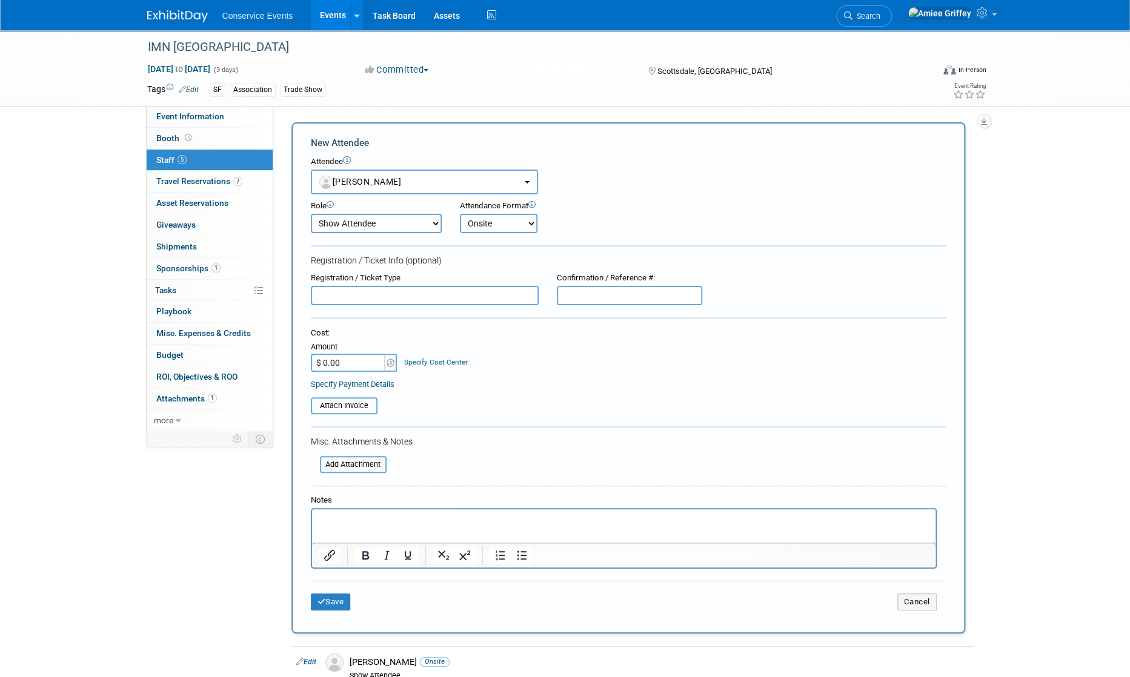
click at [460, 214] on select "Onsite Remote" at bounding box center [499, 223] width 78 height 19
click at [326, 601] on button "Save" at bounding box center [331, 602] width 40 height 17
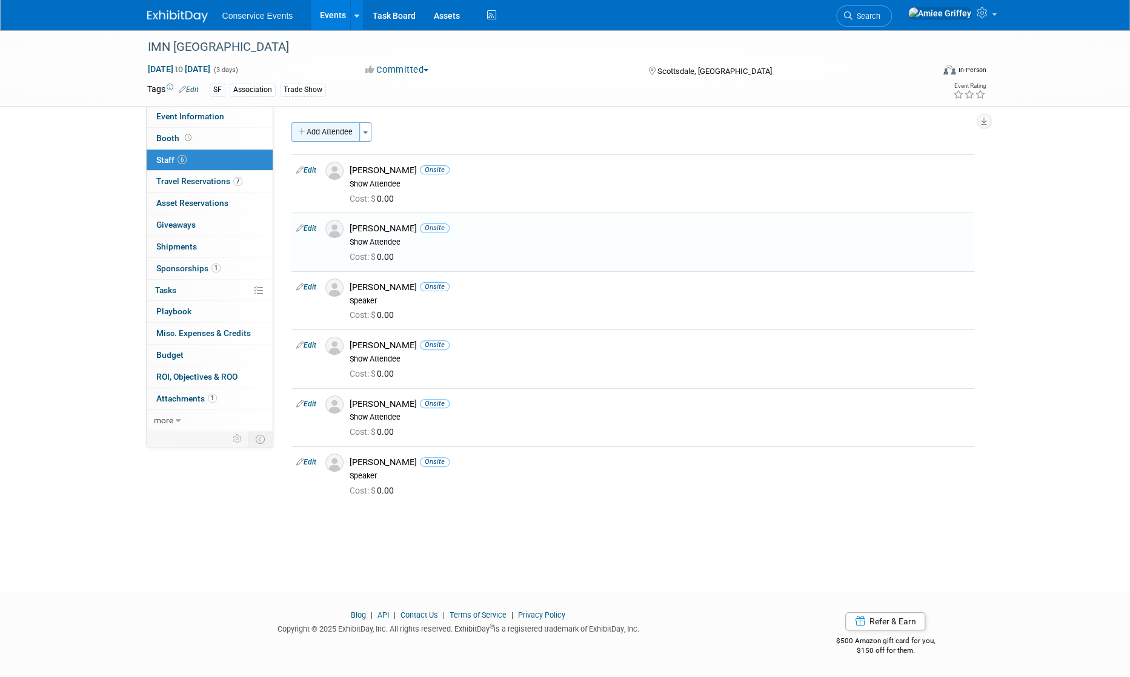
click at [323, 128] on button "Add Attendee" at bounding box center [325, 131] width 68 height 19
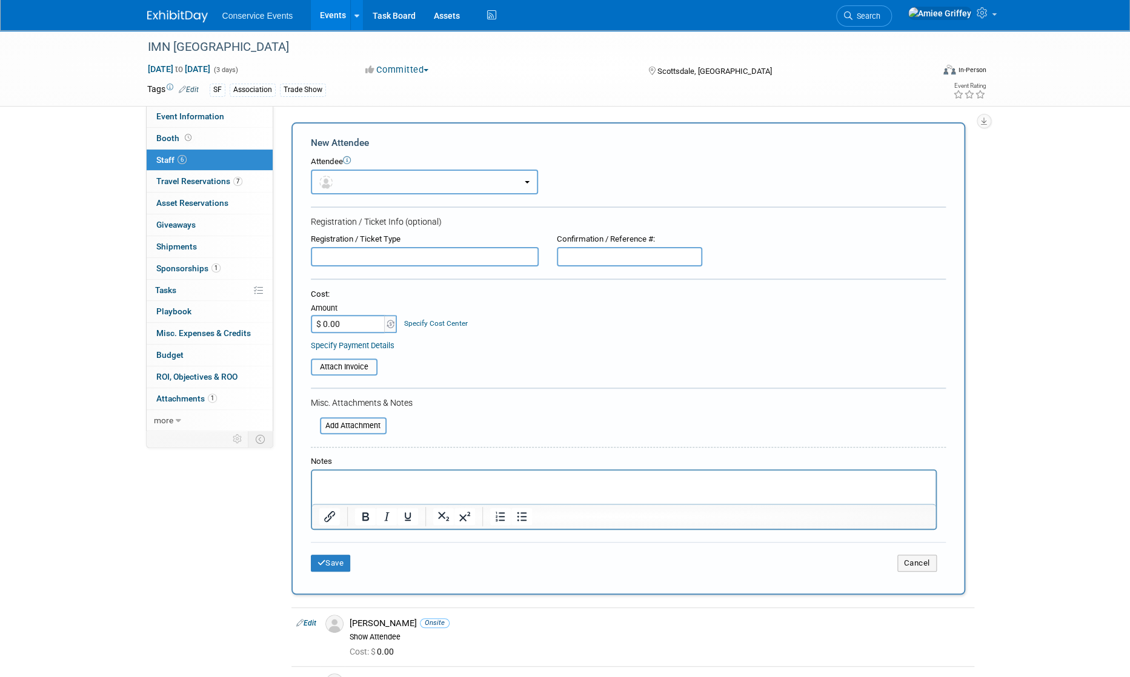
click at [392, 172] on button "button" at bounding box center [424, 182] width 227 height 25
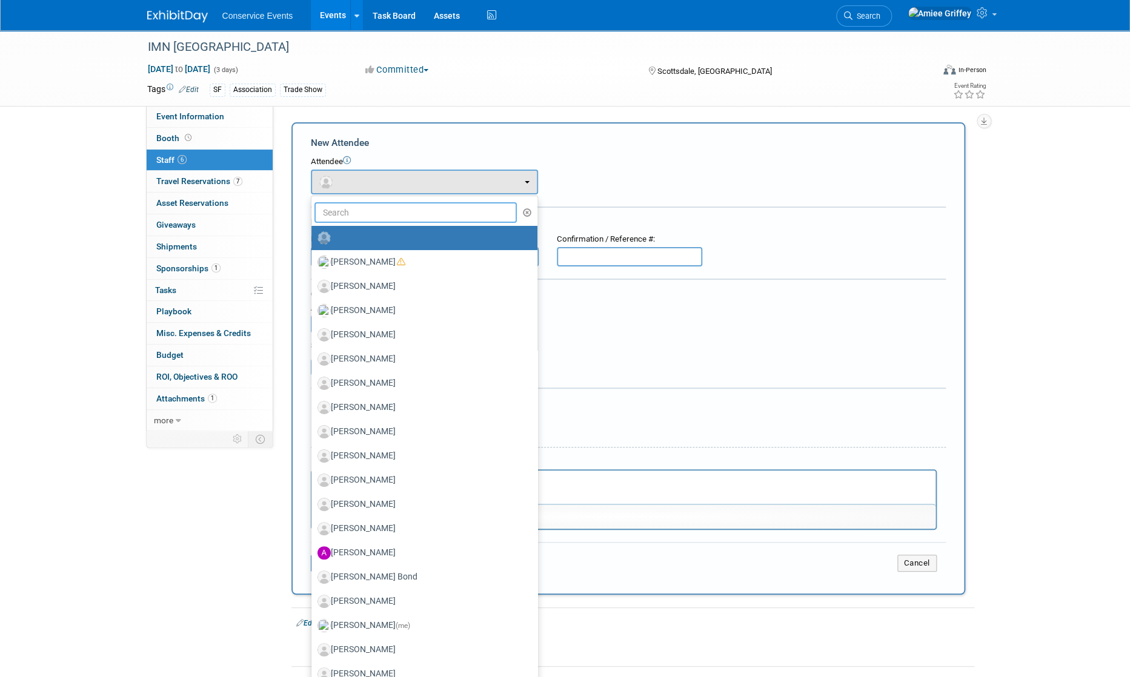
click at [404, 210] on input "text" at bounding box center [415, 212] width 203 height 21
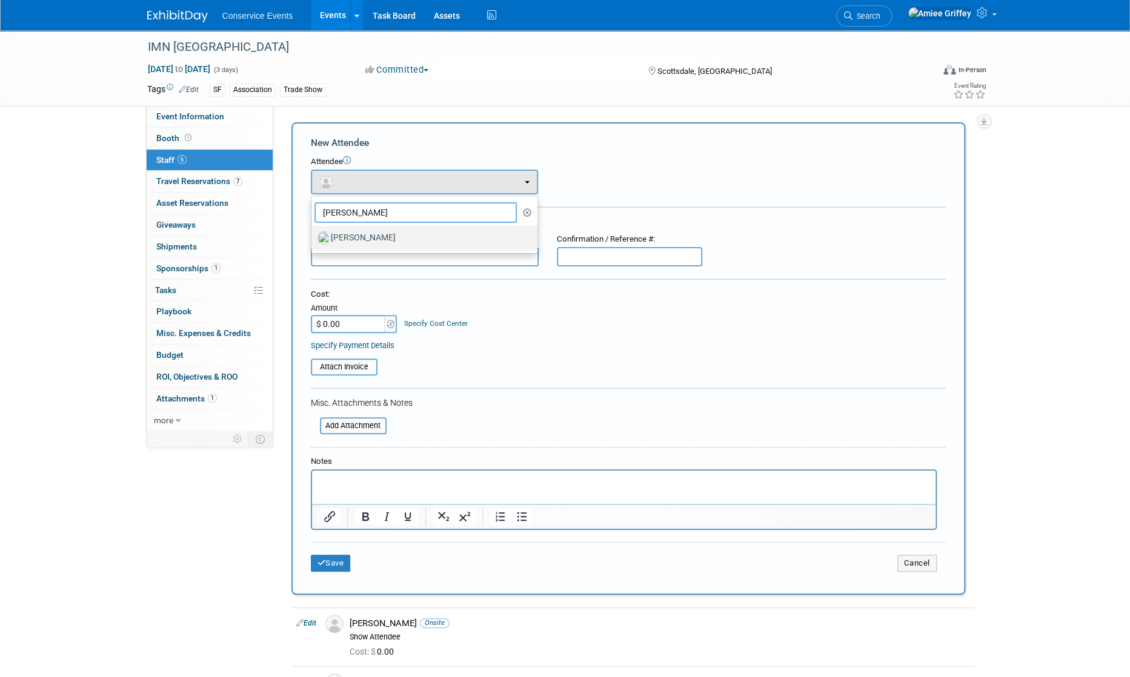
type input "doug"
click at [390, 241] on label "[PERSON_NAME]" at bounding box center [422, 237] width 208 height 19
click at [313, 241] on input "[PERSON_NAME]" at bounding box center [309, 237] width 8 height 8
select select "4b7e1d6e-9897-4268-8402-54af0bfb8b79"
select select "100"
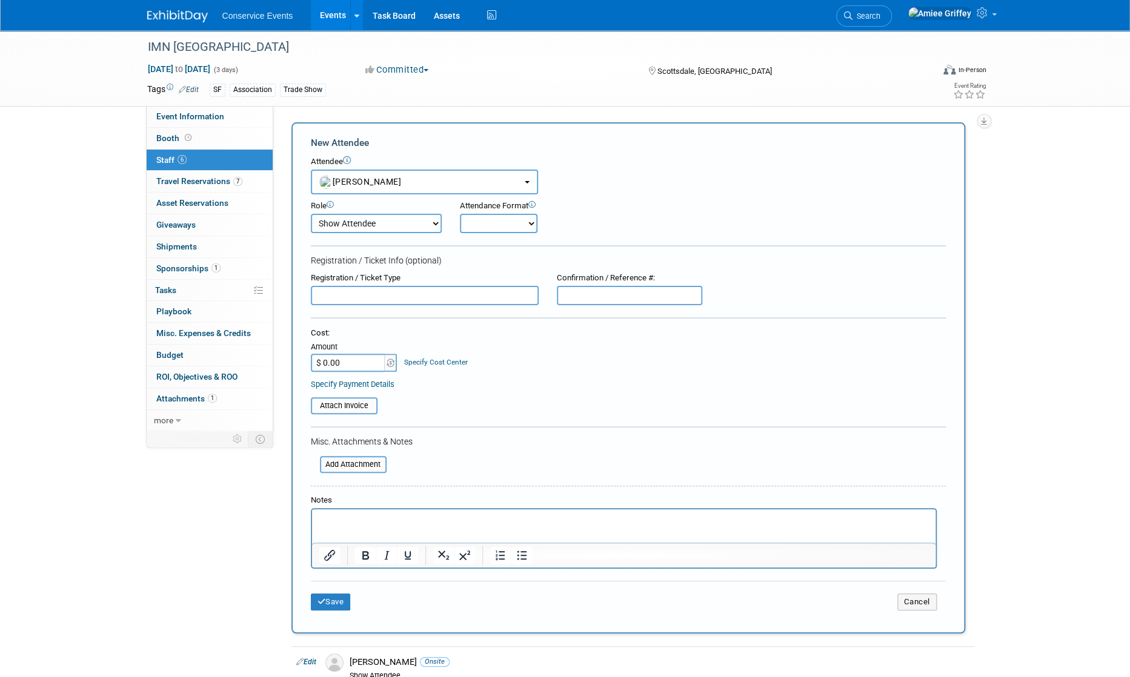
click at [494, 227] on select "Onsite Remote" at bounding box center [499, 223] width 78 height 19
select select "1"
click at [460, 214] on select "Onsite Remote" at bounding box center [499, 223] width 78 height 19
click at [333, 603] on button "Save" at bounding box center [331, 602] width 40 height 17
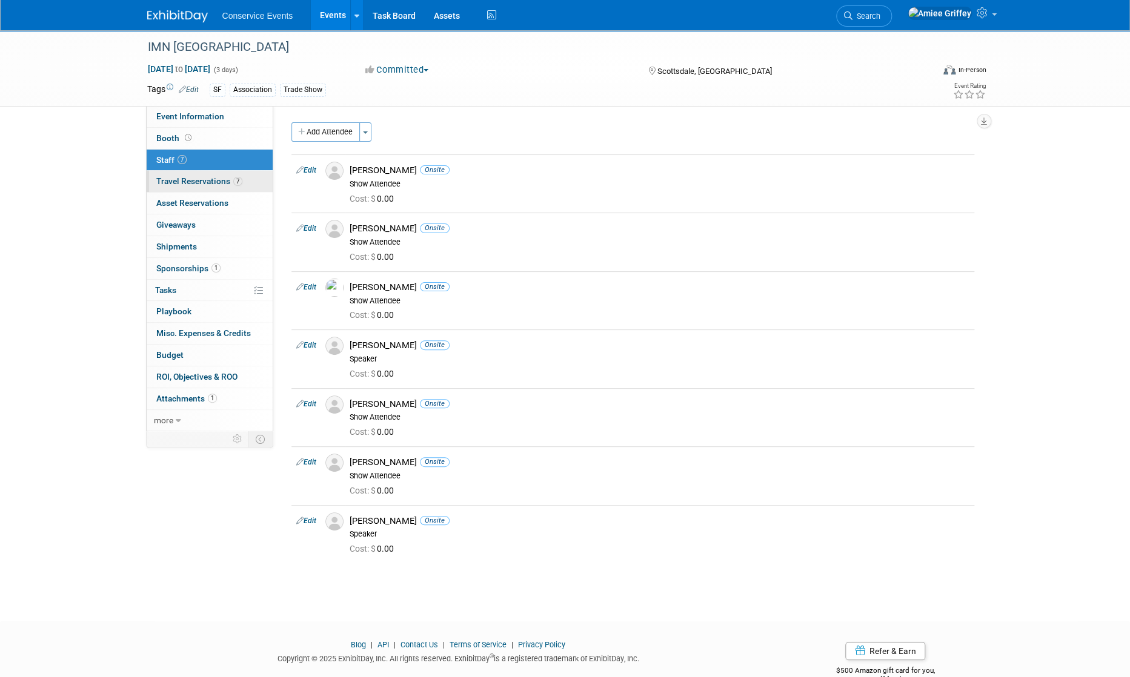
click at [214, 183] on span "Travel Reservations 7" at bounding box center [199, 181] width 86 height 10
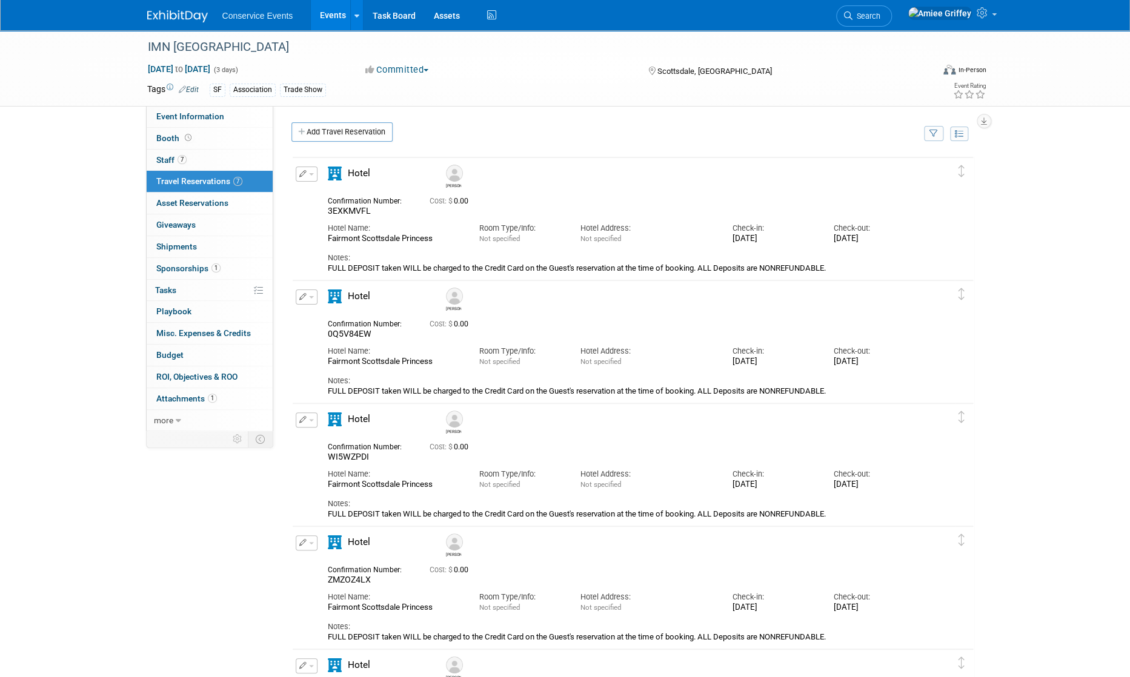
click at [325, 16] on link "Events" at bounding box center [333, 15] width 44 height 30
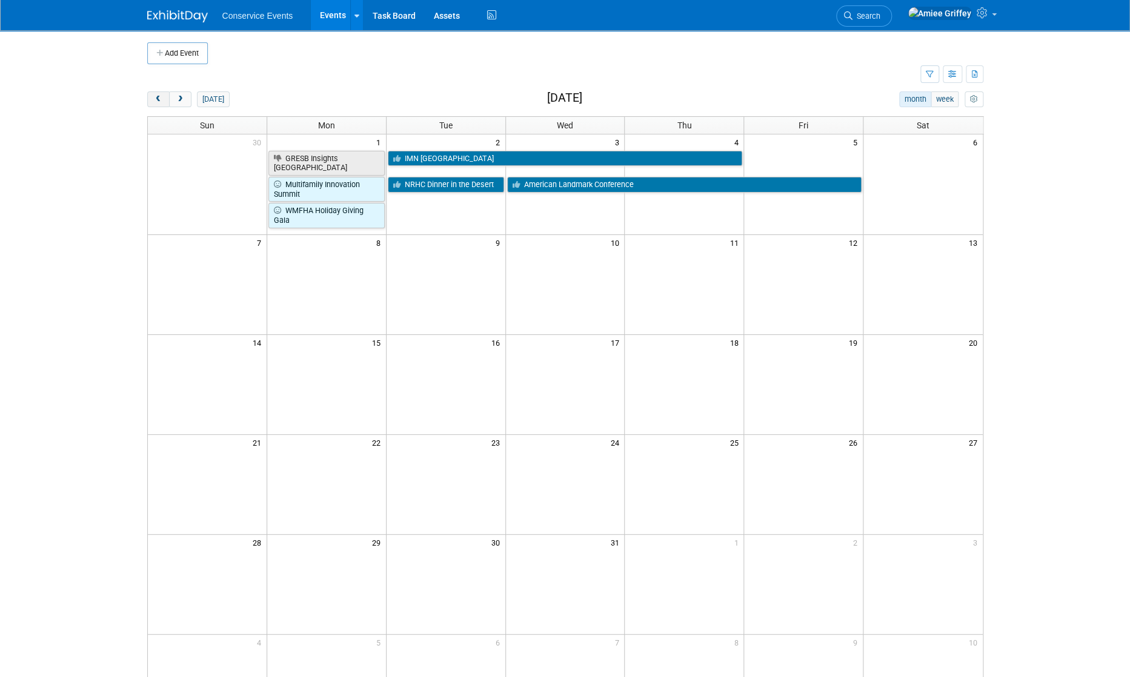
click at [160, 102] on span "prev" at bounding box center [158, 100] width 9 height 8
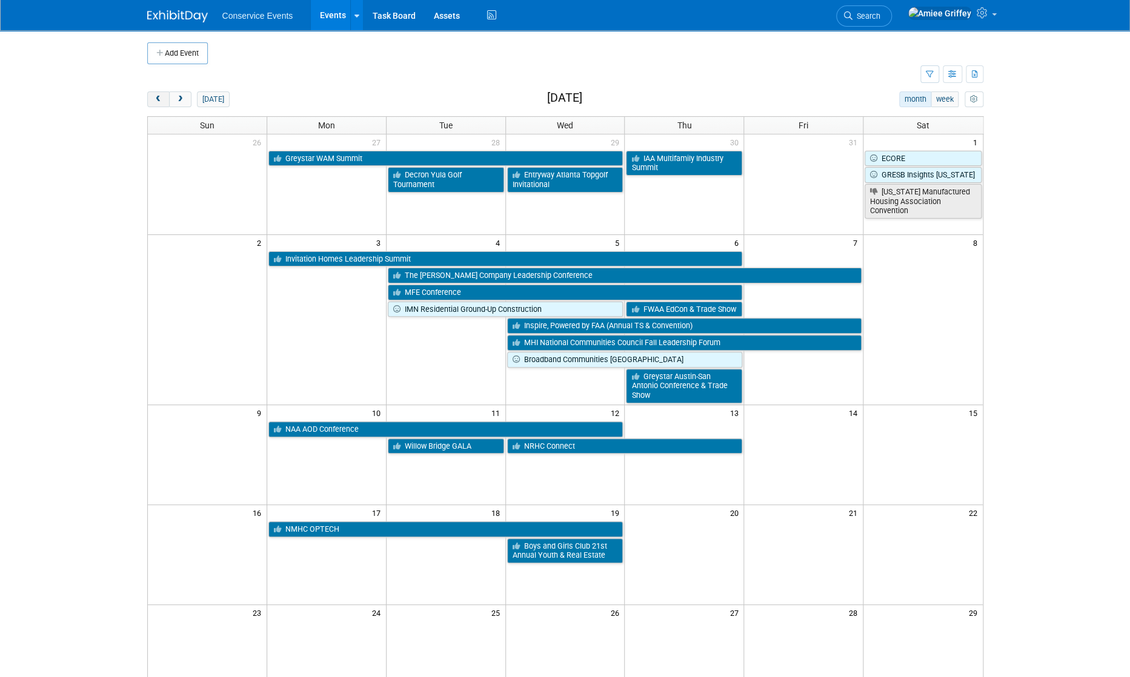
click at [159, 102] on span "prev" at bounding box center [158, 100] width 9 height 8
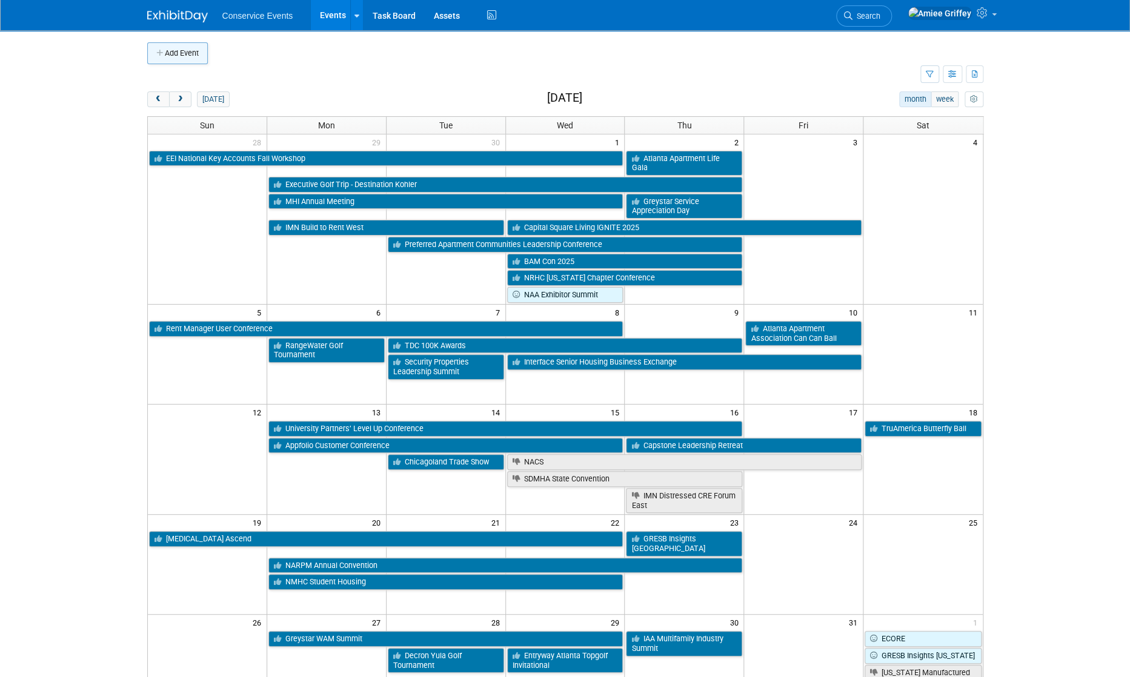
click at [180, 59] on button "Add Event" at bounding box center [177, 53] width 61 height 22
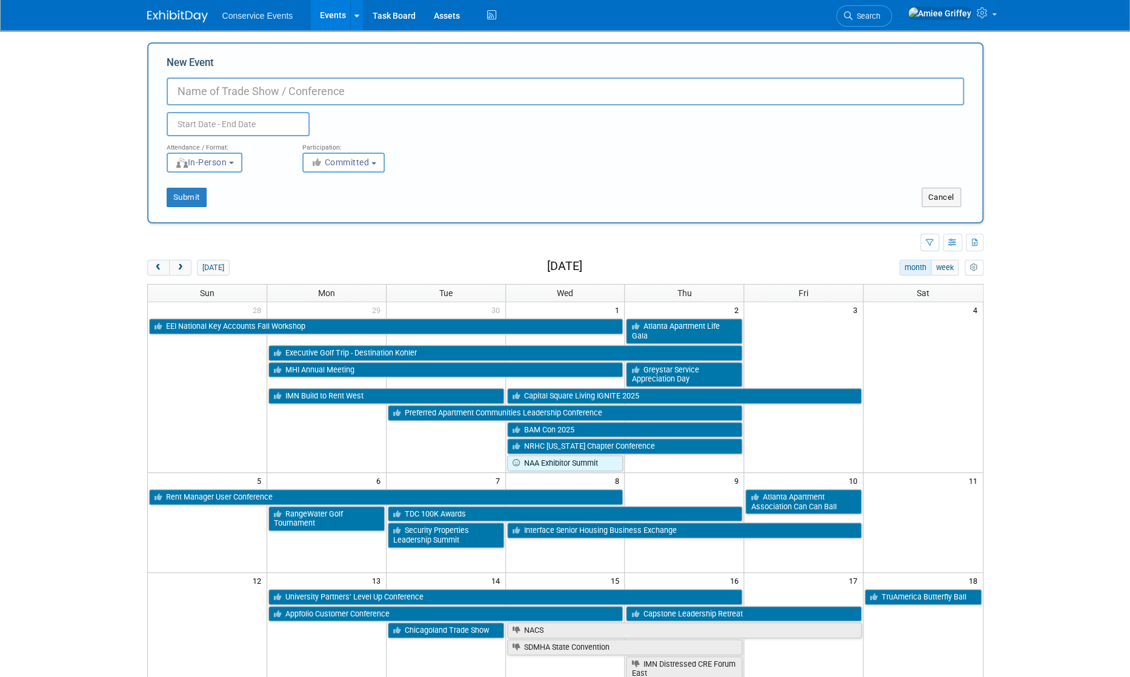
click at [344, 96] on input "New Event" at bounding box center [565, 92] width 797 height 28
click at [309, 89] on input "New Event" at bounding box center [565, 92] width 797 height 28
paste input "GLAStar Education Conference & Awards Gala"
type input "PMAM GLAStar Education Conference & Awards Gala"
click at [249, 127] on input "text" at bounding box center [238, 124] width 143 height 24
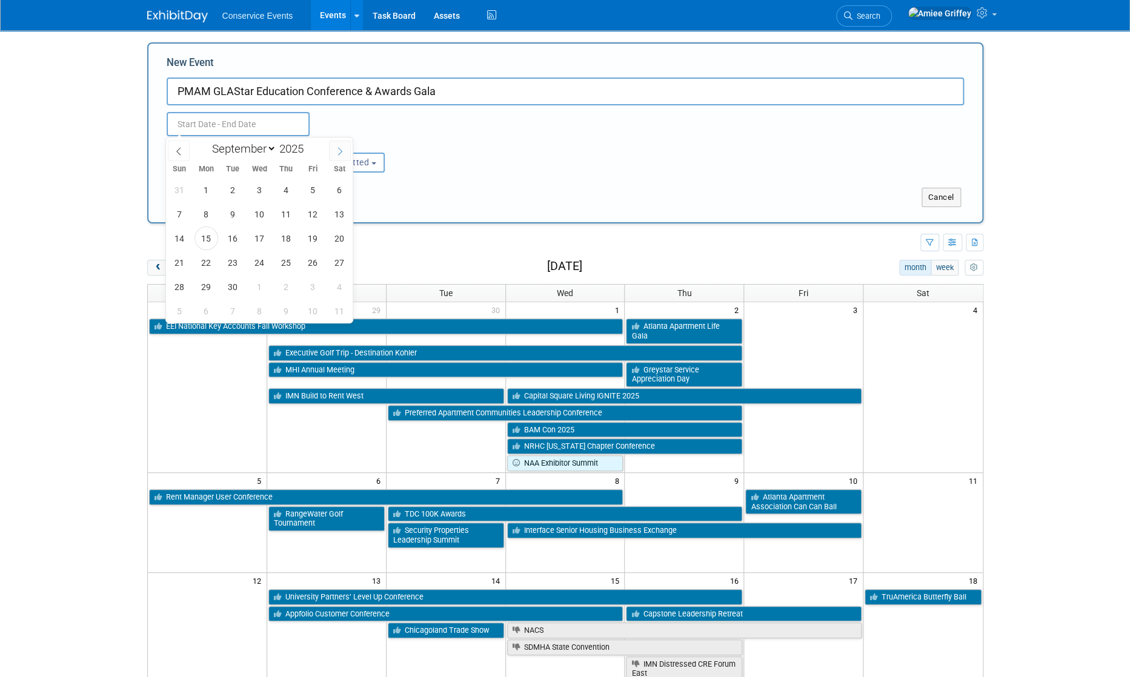
click at [334, 152] on span at bounding box center [340, 151] width 22 height 21
select select "9"
click at [285, 222] on span "9" at bounding box center [286, 214] width 24 height 24
click at [289, 219] on span "9" at bounding box center [286, 214] width 24 height 24
type input "[DATE] to [DATE]"
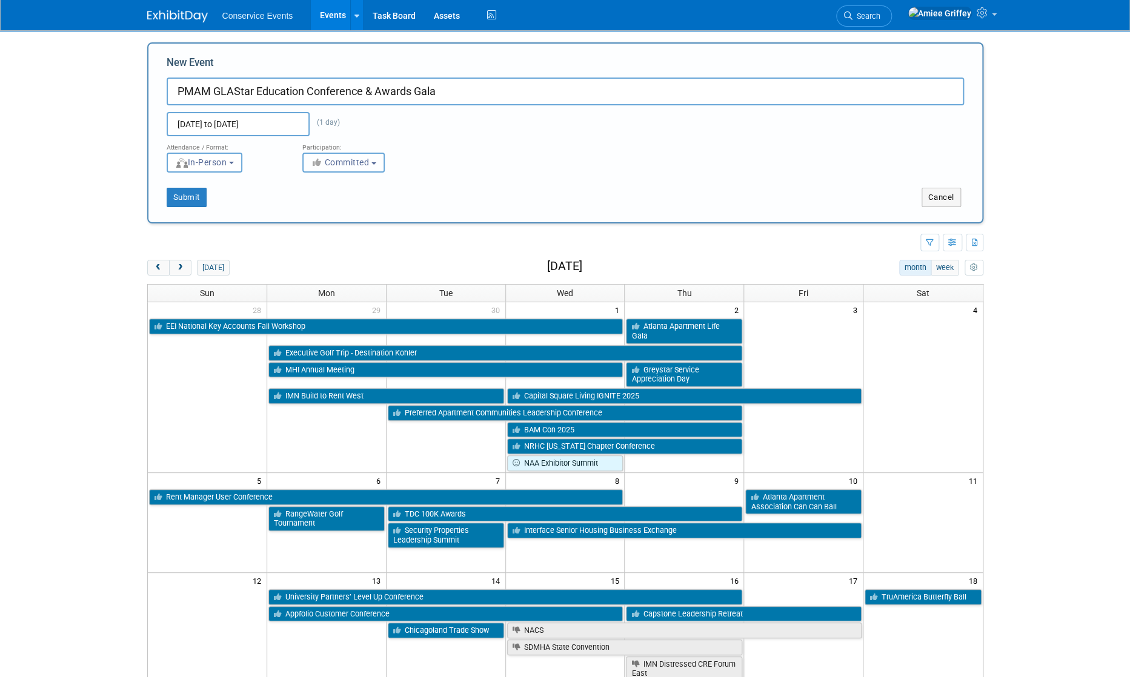
click at [342, 169] on button "Committed" at bounding box center [343, 163] width 82 height 20
click at [358, 211] on label "Considering" at bounding box center [349, 209] width 80 height 16
click at [314, 211] on input "Considering" at bounding box center [310, 209] width 8 height 8
select select "2"
click at [188, 199] on button "Submit" at bounding box center [187, 197] width 40 height 19
